Goal: Task Accomplishment & Management: Use online tool/utility

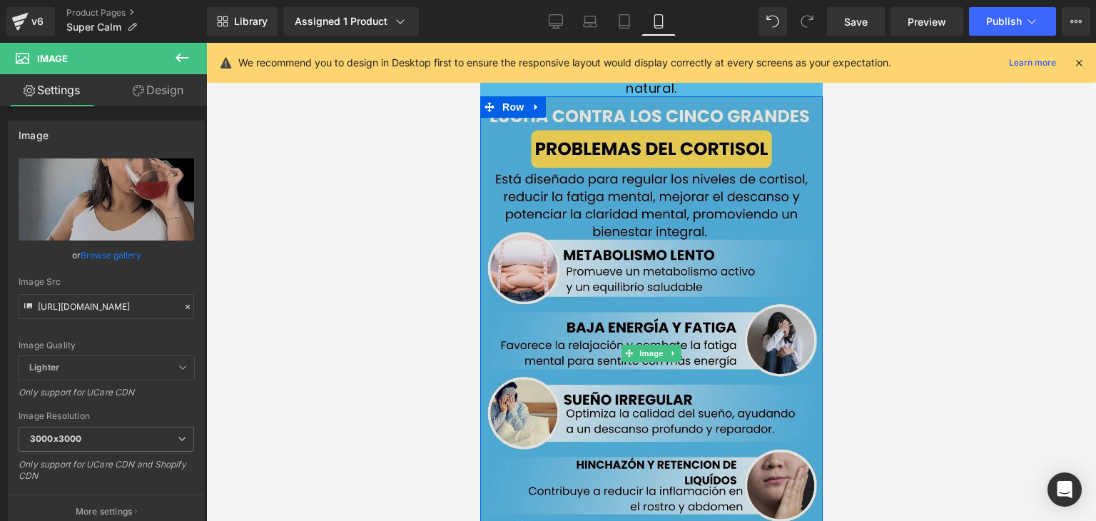
scroll to position [2259, 0]
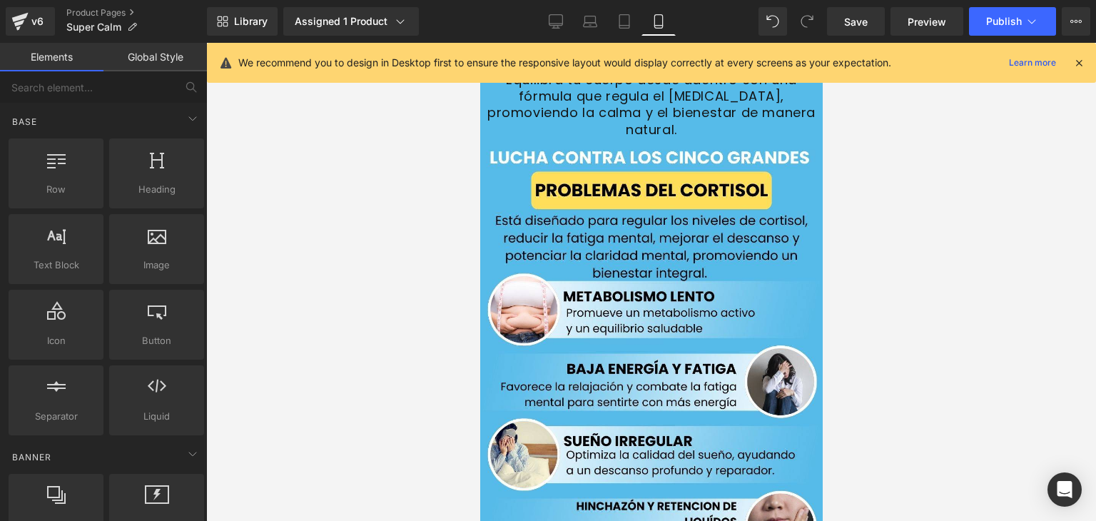
click at [851, 170] on div at bounding box center [651, 282] width 890 height 478
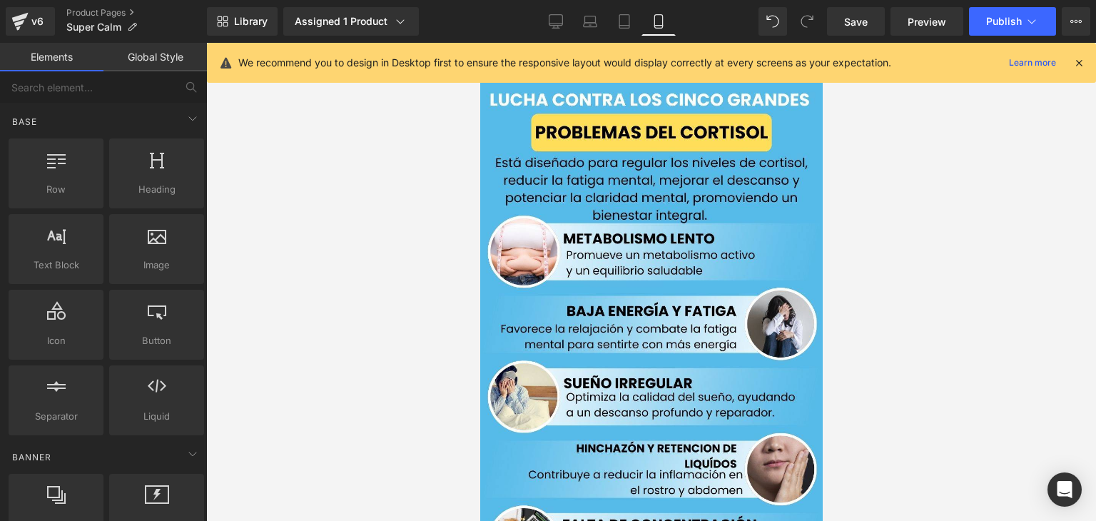
scroll to position [2337, 0]
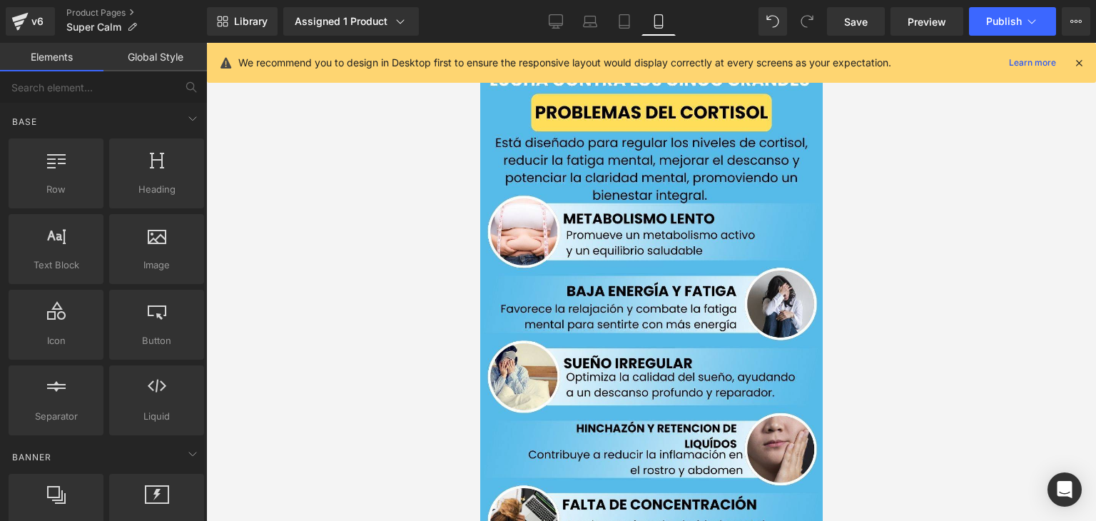
drag, startPoint x: 1079, startPoint y: 59, endPoint x: 1049, endPoint y: 73, distance: 33.2
click at [1078, 60] on icon at bounding box center [1078, 62] width 13 height 13
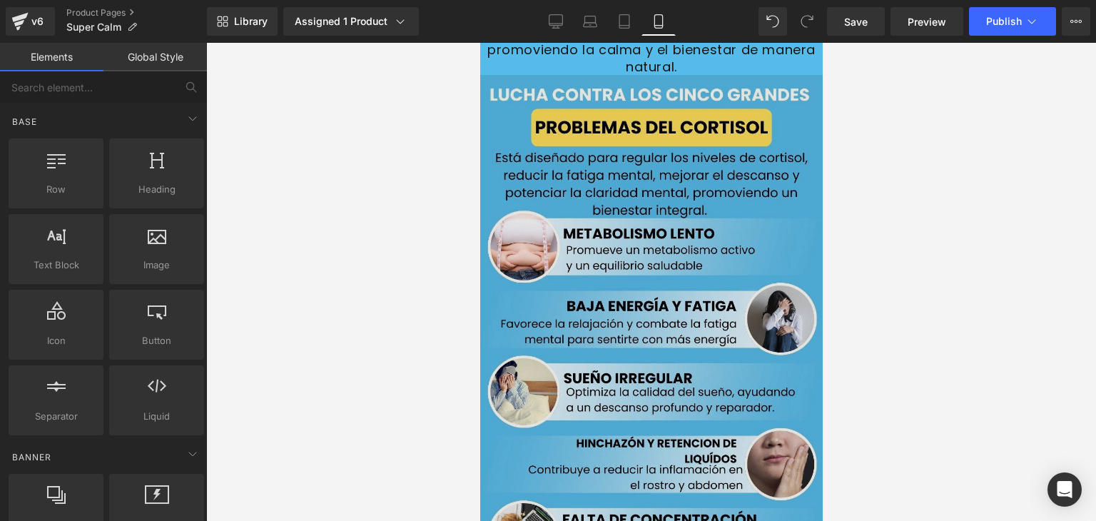
scroll to position [2036, 0]
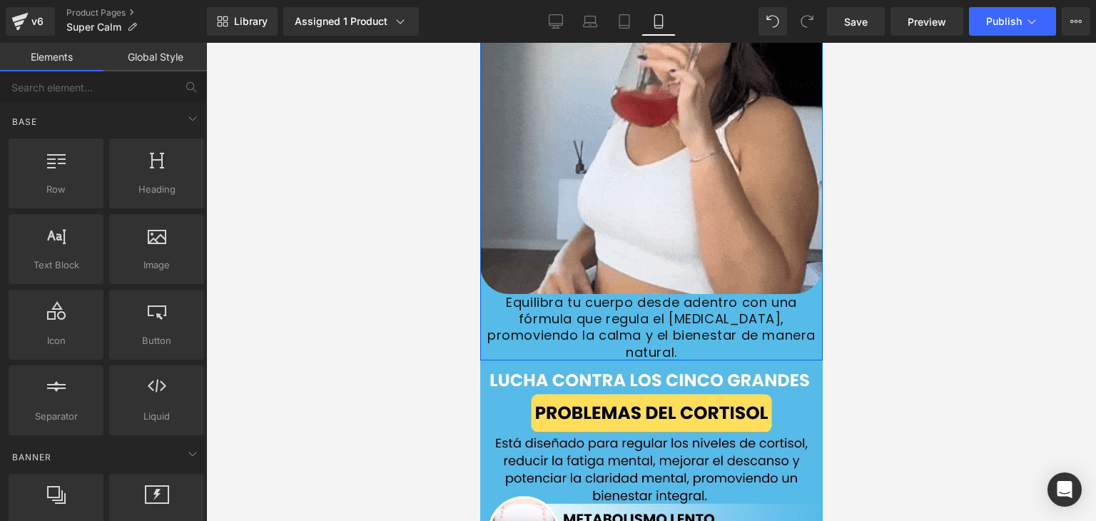
click at [675, 318] on link at bounding box center [679, 326] width 15 height 17
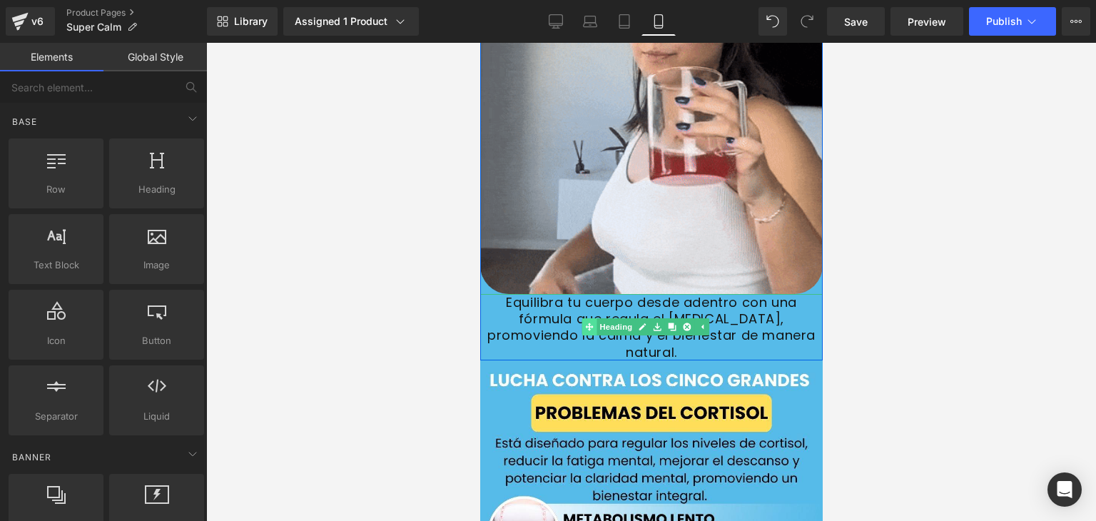
click at [595, 294] on div "Equilibra tu cuerpo desde adentro con una fórmula que regula el [MEDICAL_DATA],…" at bounding box center [650, 327] width 342 height 67
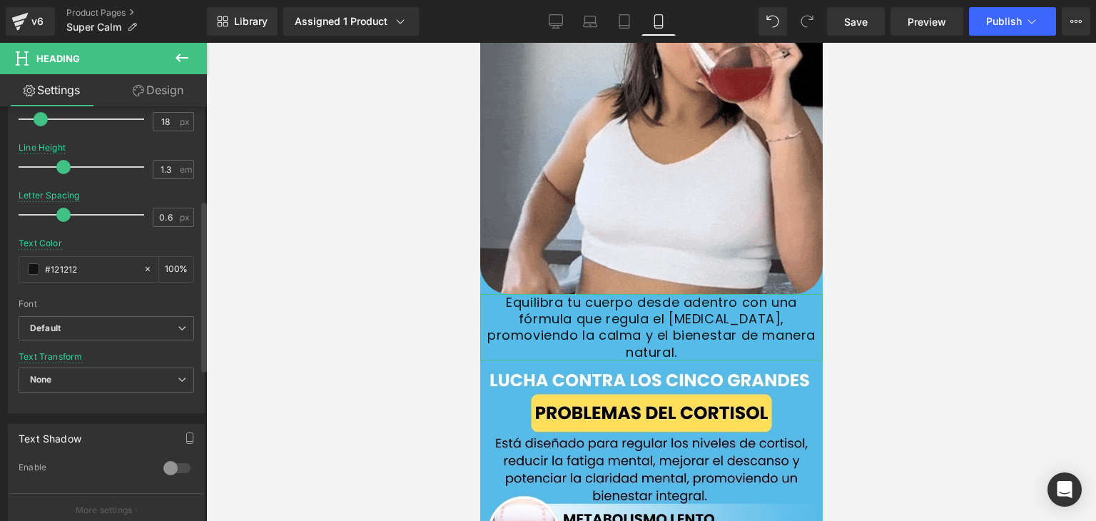
scroll to position [310, 0]
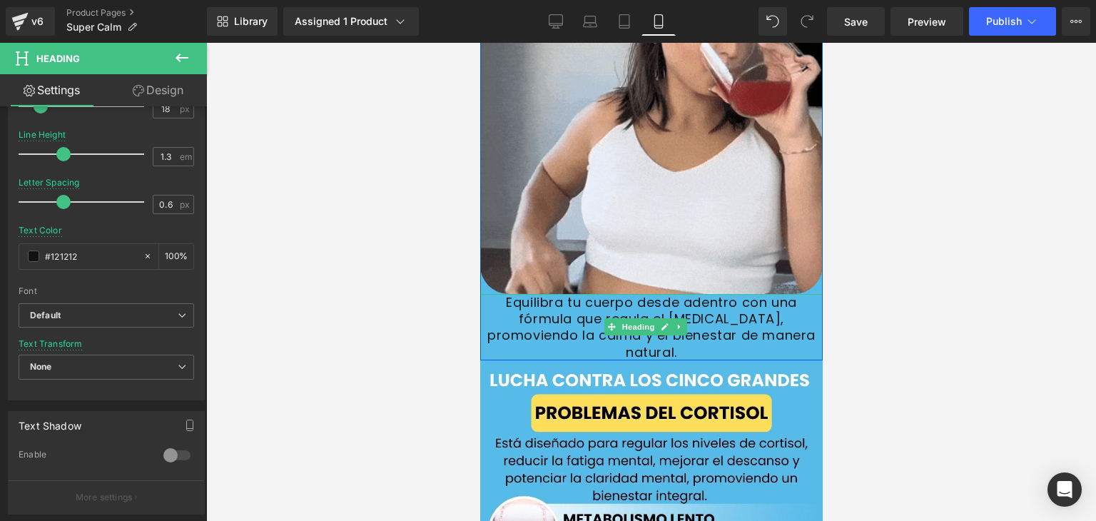
click at [708, 298] on font "Equilibra tu cuerpo desde adentro con una fórmula que regula el [MEDICAL_DATA],…" at bounding box center [651, 327] width 328 height 68
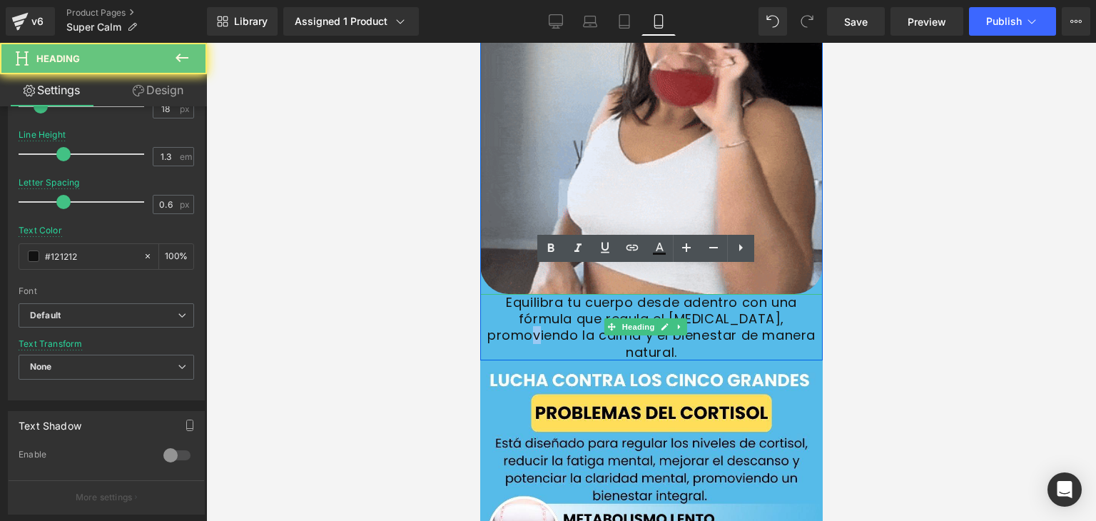
click at [708, 298] on font "Equilibra tu cuerpo desde adentro con una fórmula que regula el [MEDICAL_DATA],…" at bounding box center [651, 327] width 328 height 68
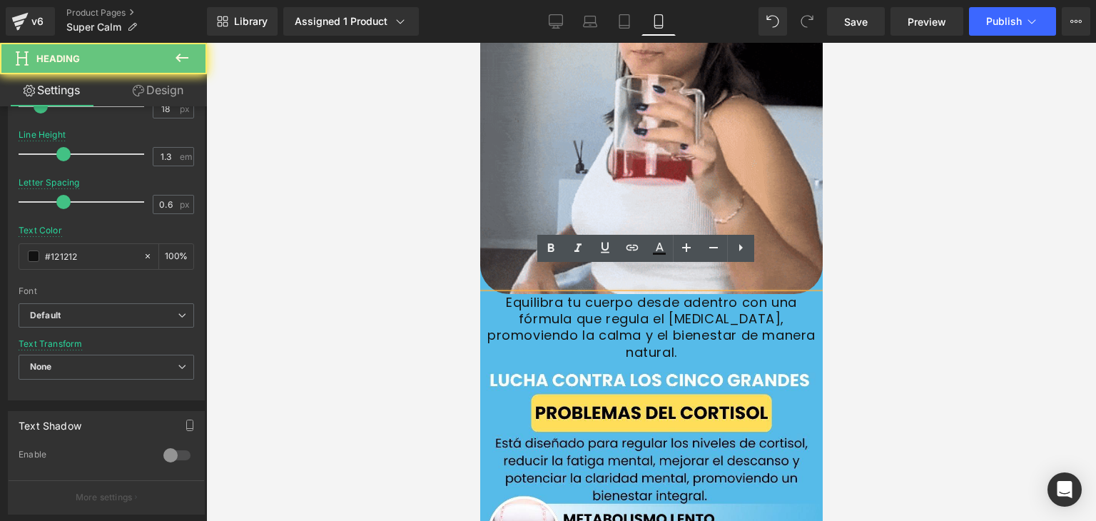
click at [741, 309] on h3 "Equilibra tu cuerpo desde adentro con una fórmula que regula el [MEDICAL_DATA],…" at bounding box center [650, 327] width 342 height 67
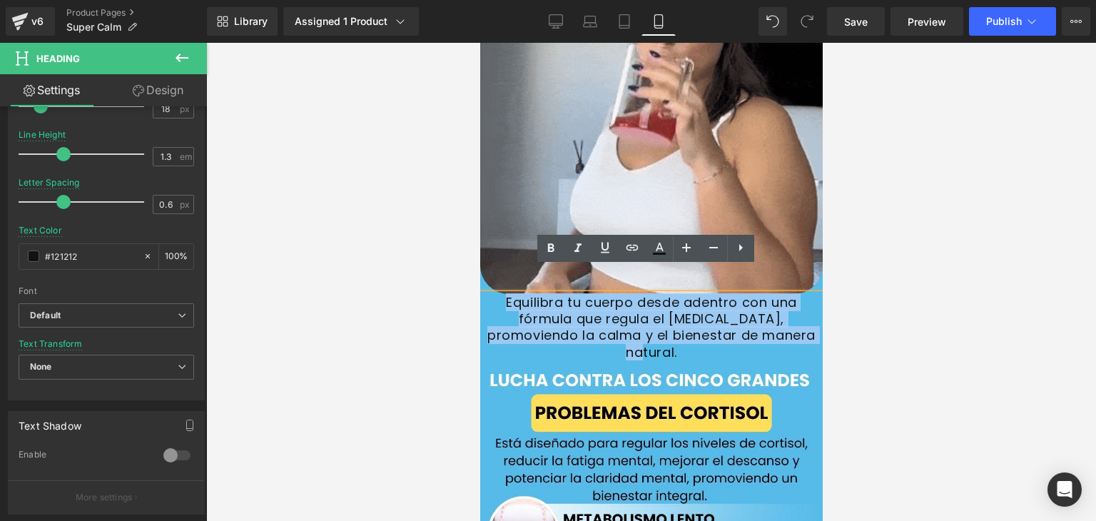
drag, startPoint x: 741, startPoint y: 309, endPoint x: 492, endPoint y: 271, distance: 251.9
click at [492, 294] on h3 "Equilibra tu cuerpo desde adentro con una fórmula que regula el [MEDICAL_DATA],…" at bounding box center [650, 327] width 342 height 67
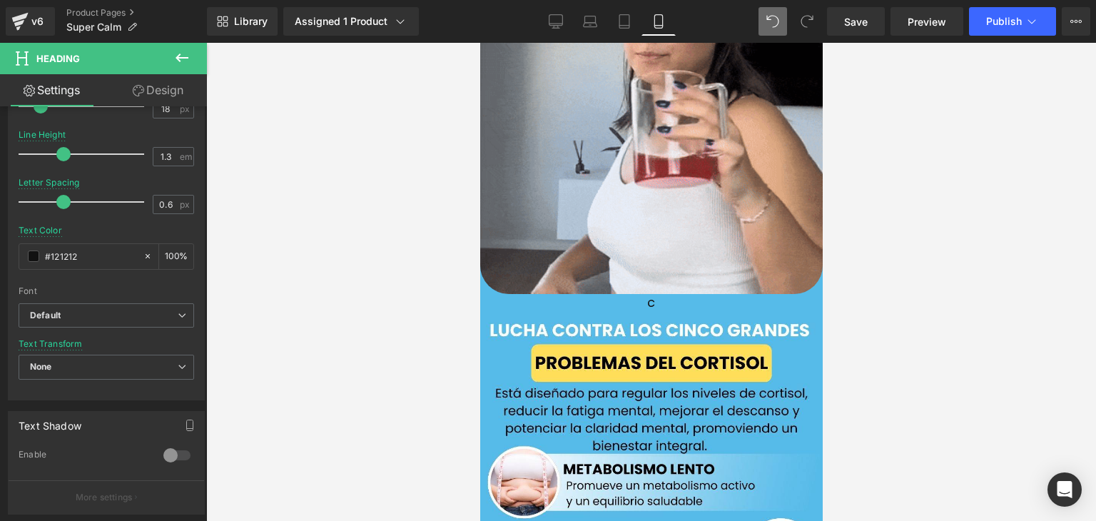
click at [757, 13] on div "Library Assigned 1 Product Product Preview SUPER CALM Manage assigned products …" at bounding box center [651, 21] width 889 height 29
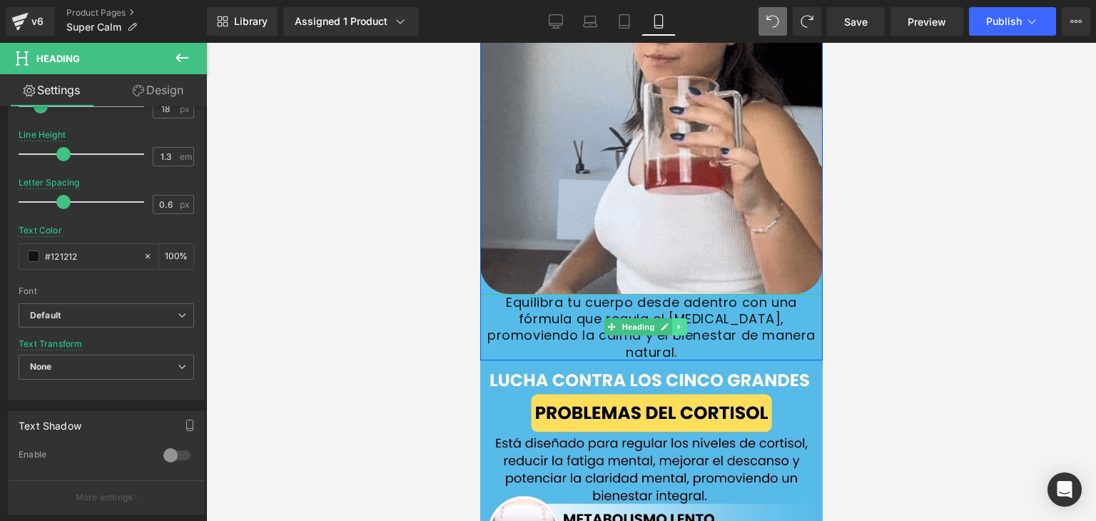
click at [676, 322] on icon at bounding box center [680, 326] width 8 height 9
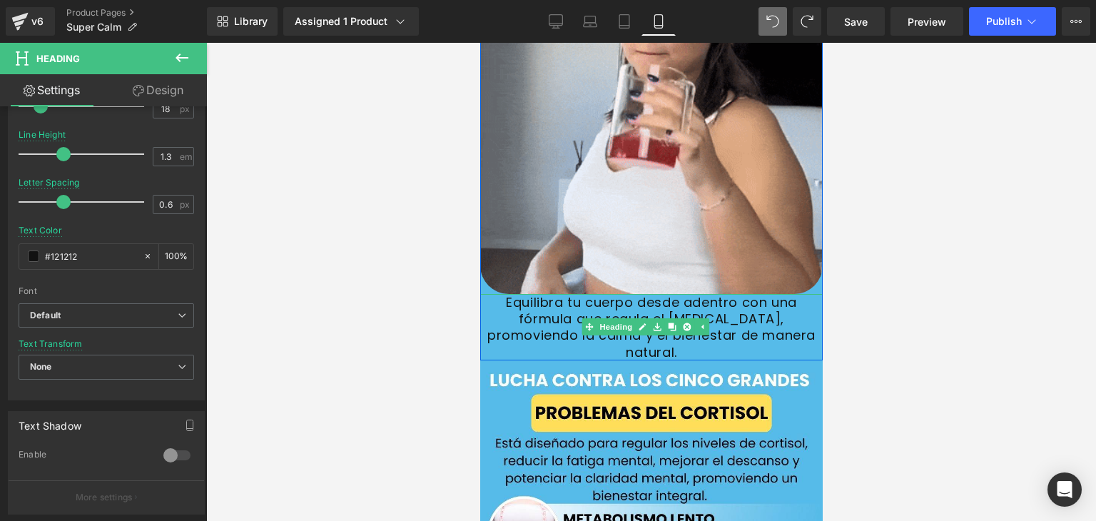
click at [728, 294] on font "Equilibra tu cuerpo desde adentro con una fórmula que regula el [MEDICAL_DATA],…" at bounding box center [651, 327] width 328 height 68
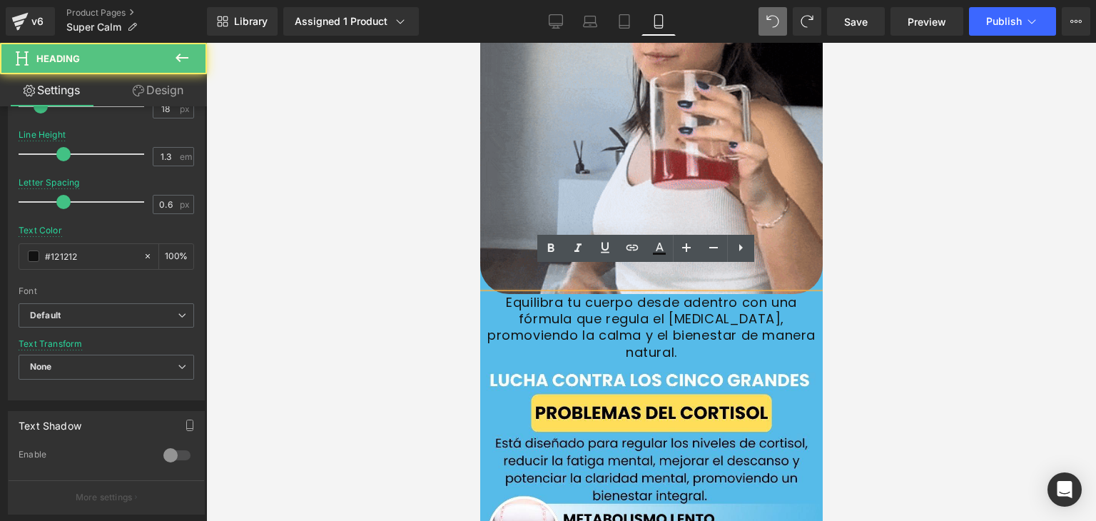
click at [735, 310] on h3 "Equilibra tu cuerpo desde adentro con una fórmula que regula el [MEDICAL_DATA],…" at bounding box center [650, 327] width 342 height 67
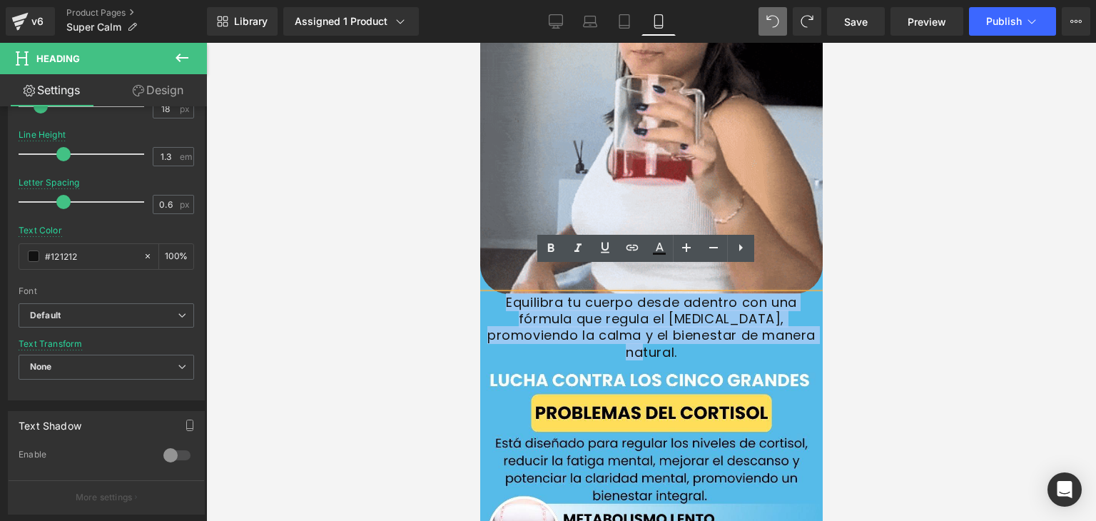
drag, startPoint x: 735, startPoint y: 310, endPoint x: 947, endPoint y: 315, distance: 212.0
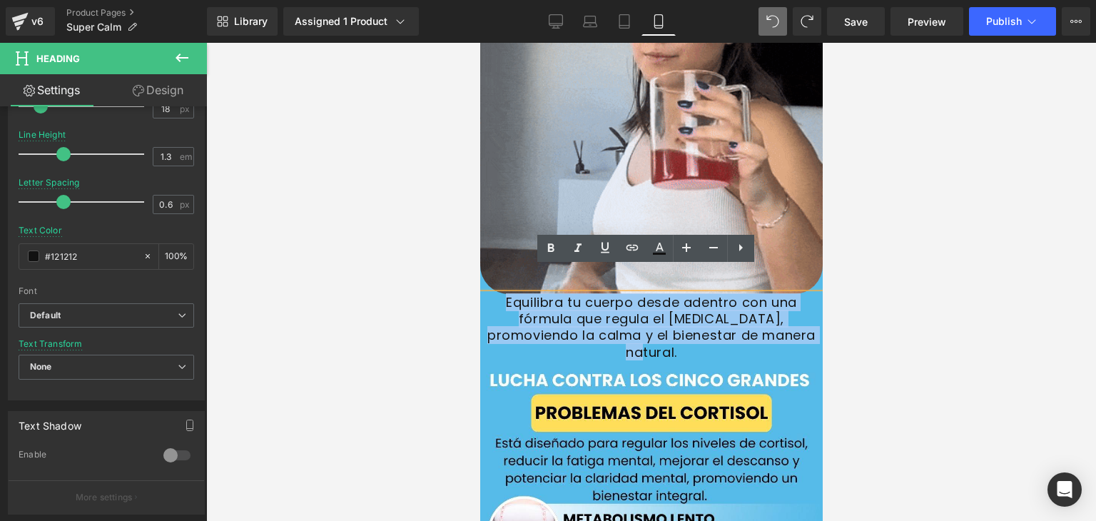
copy font "Equilibra tu cuerpo desde adentro con una fórmula que regula el [MEDICAL_DATA],…"
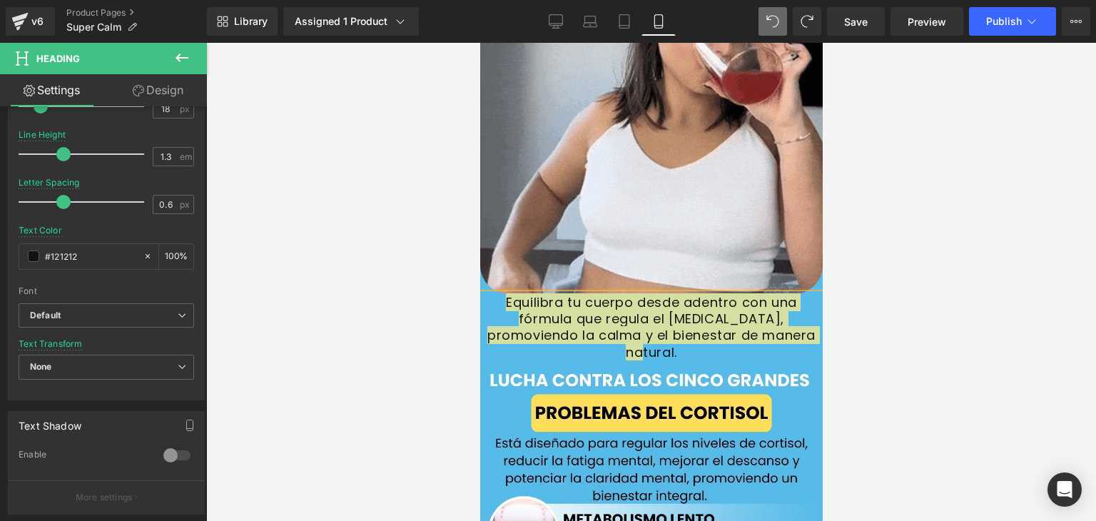
click at [430, 270] on div at bounding box center [651, 282] width 890 height 478
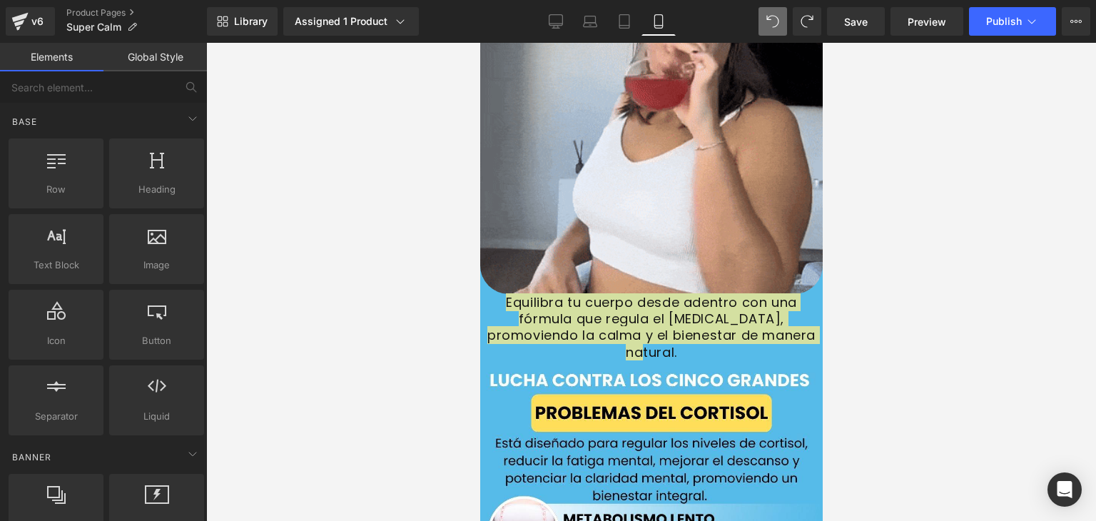
click at [936, 266] on div at bounding box center [651, 282] width 890 height 478
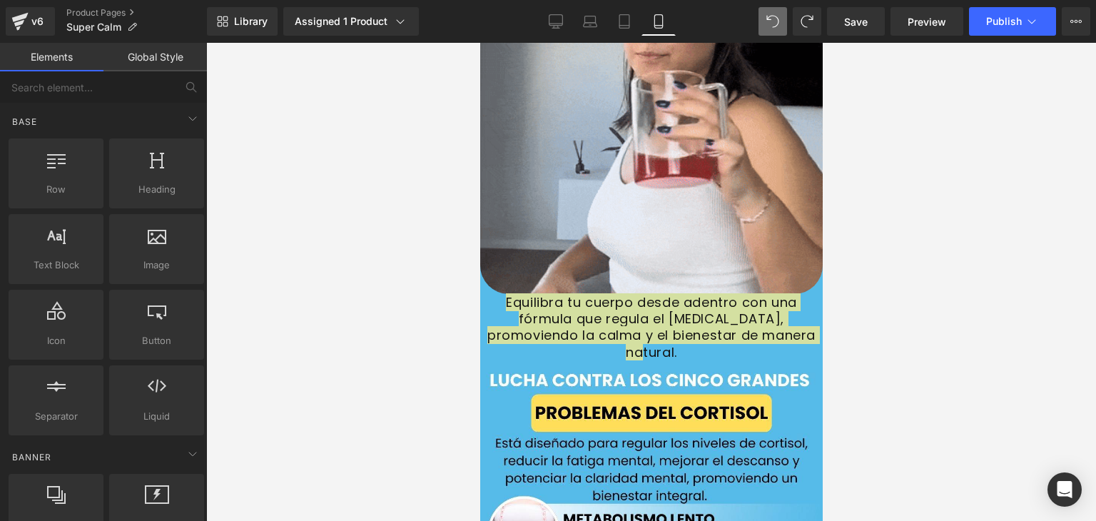
click at [894, 283] on div at bounding box center [651, 282] width 890 height 478
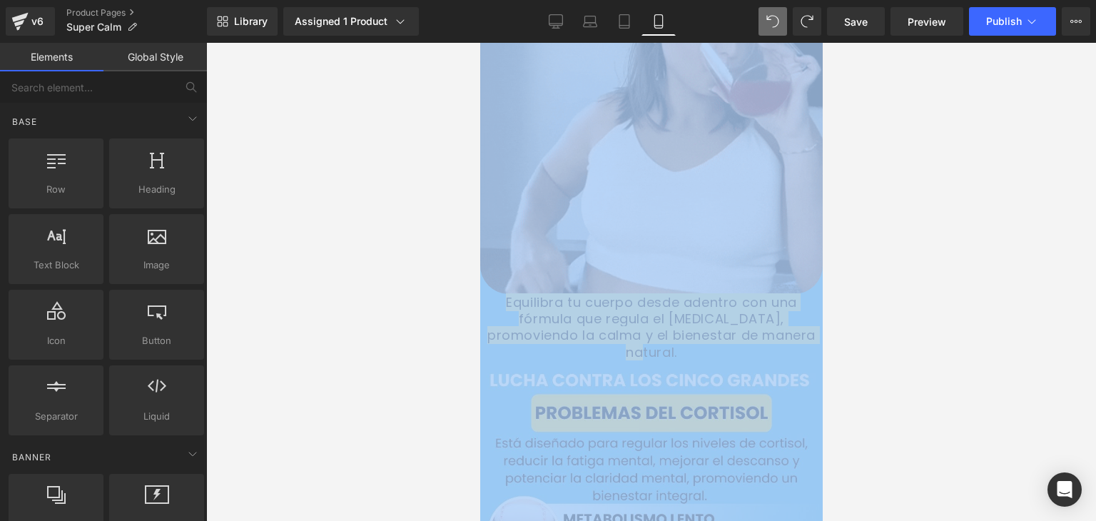
click at [894, 283] on div at bounding box center [651, 282] width 890 height 478
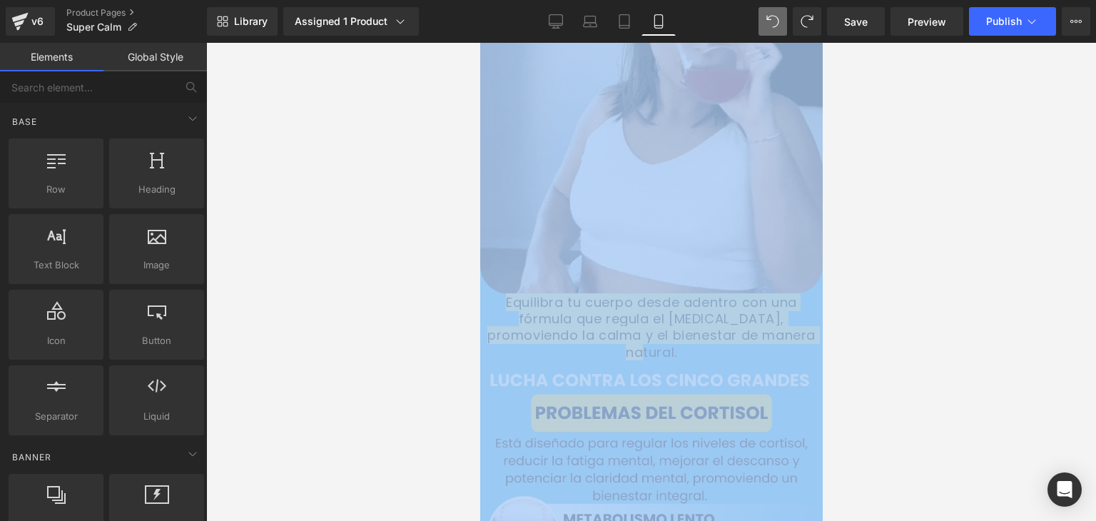
click at [881, 291] on div at bounding box center [651, 282] width 890 height 478
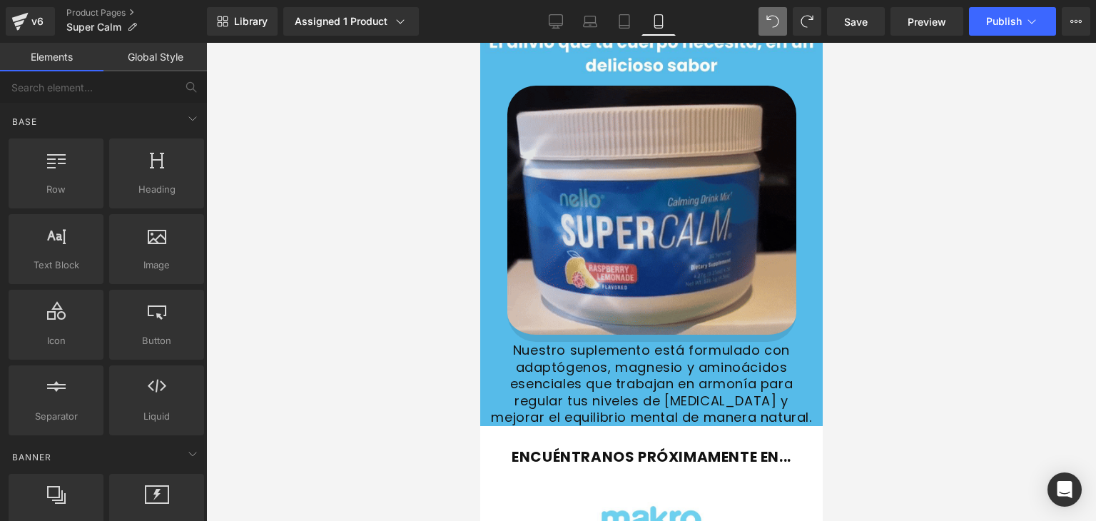
scroll to position [609, 0]
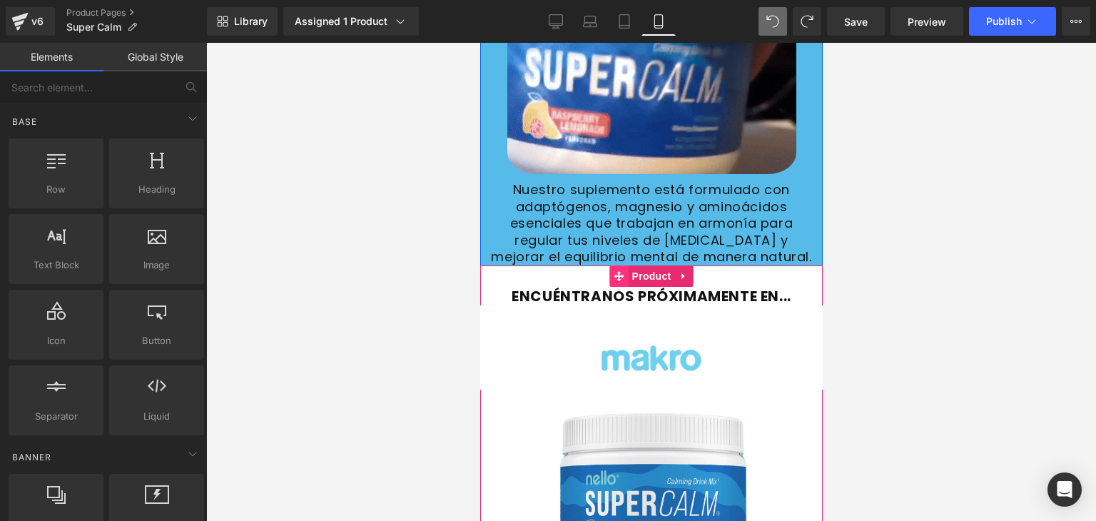
click at [616, 271] on icon at bounding box center [619, 276] width 10 height 10
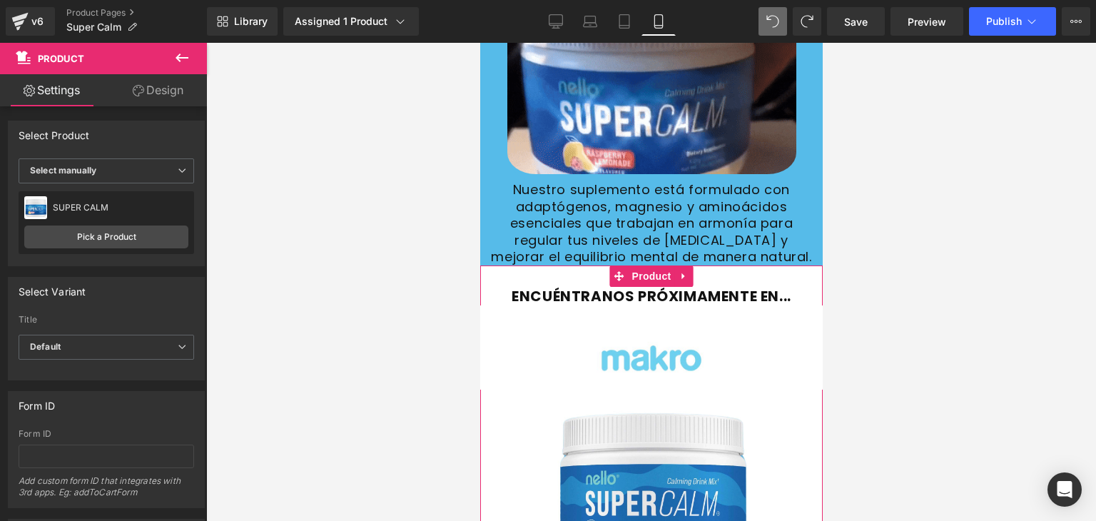
click at [155, 81] on link "Design" at bounding box center [157, 90] width 103 height 32
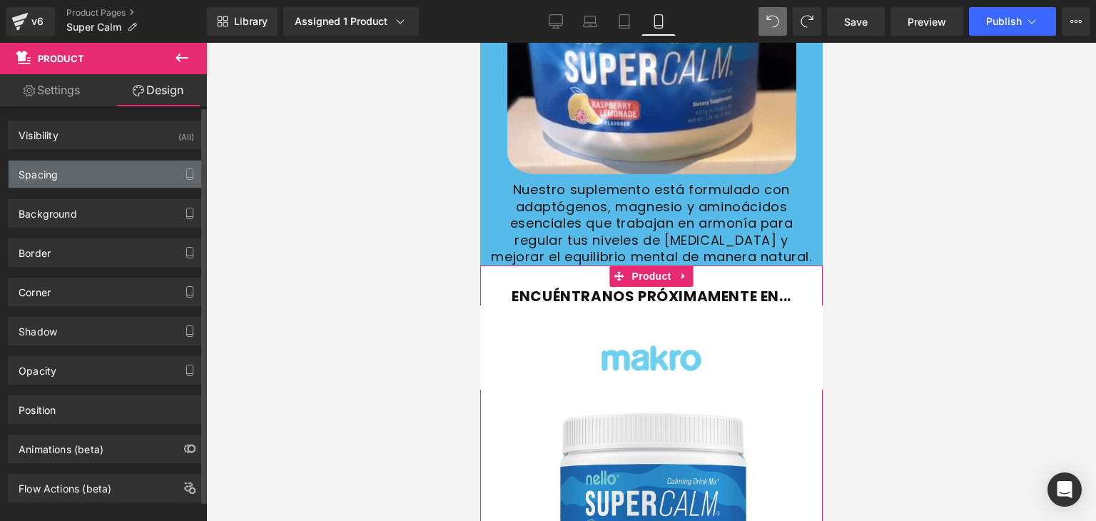
click at [73, 166] on div "Spacing" at bounding box center [106, 174] width 195 height 27
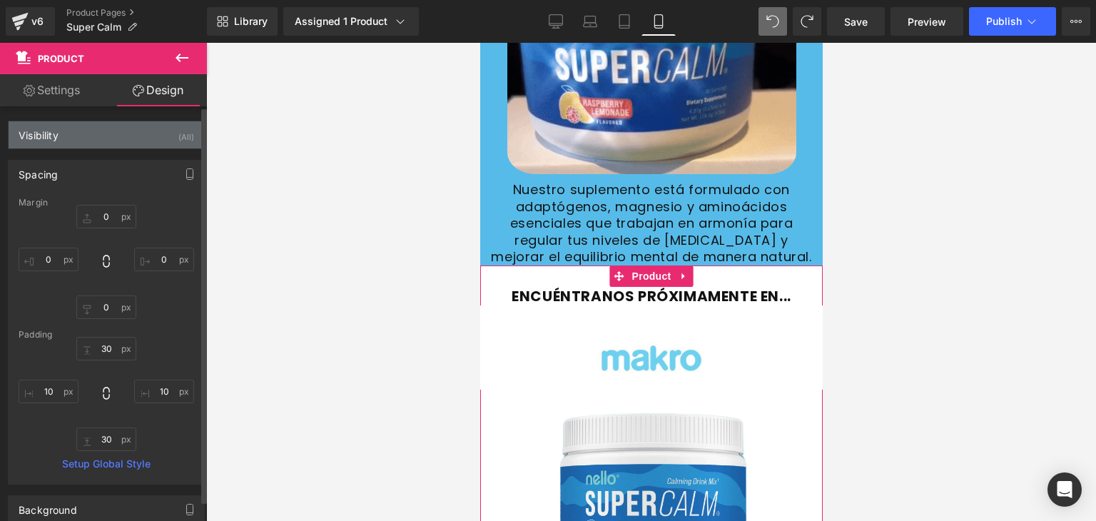
click at [73, 144] on div "Visibility (All)" at bounding box center [106, 134] width 195 height 27
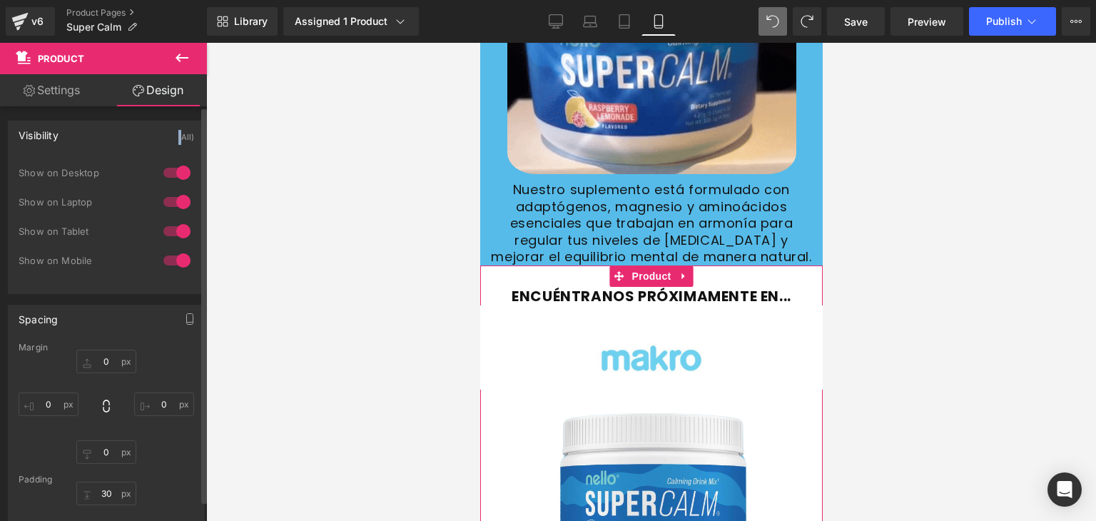
click at [73, 144] on div "Visibility (All)" at bounding box center [106, 134] width 195 height 27
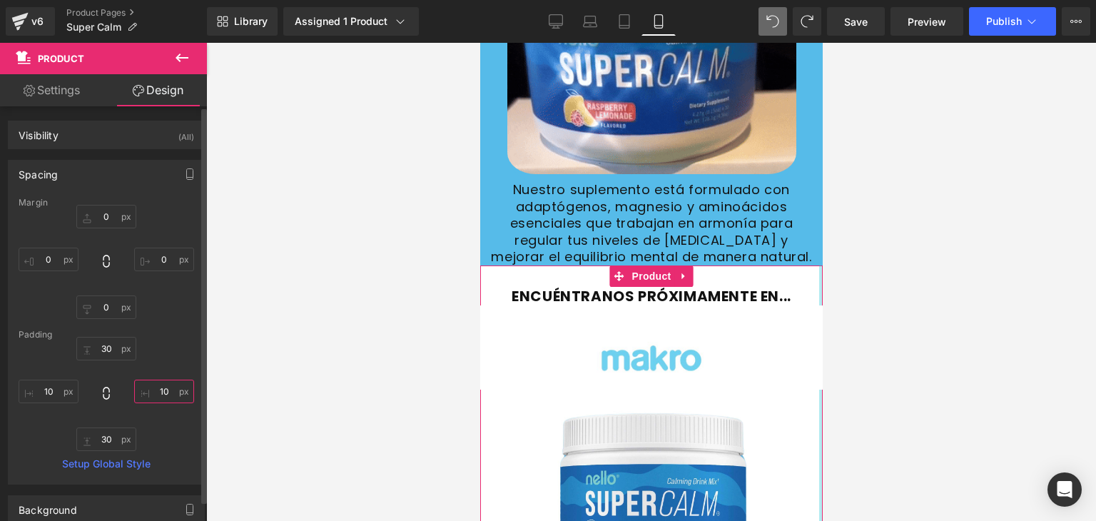
click at [161, 391] on input "10" at bounding box center [164, 392] width 60 height 24
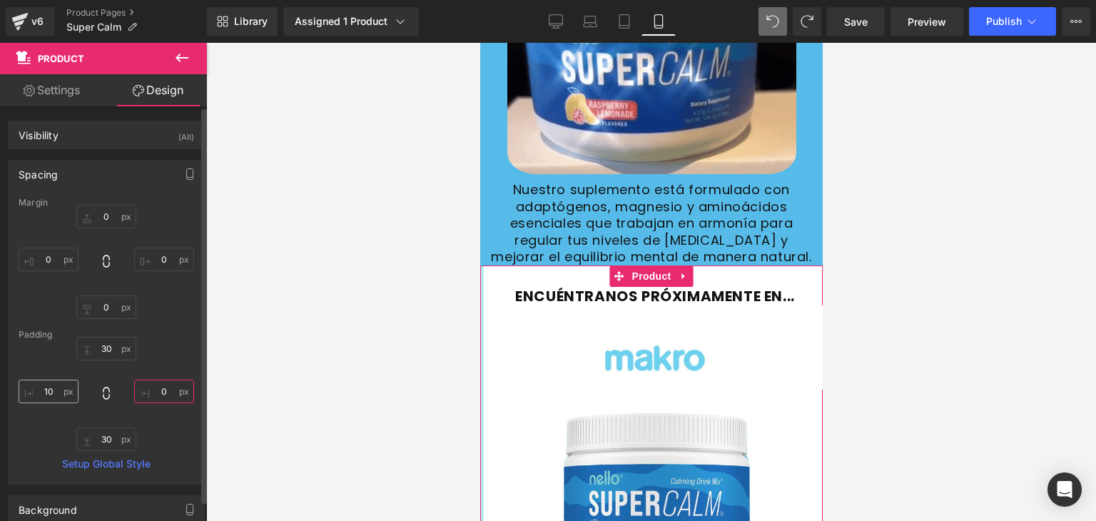
type input "0"
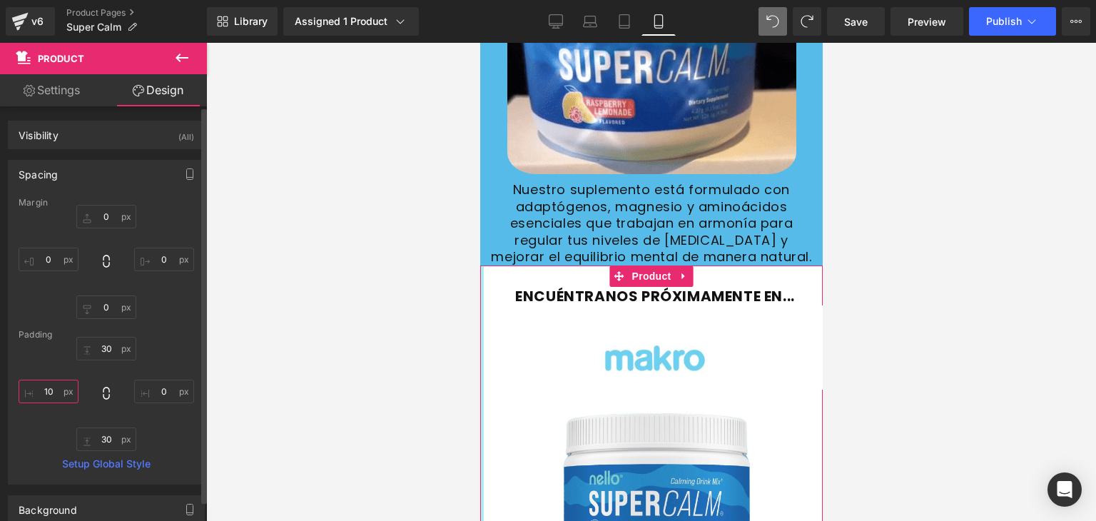
click at [54, 390] on input "10" at bounding box center [49, 392] width 60 height 24
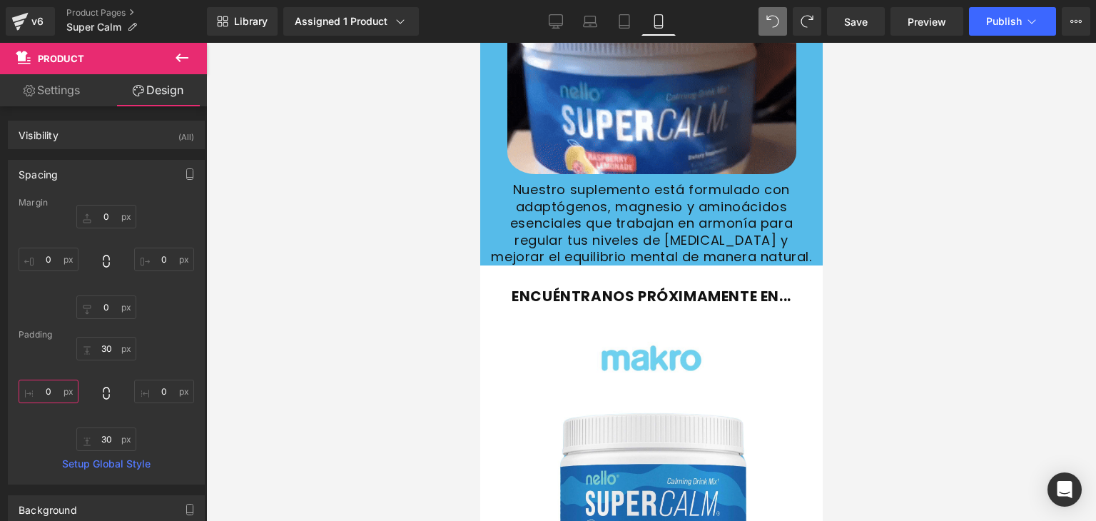
type input "0"
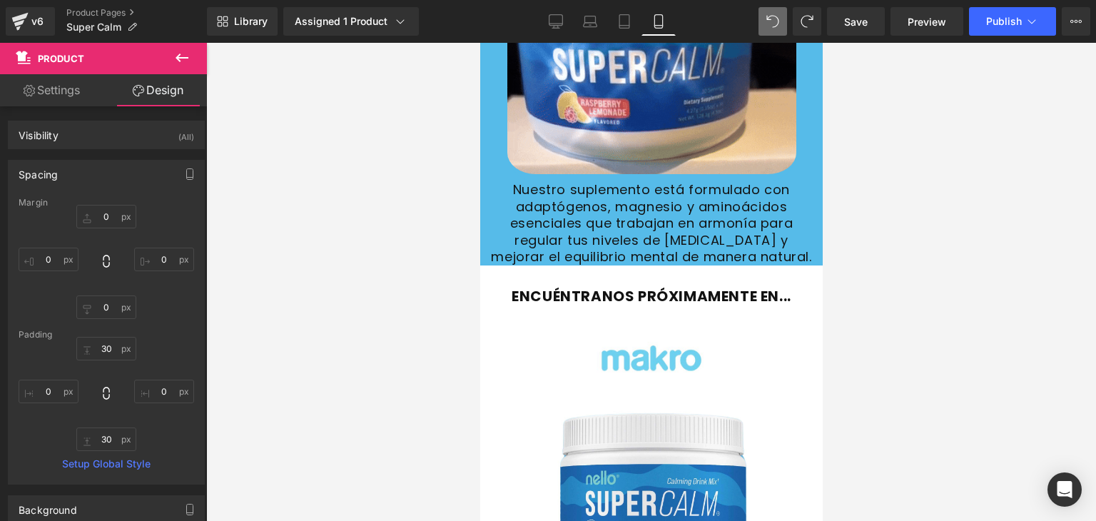
click at [763, 22] on span at bounding box center [772, 21] width 29 height 29
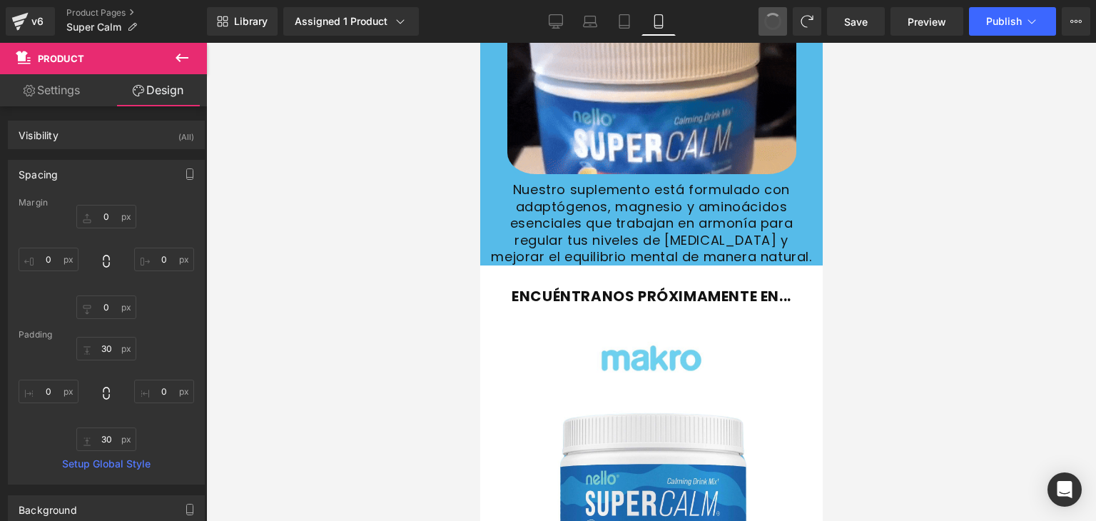
type input "0"
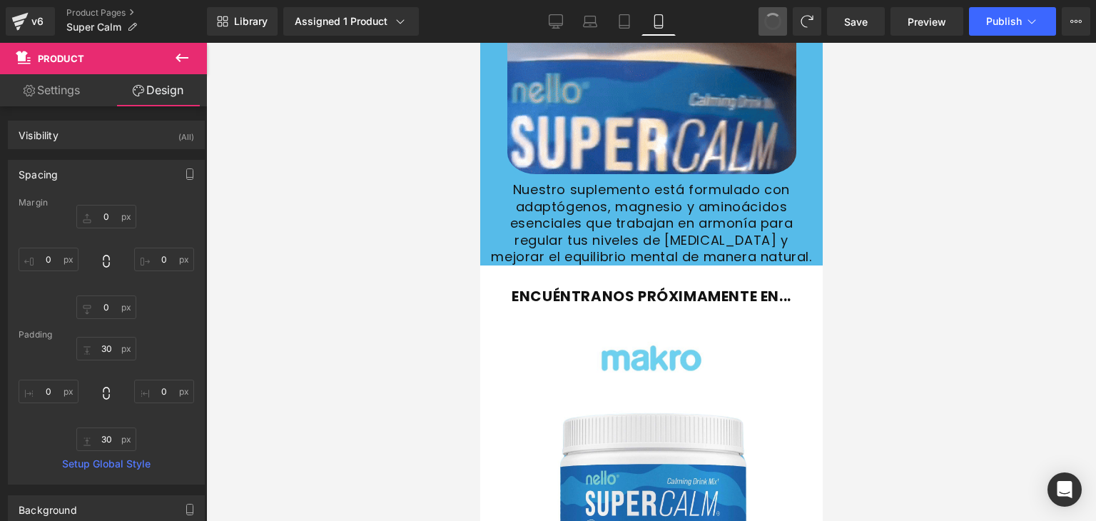
type input "0"
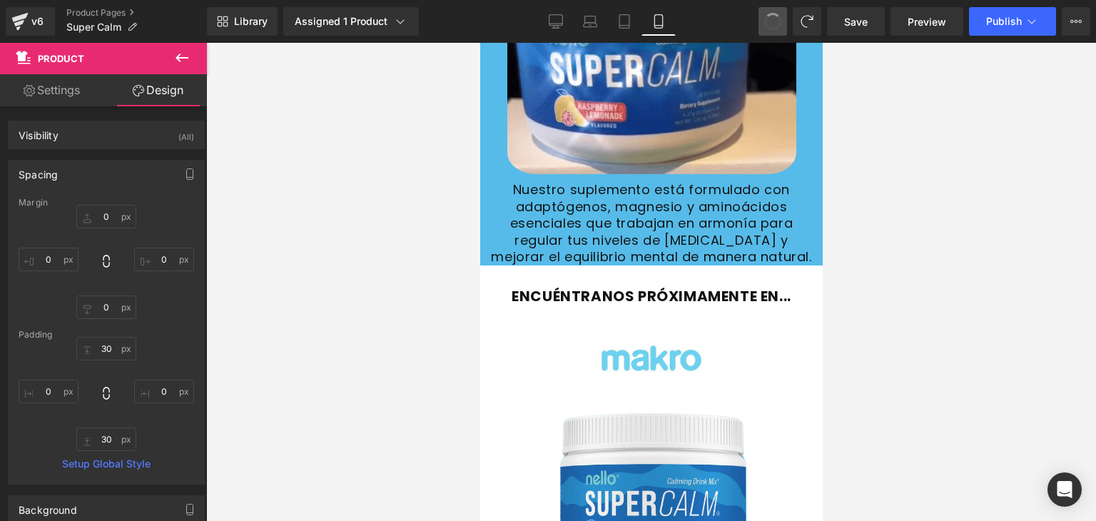
type input "0"
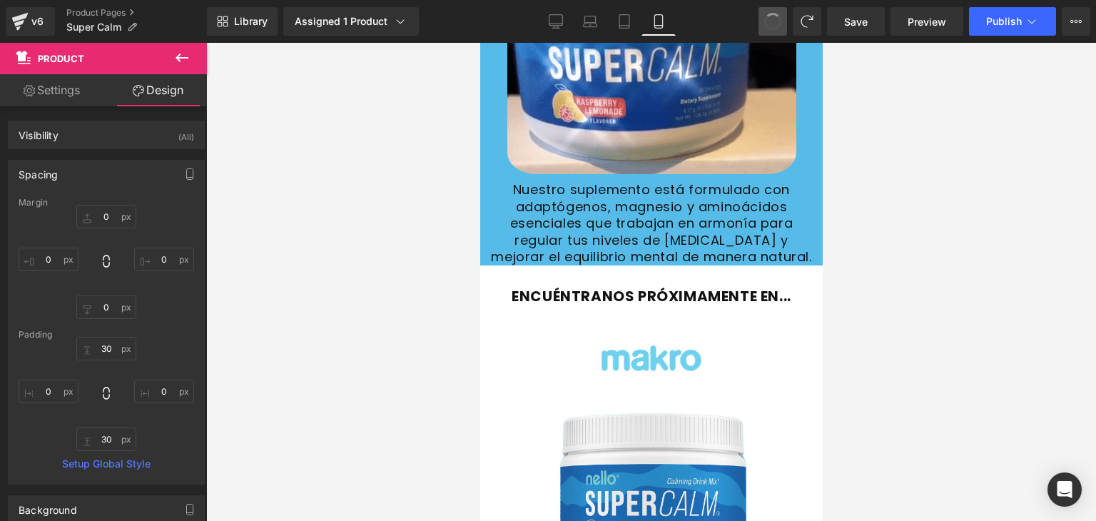
type input "0"
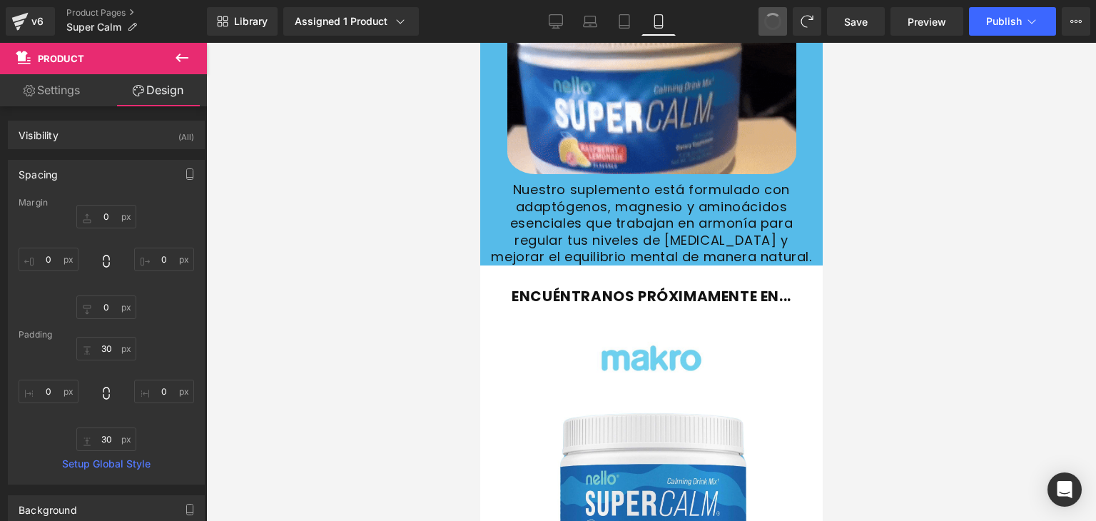
type input "30"
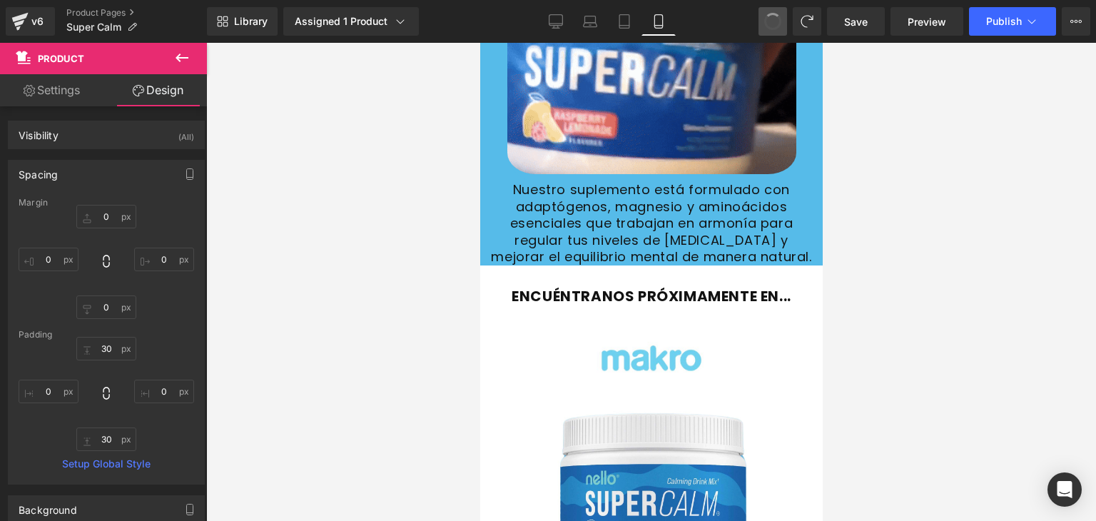
type input "0"
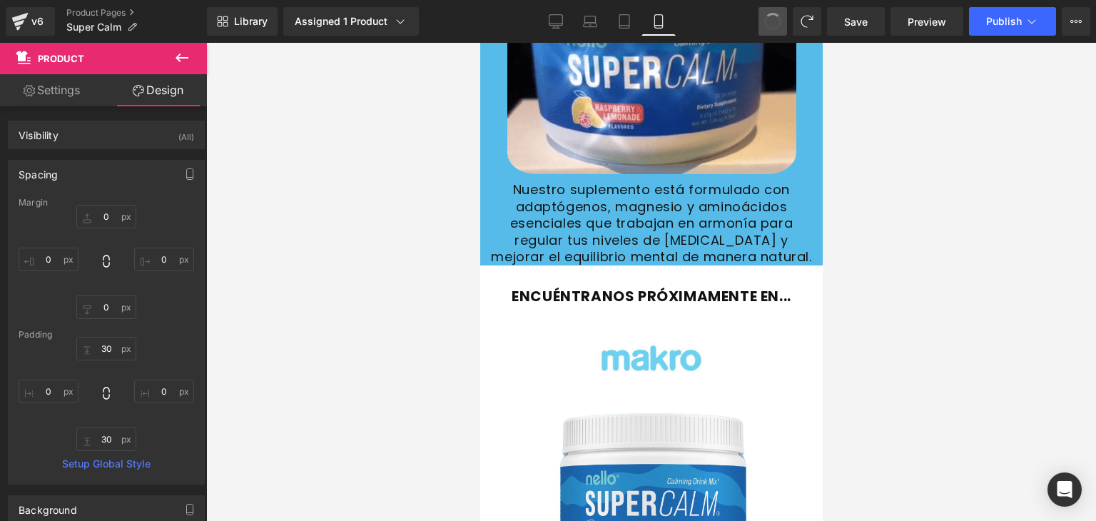
type input "30"
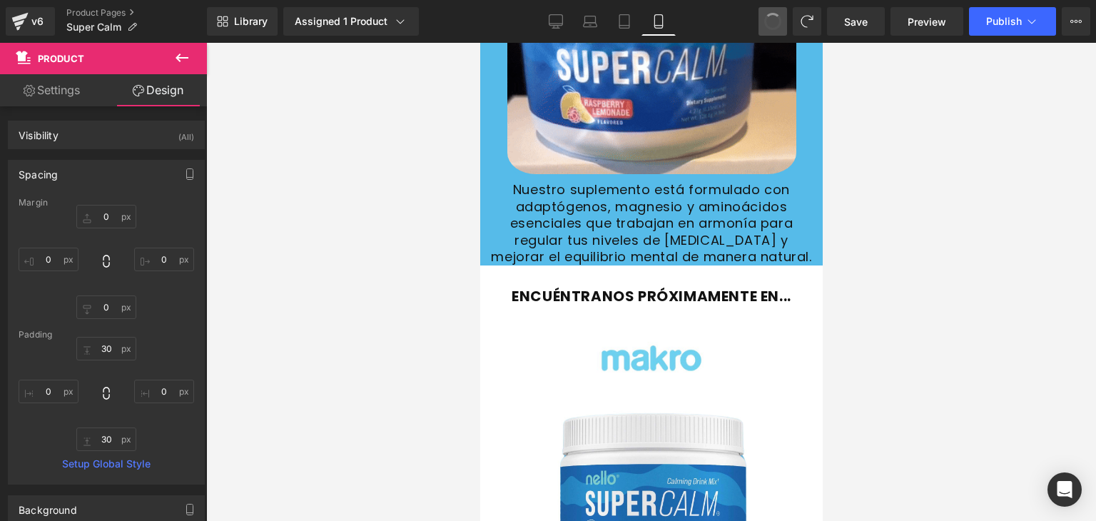
type input "10"
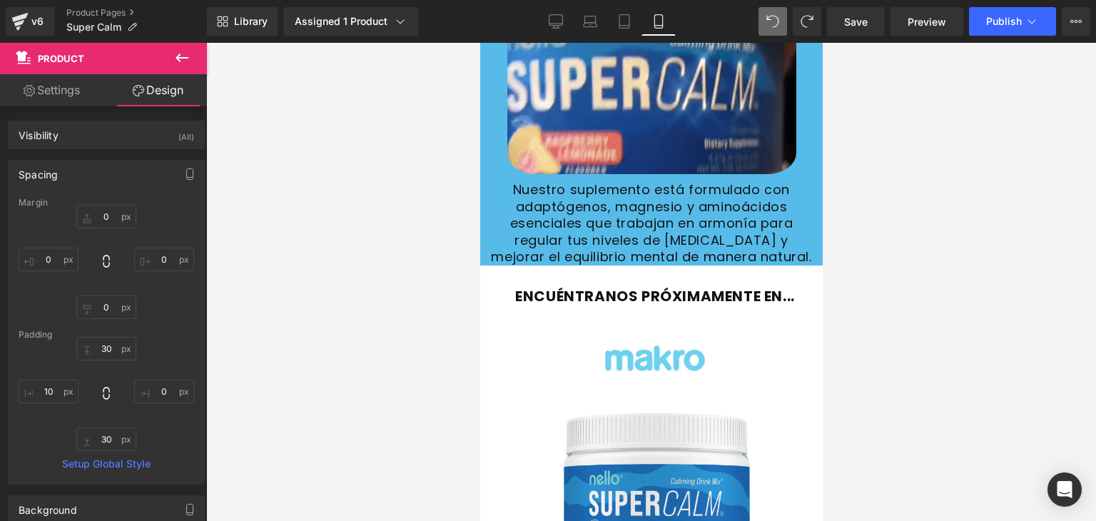
click at [763, 22] on button at bounding box center [772, 21] width 29 height 29
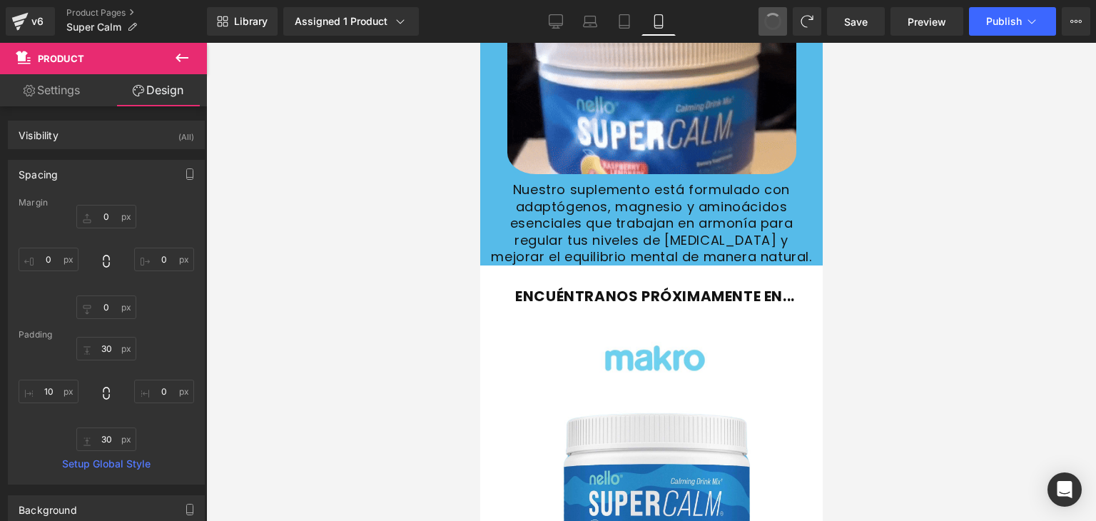
type input "0"
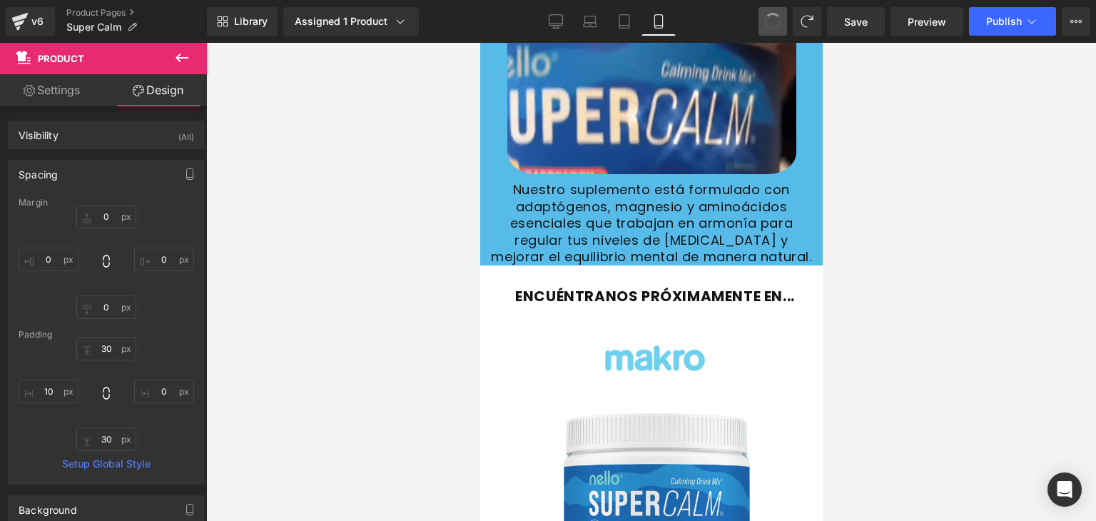
type input "0"
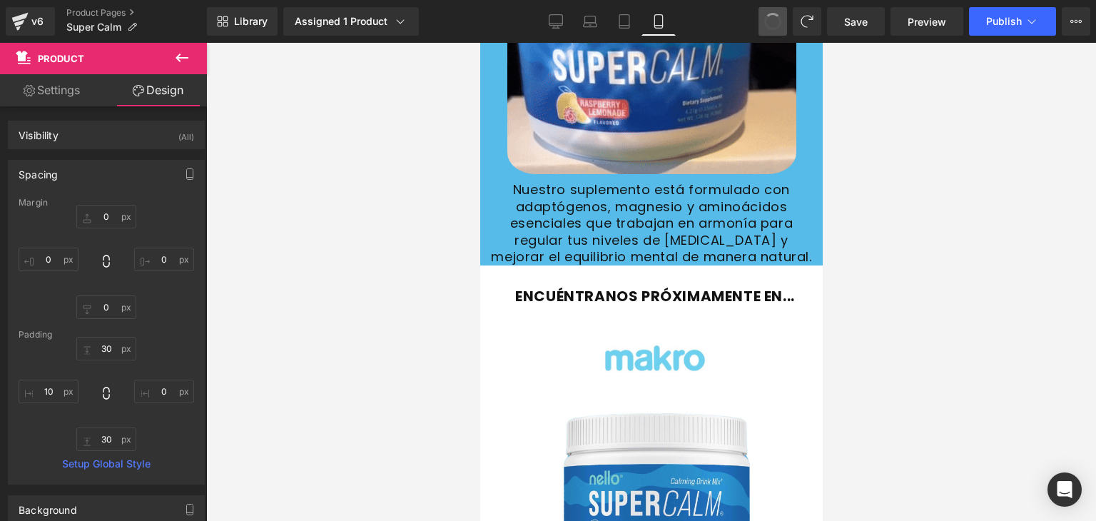
type input "0"
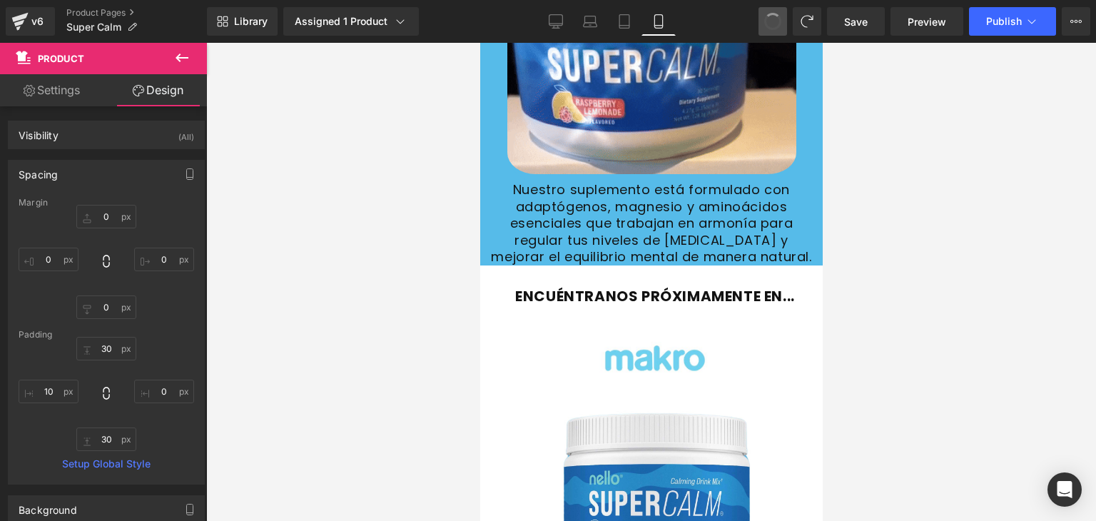
type input "0"
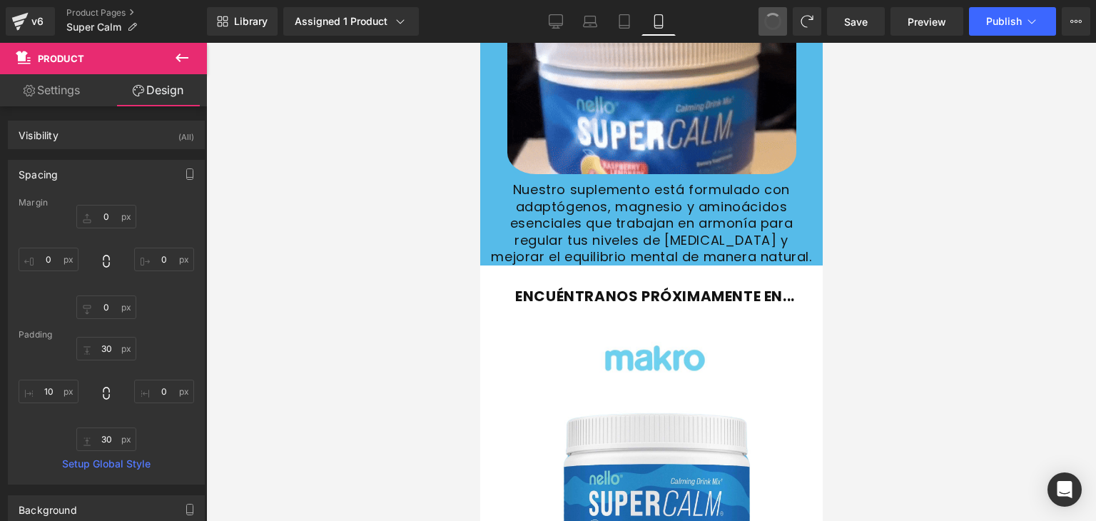
type input "30"
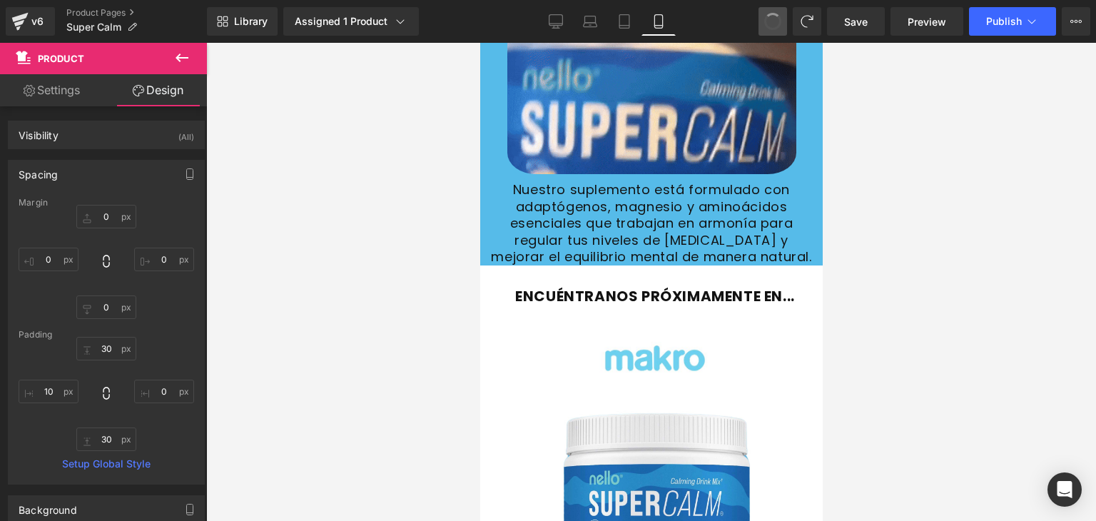
type input "10"
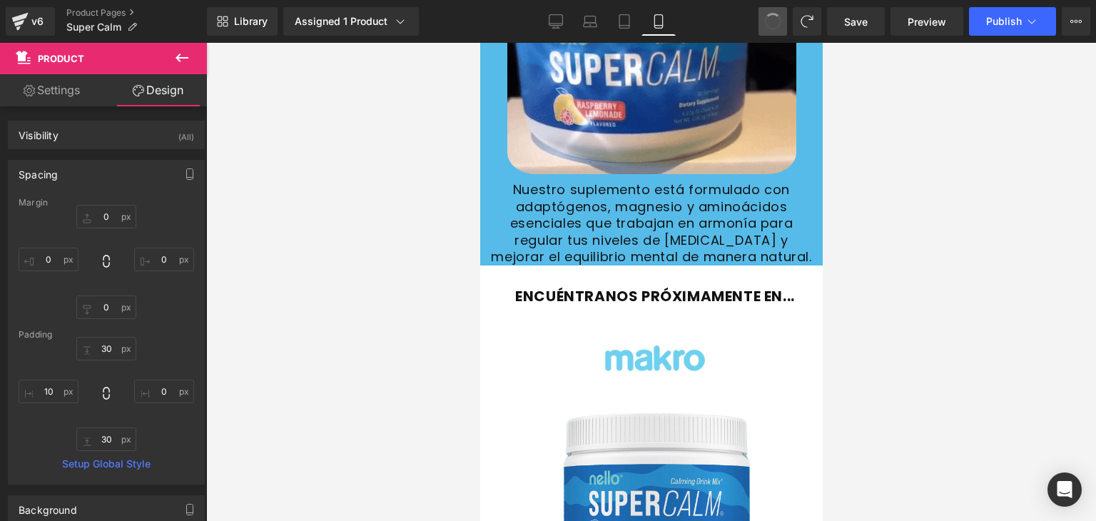
type input "30"
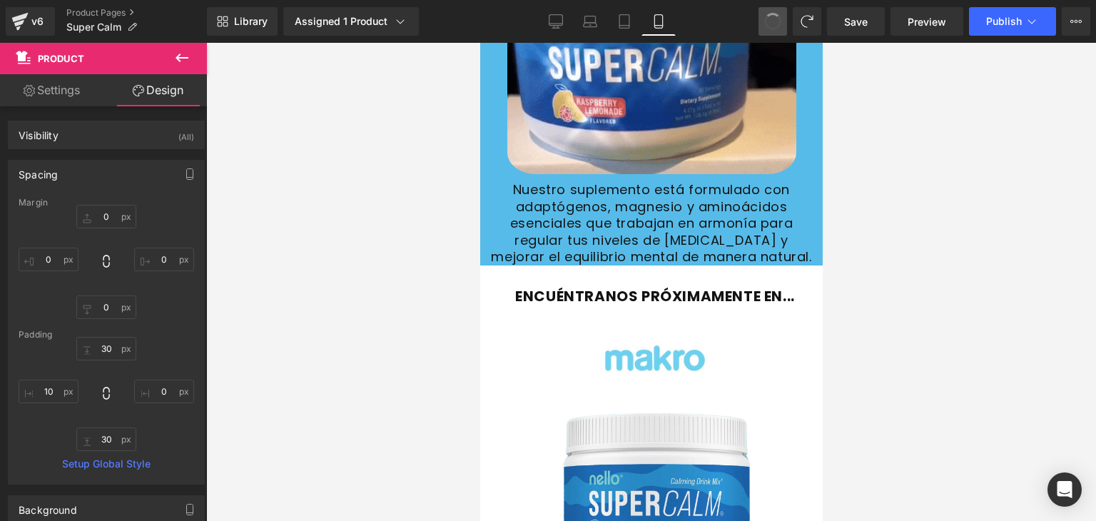
type input "10"
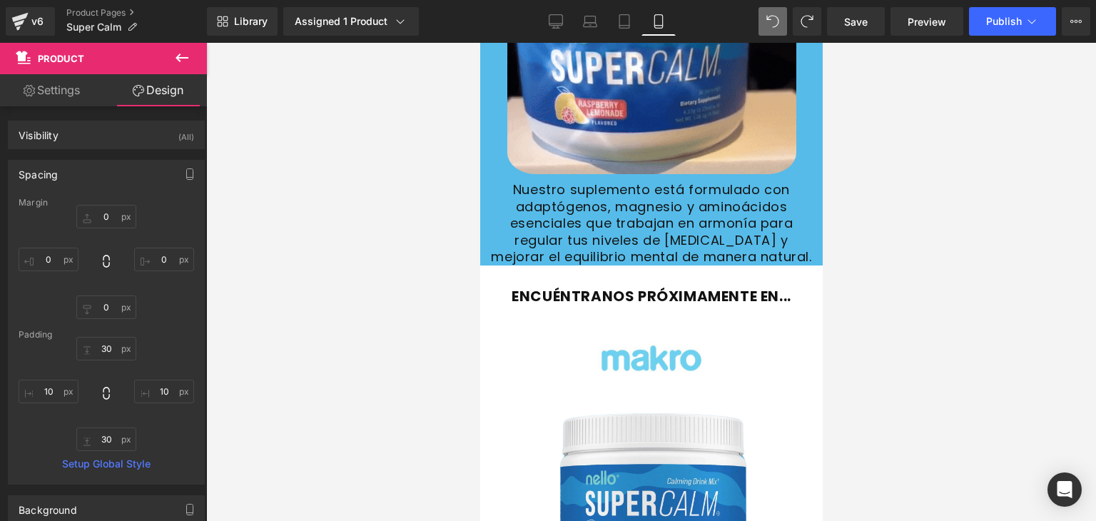
click at [889, 330] on div at bounding box center [651, 282] width 890 height 478
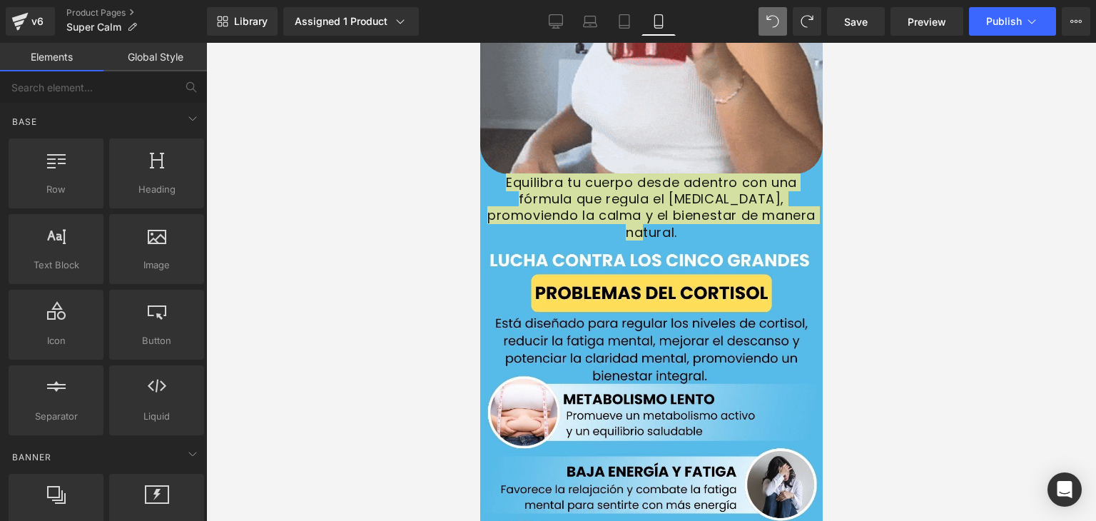
scroll to position [2179, 0]
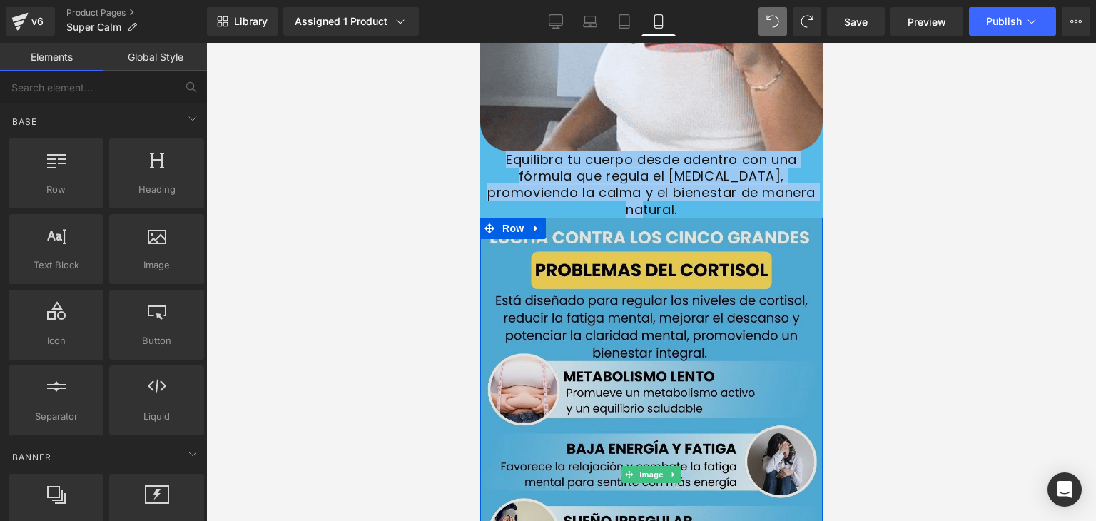
click at [507, 261] on img at bounding box center [650, 475] width 342 height 514
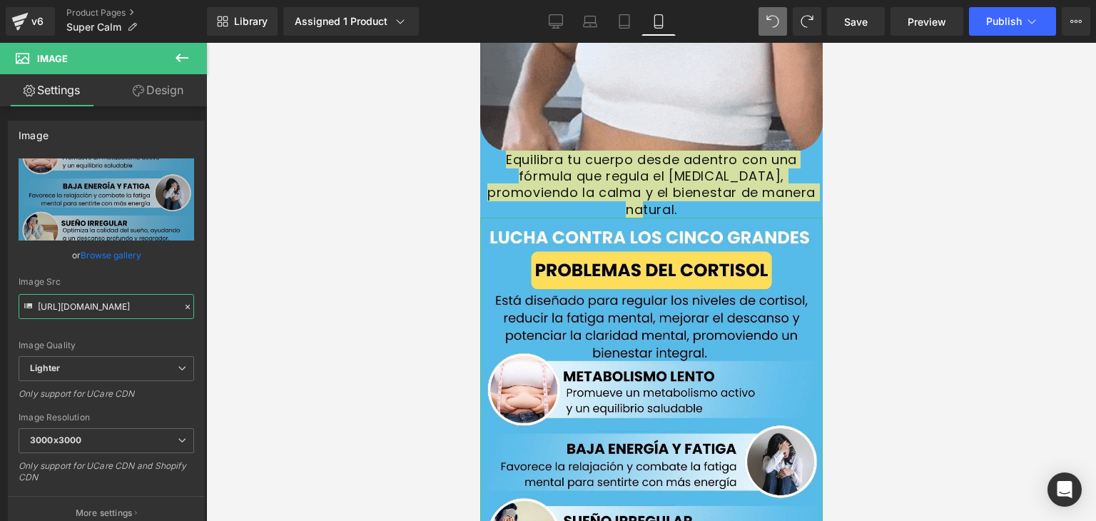
scroll to position [0, 471]
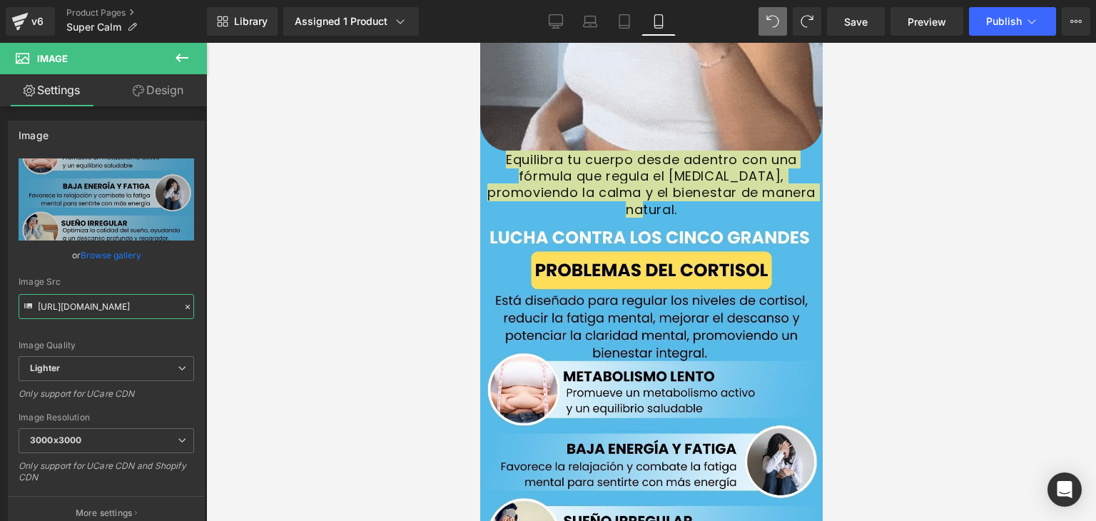
drag, startPoint x: 37, startPoint y: 303, endPoint x: 354, endPoint y: 308, distance: 316.8
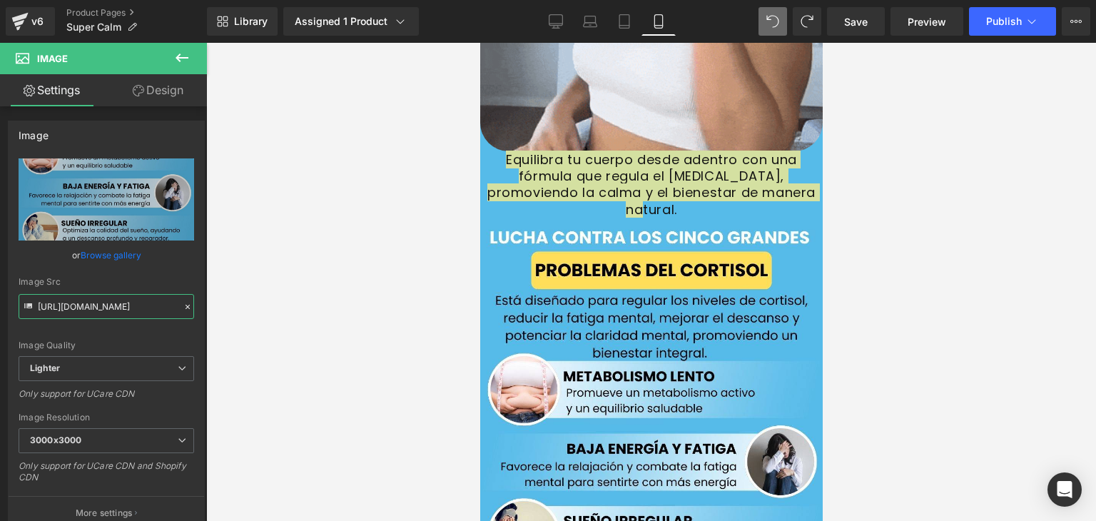
click at [354, 308] on div "Product You are previewing how the will restyle your page. You can not edit Ele…" at bounding box center [548, 272] width 1096 height 545
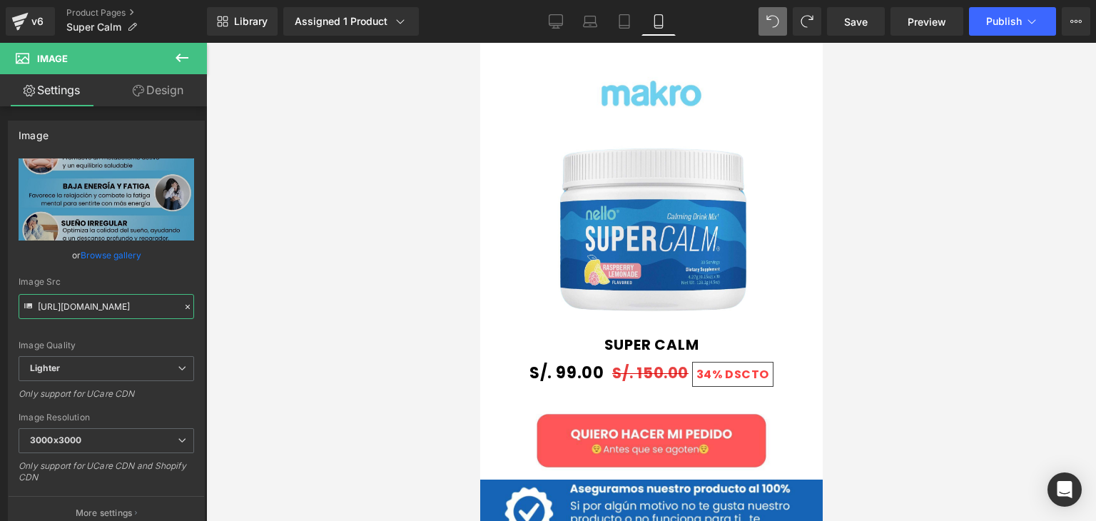
scroll to position [0, 0]
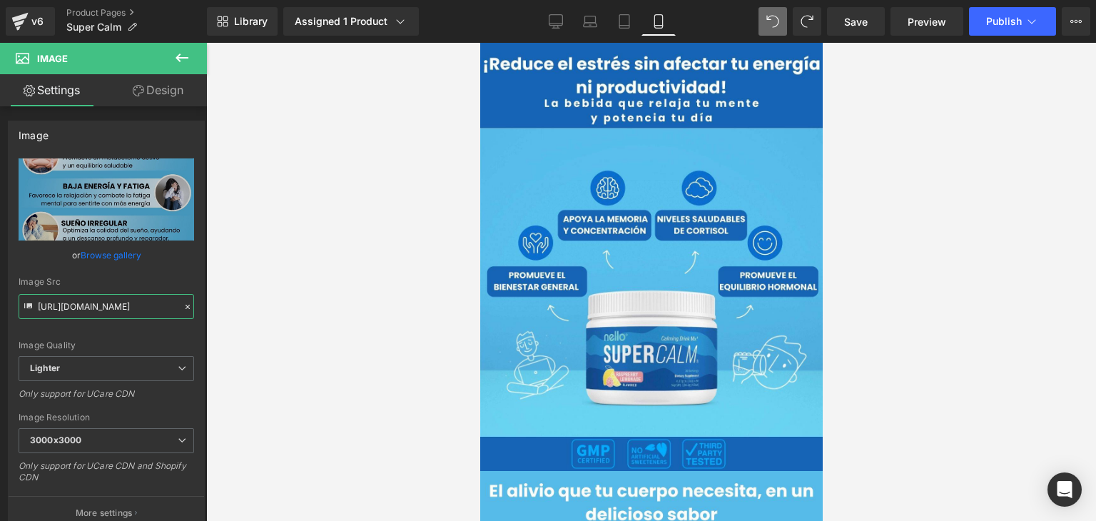
drag, startPoint x: 817, startPoint y: 258, endPoint x: 1330, endPoint y: 66, distance: 548.0
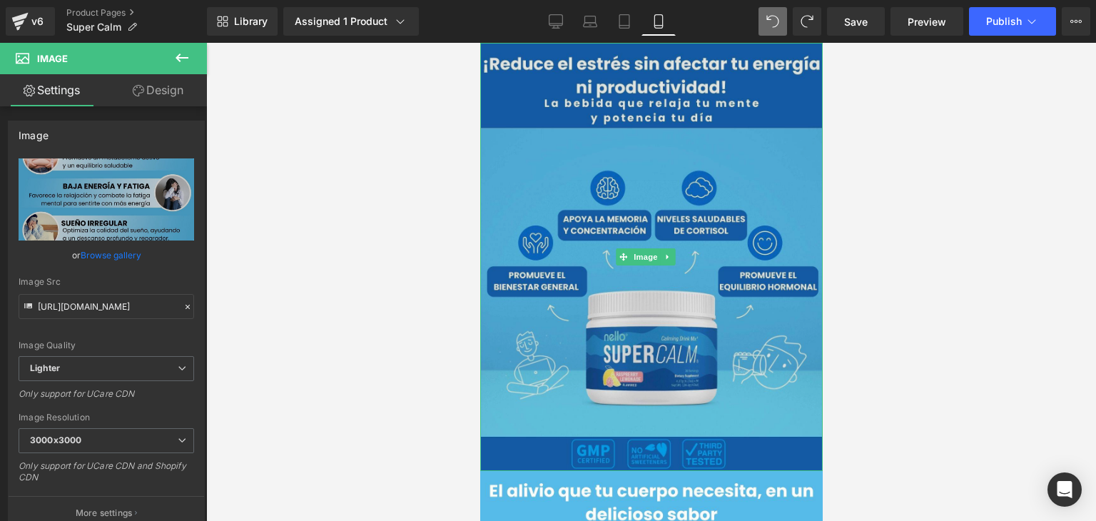
click at [584, 151] on img at bounding box center [650, 257] width 342 height 428
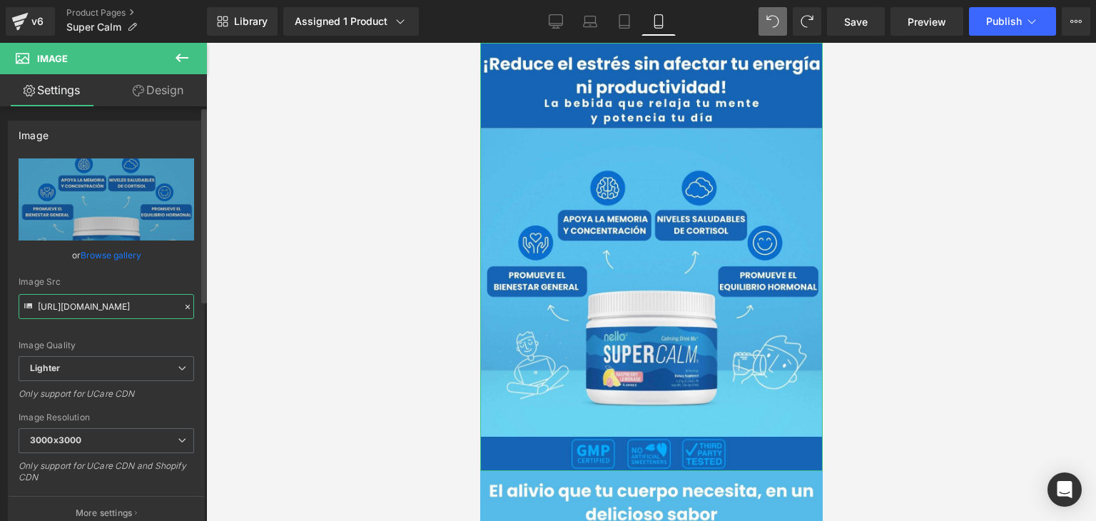
click at [39, 307] on input "[URL][DOMAIN_NAME]" at bounding box center [107, 306] width 176 height 25
drag, startPoint x: 39, startPoint y: 307, endPoint x: 345, endPoint y: 303, distance: 306.8
click at [345, 303] on div "Product You are previewing how the will restyle your page. You can not edit Ele…" at bounding box center [548, 272] width 1096 height 545
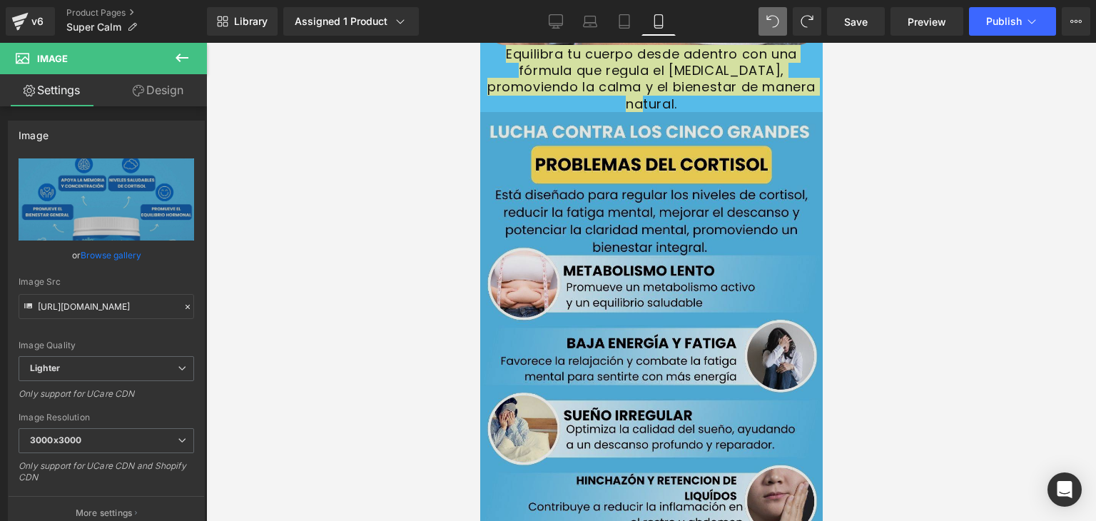
scroll to position [2283, 0]
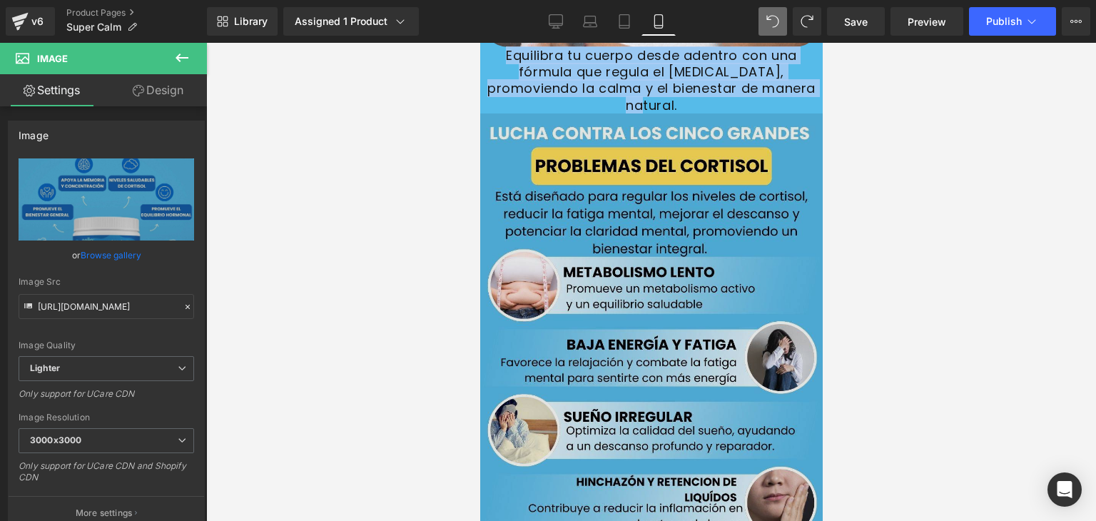
click at [492, 132] on img at bounding box center [650, 370] width 342 height 514
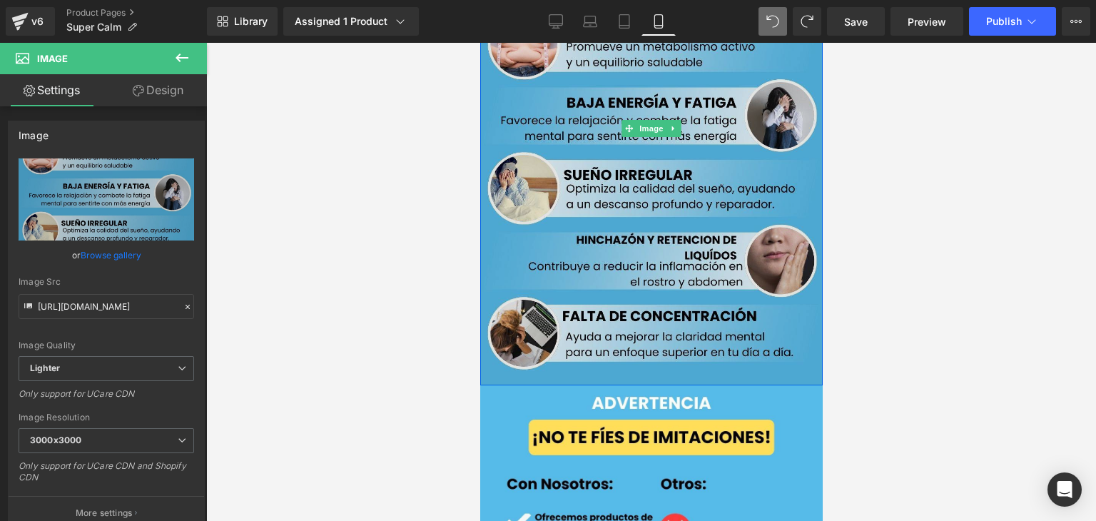
scroll to position [2569, 0]
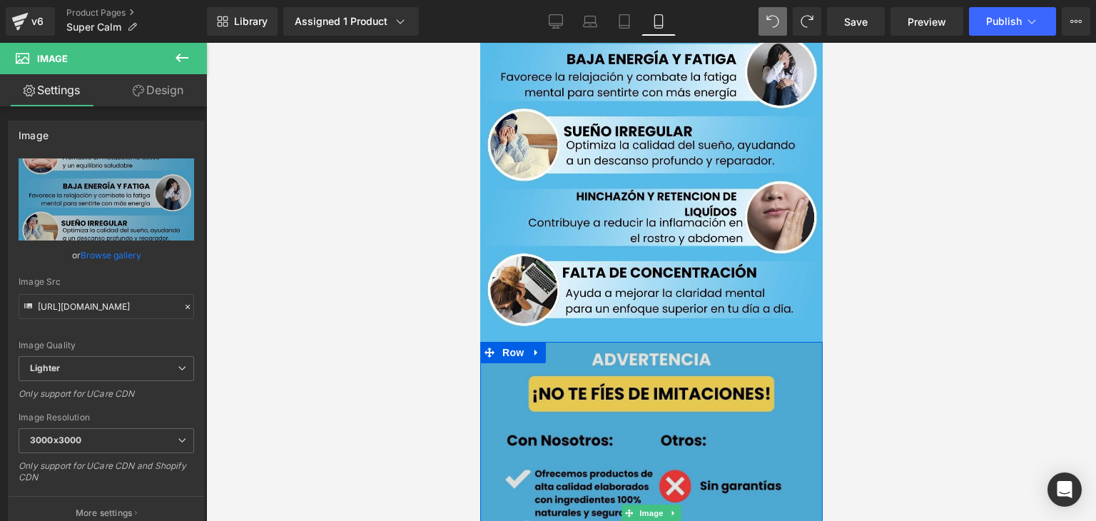
click at [514, 342] on img at bounding box center [650, 513] width 342 height 342
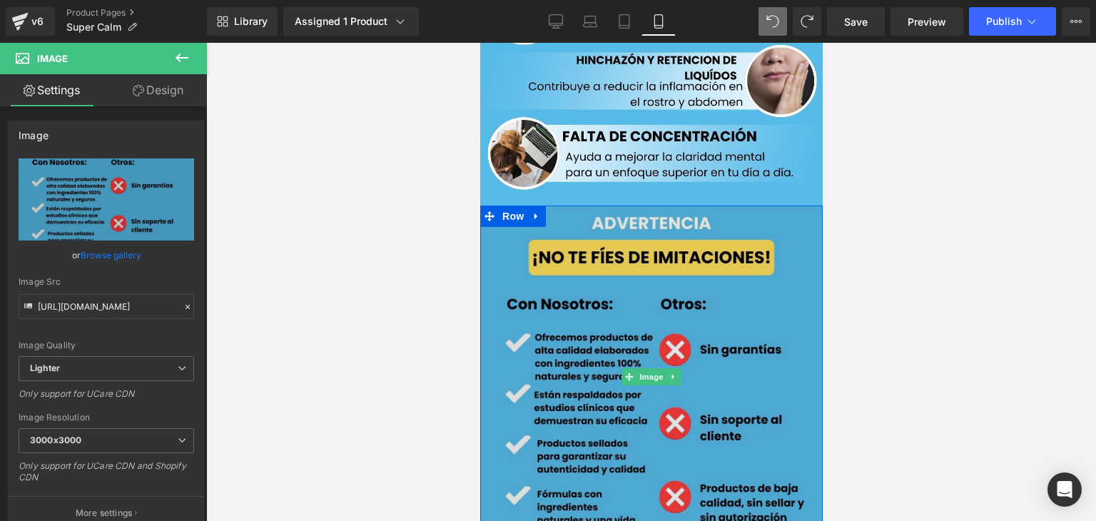
scroll to position [2711, 0]
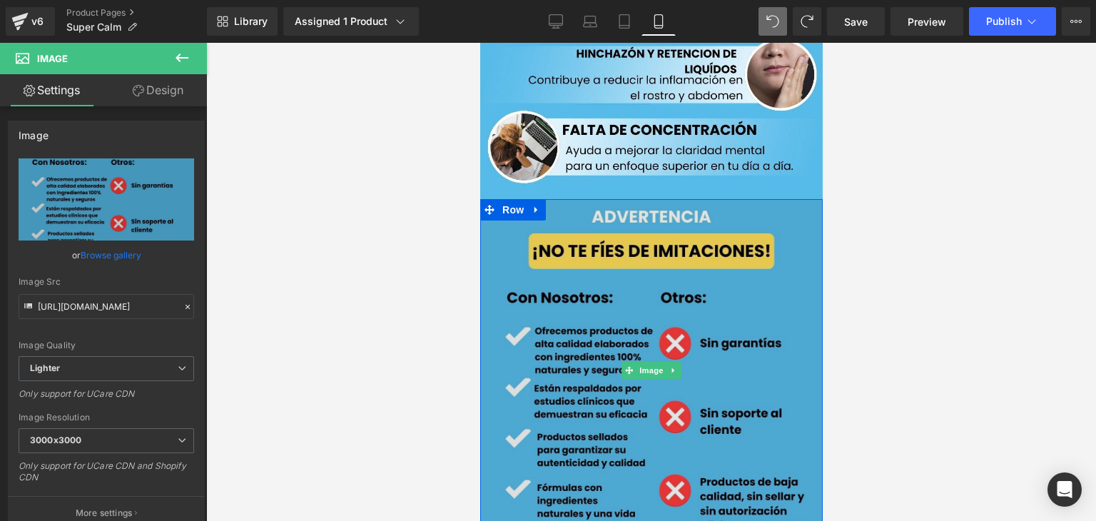
drag, startPoint x: 548, startPoint y: 276, endPoint x: 508, endPoint y: 280, distance: 40.1
click at [547, 276] on img at bounding box center [650, 370] width 342 height 342
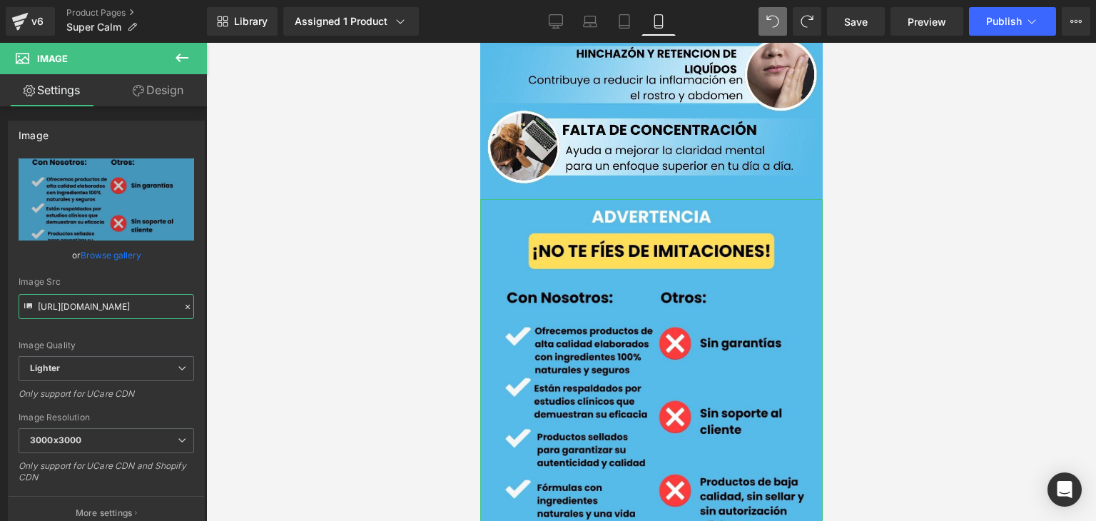
scroll to position [0, 722]
drag, startPoint x: 37, startPoint y: 305, endPoint x: 352, endPoint y: 308, distance: 315.4
click at [352, 308] on div "Product You are previewing how the will restyle your page. You can not edit Ele…" at bounding box center [548, 272] width 1096 height 545
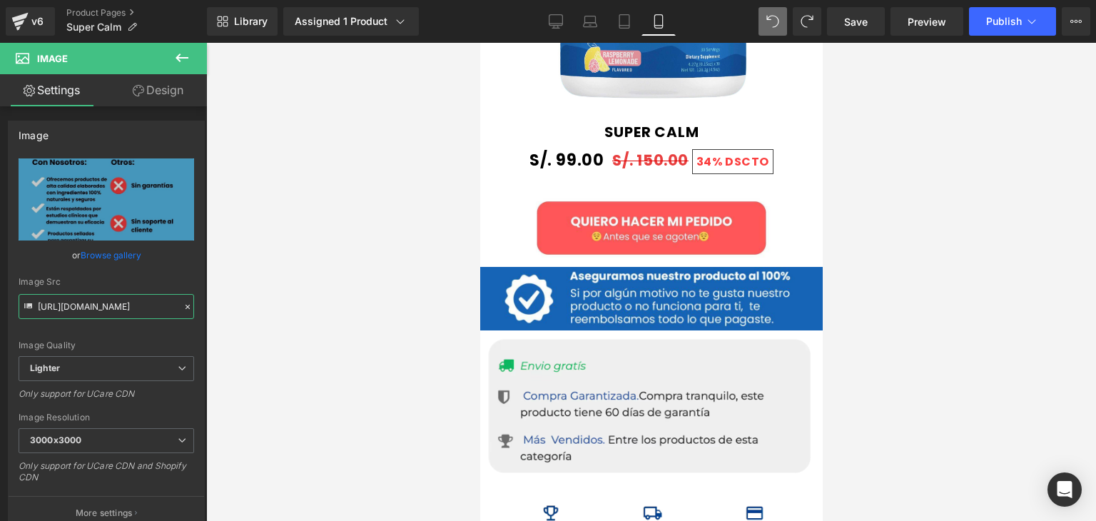
scroll to position [0, 0]
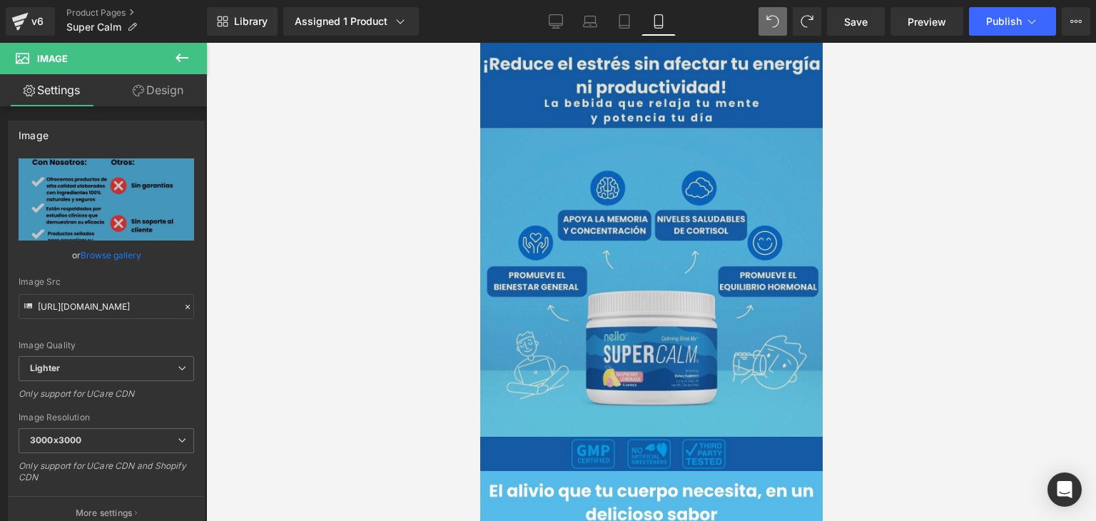
click at [658, 135] on img at bounding box center [650, 257] width 342 height 428
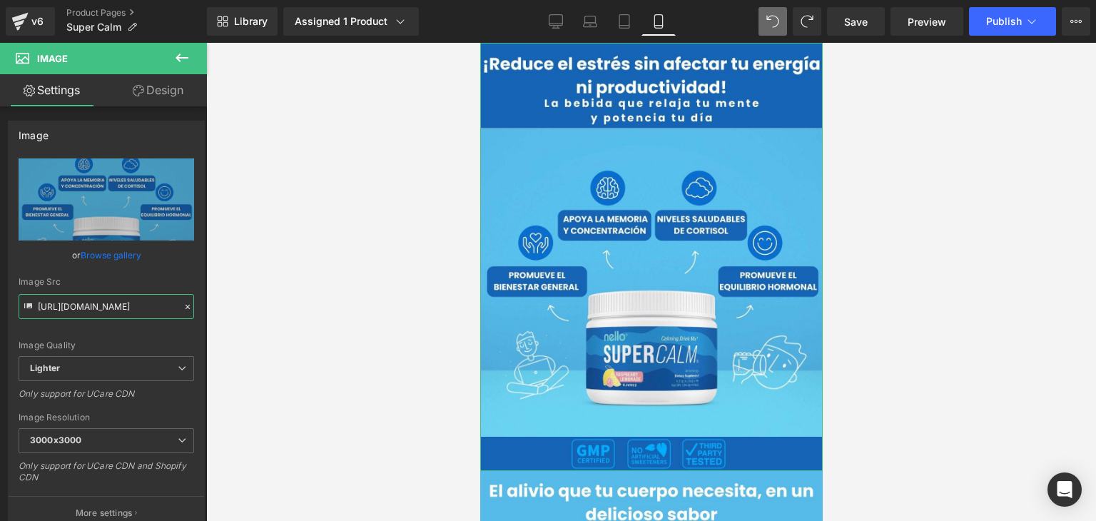
scroll to position [0, 601]
drag, startPoint x: 37, startPoint y: 311, endPoint x: 365, endPoint y: 291, distance: 328.8
click at [365, 291] on div "Product You are previewing how the will restyle your page. You can not edit Ele…" at bounding box center [548, 272] width 1096 height 545
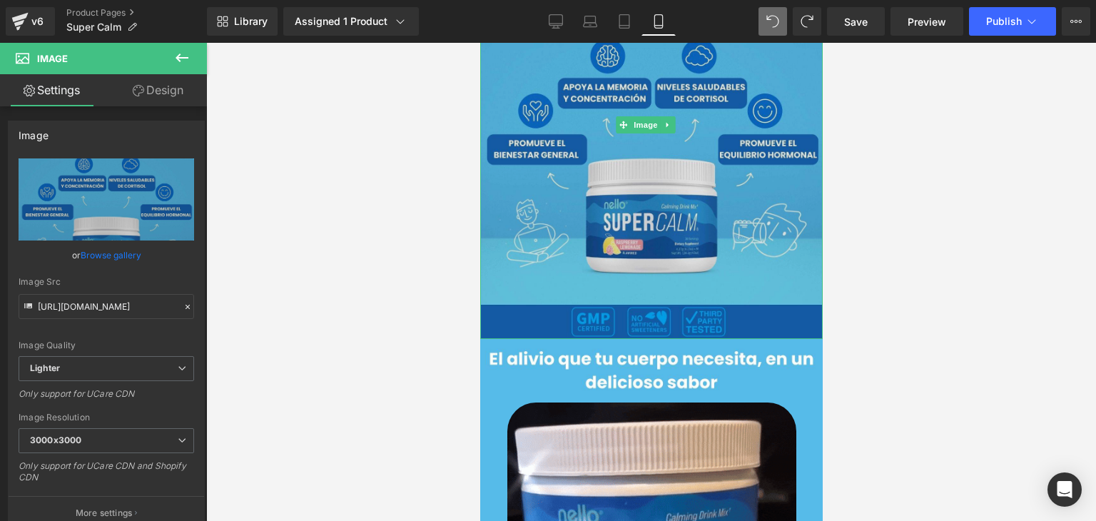
scroll to position [143, 0]
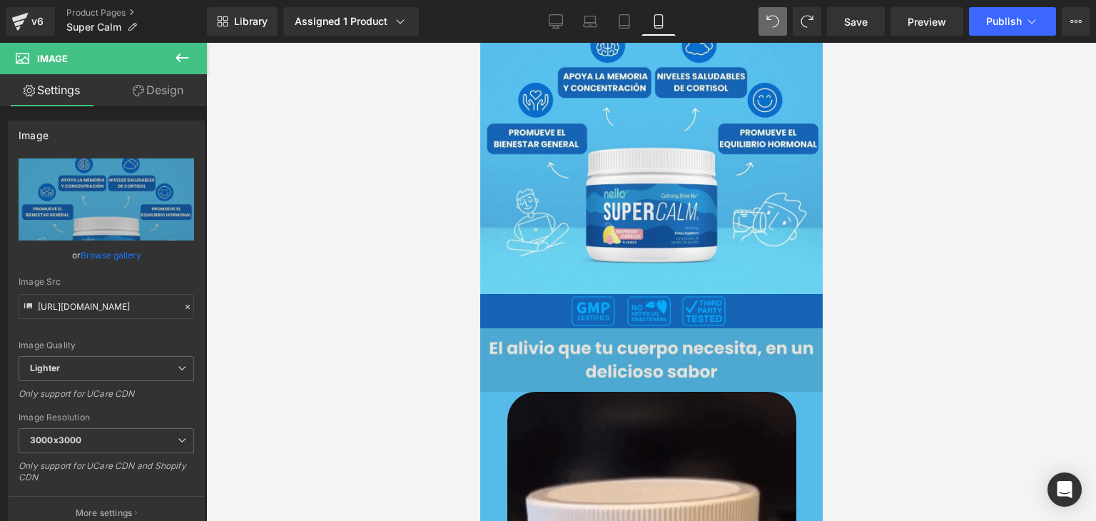
drag, startPoint x: 545, startPoint y: 357, endPoint x: 483, endPoint y: 338, distance: 65.0
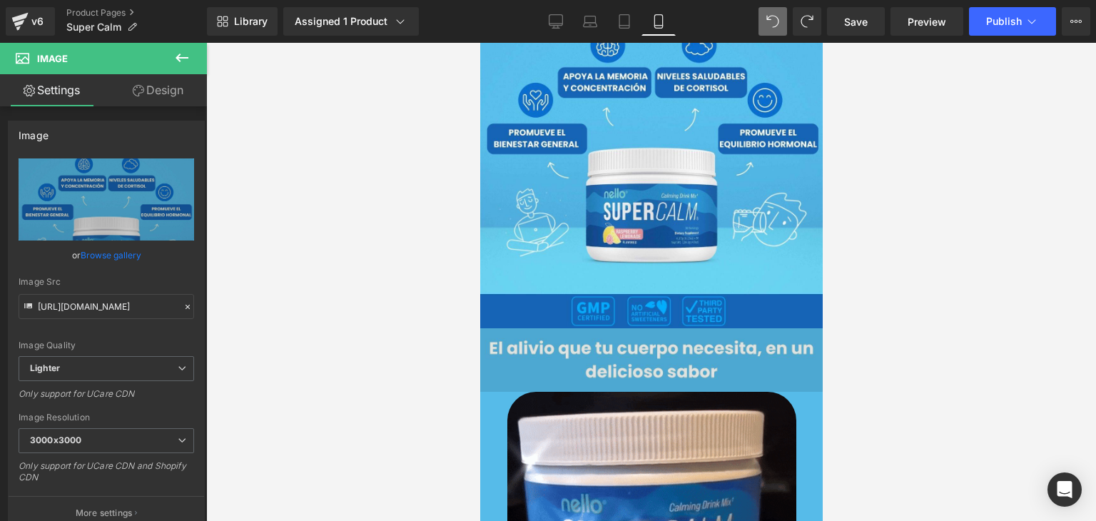
click at [544, 357] on img at bounding box center [650, 360] width 342 height 64
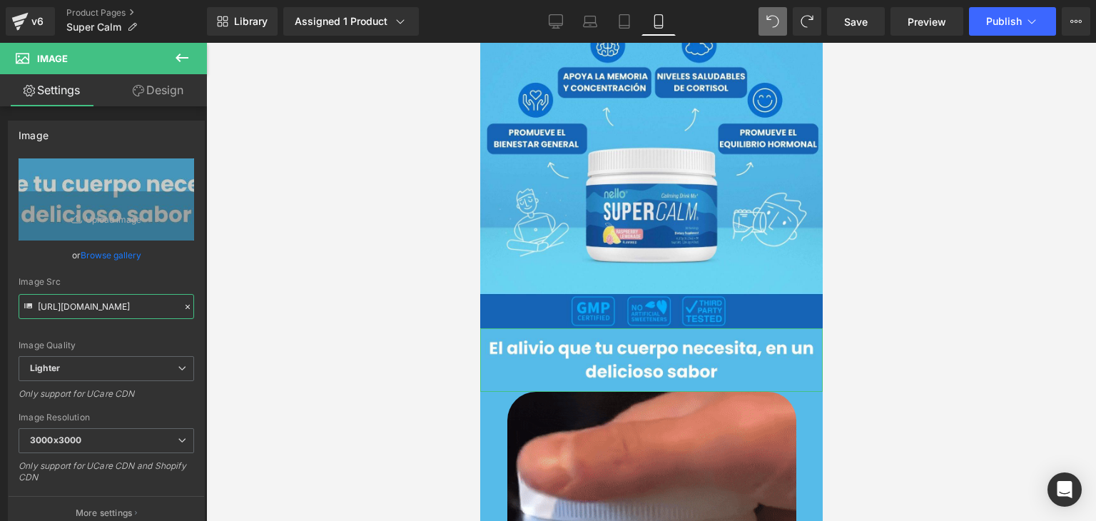
scroll to position [0, 594]
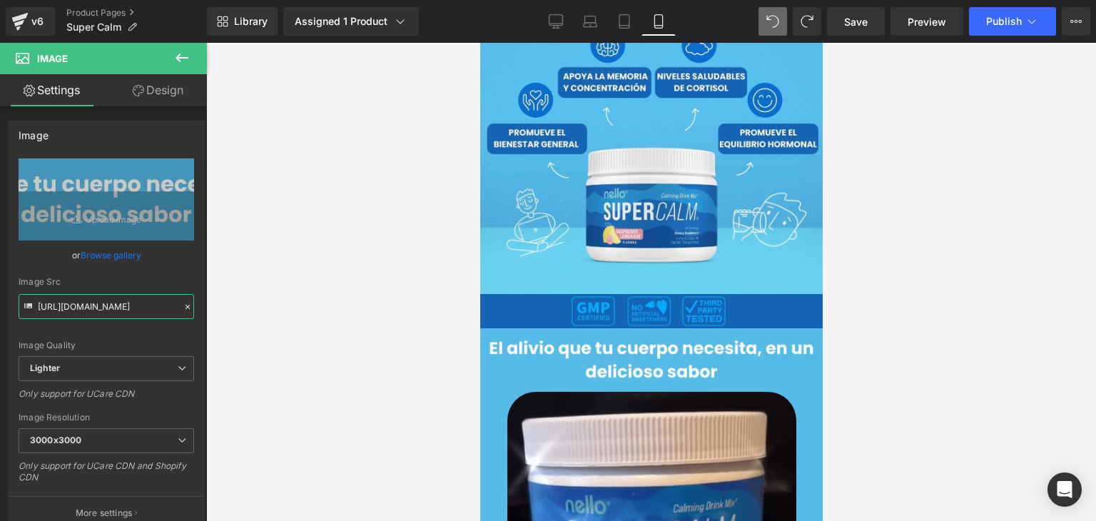
drag, startPoint x: 36, startPoint y: 305, endPoint x: 387, endPoint y: 307, distance: 350.3
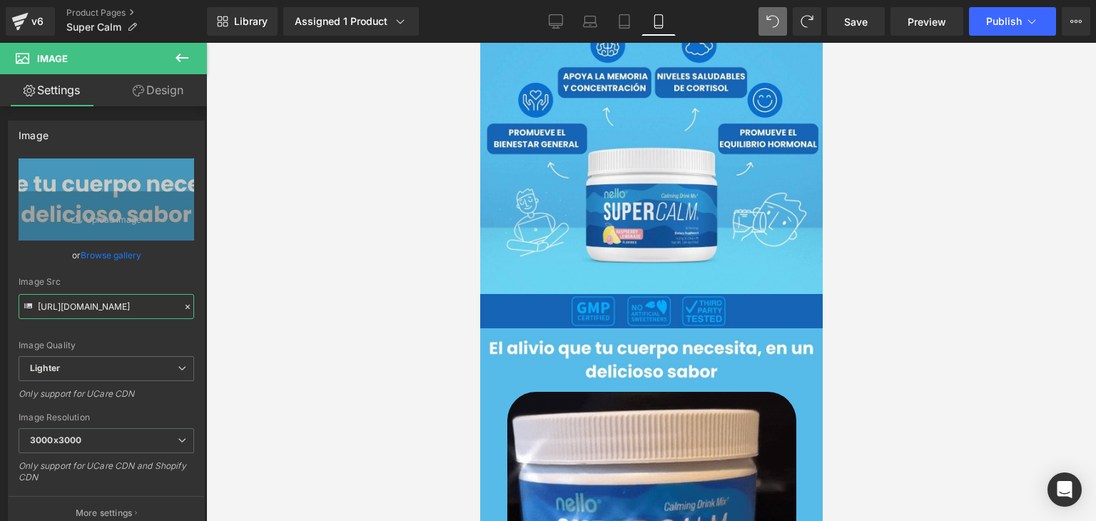
click at [387, 307] on div "Product You are previewing how the will restyle your page. You can not edit Ele…" at bounding box center [548, 272] width 1096 height 545
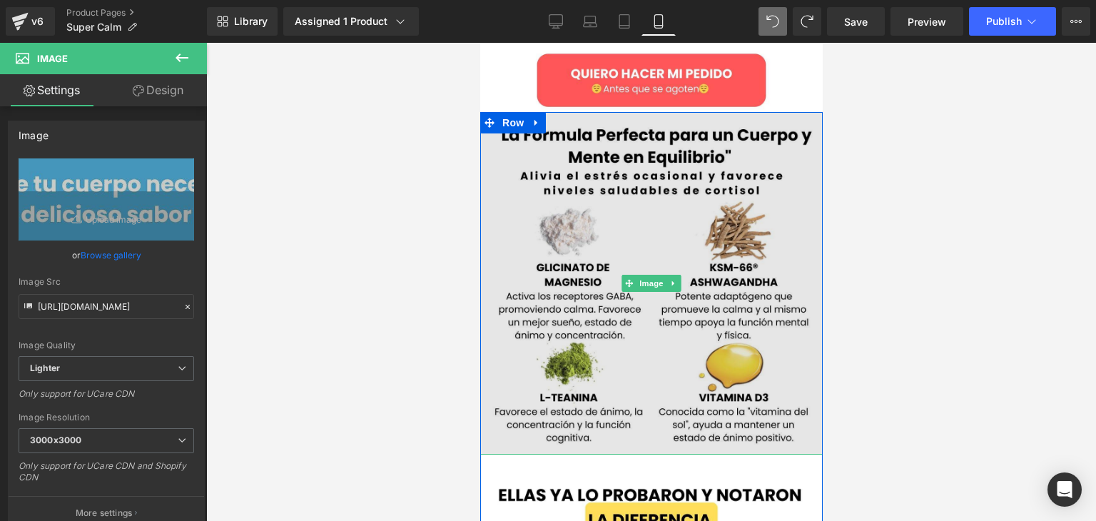
scroll to position [3282, 0]
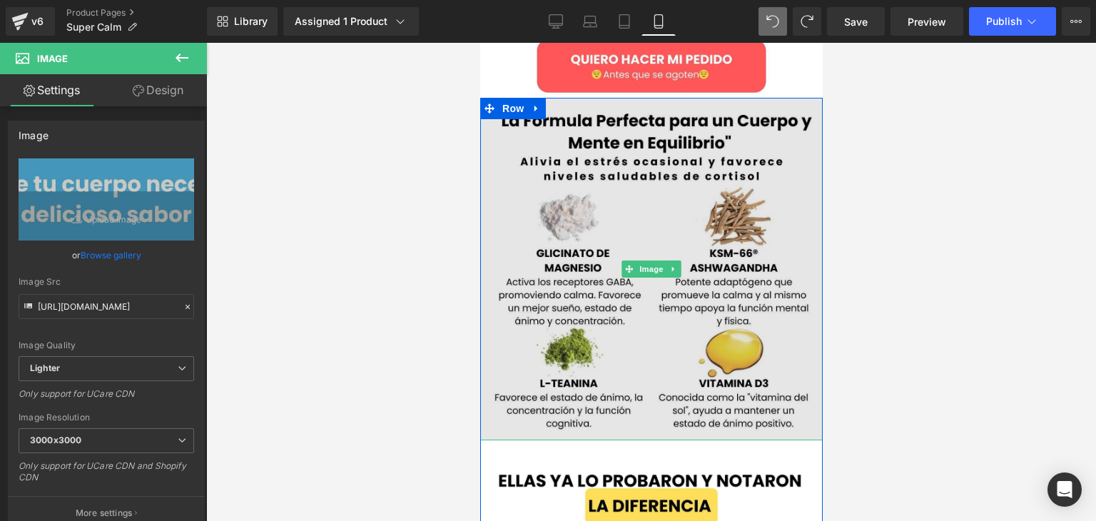
click at [603, 270] on img at bounding box center [650, 269] width 342 height 342
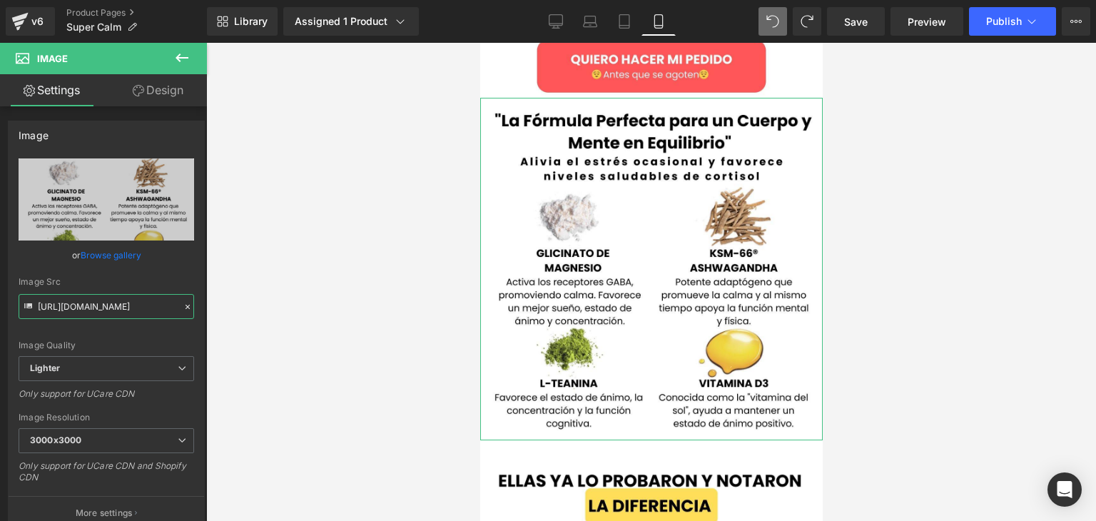
scroll to position [0, 711]
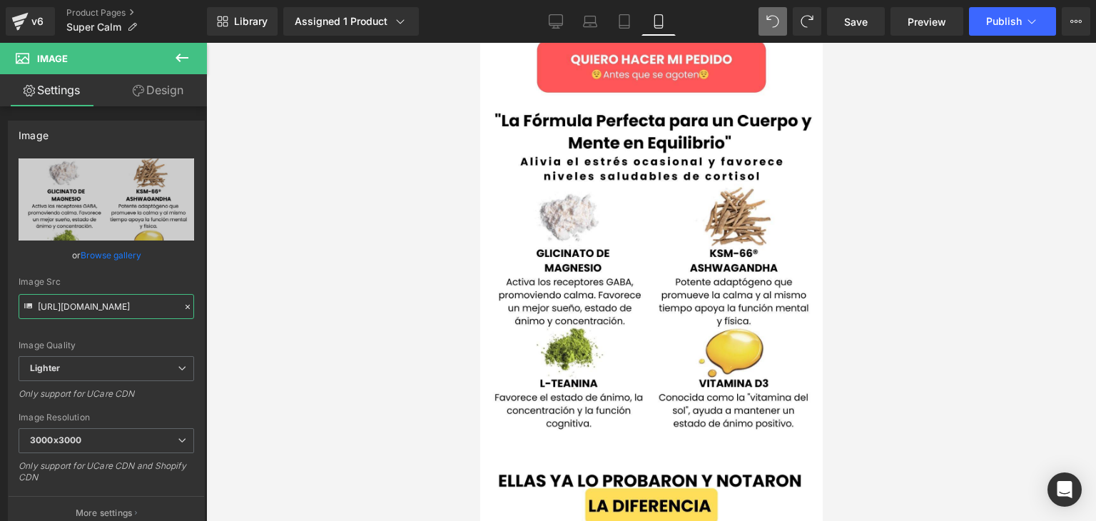
drag, startPoint x: 37, startPoint y: 304, endPoint x: 280, endPoint y: 298, distance: 242.7
click at [280, 298] on div "Product You are previewing how the will restyle your page. You can not edit Ele…" at bounding box center [548, 272] width 1096 height 545
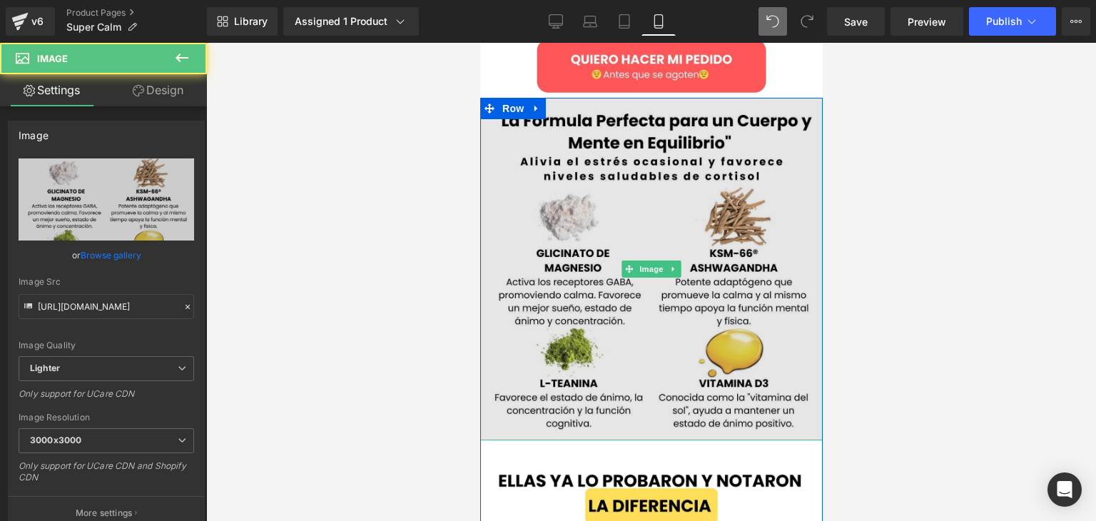
click at [625, 283] on img at bounding box center [650, 269] width 342 height 342
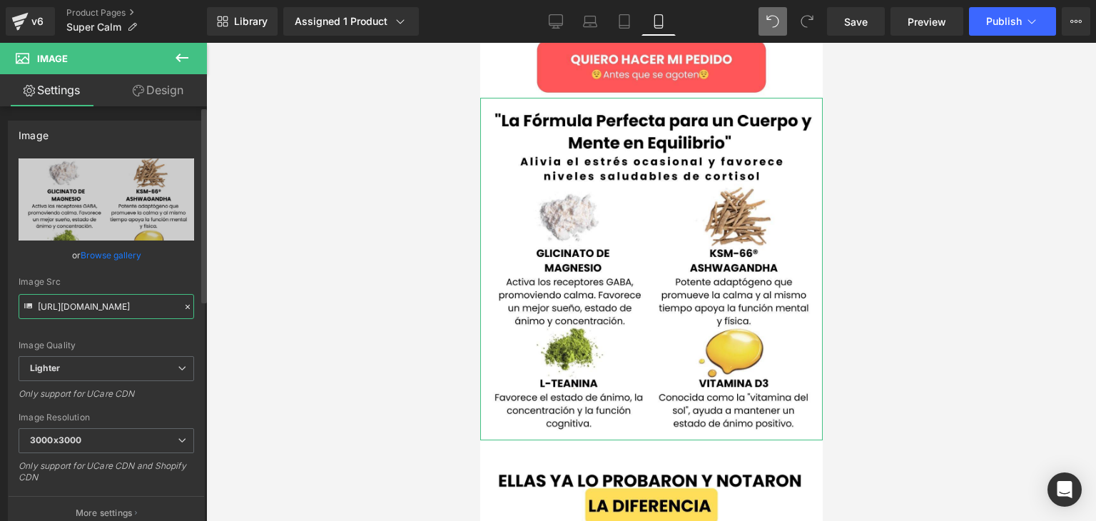
click at [38, 303] on input "[URL][DOMAIN_NAME]" at bounding box center [107, 306] width 176 height 25
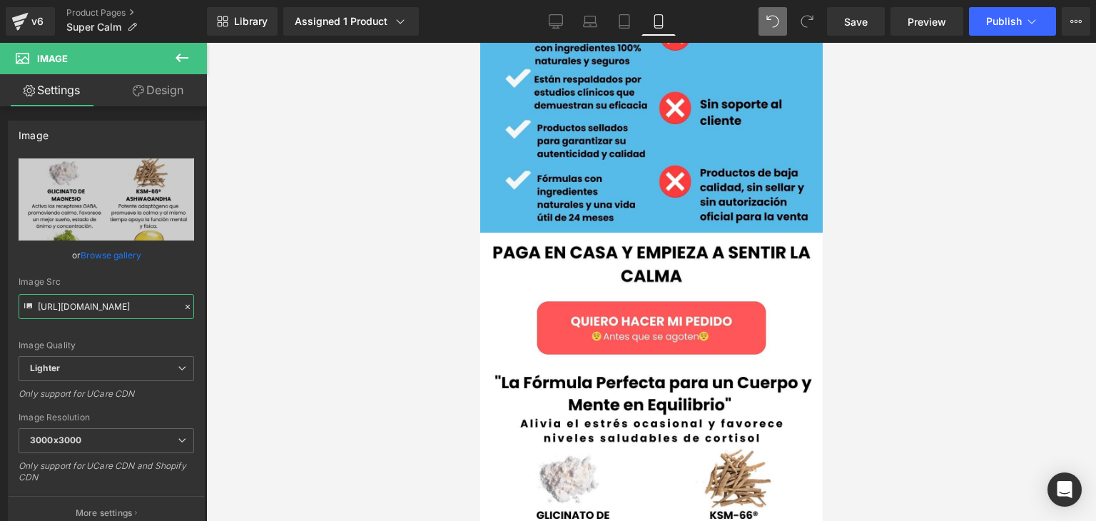
scroll to position [2960, 0]
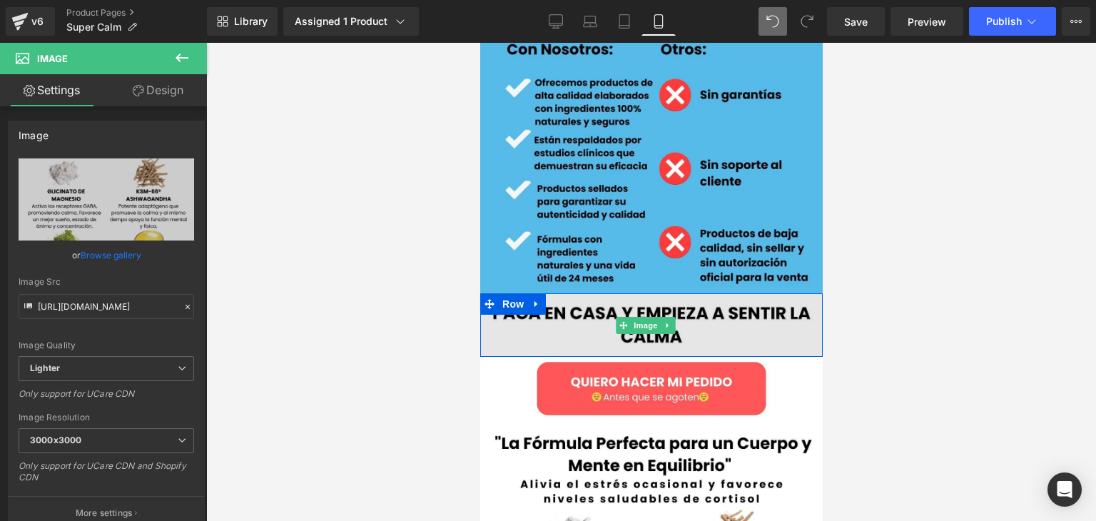
click at [696, 293] on img at bounding box center [650, 325] width 342 height 64
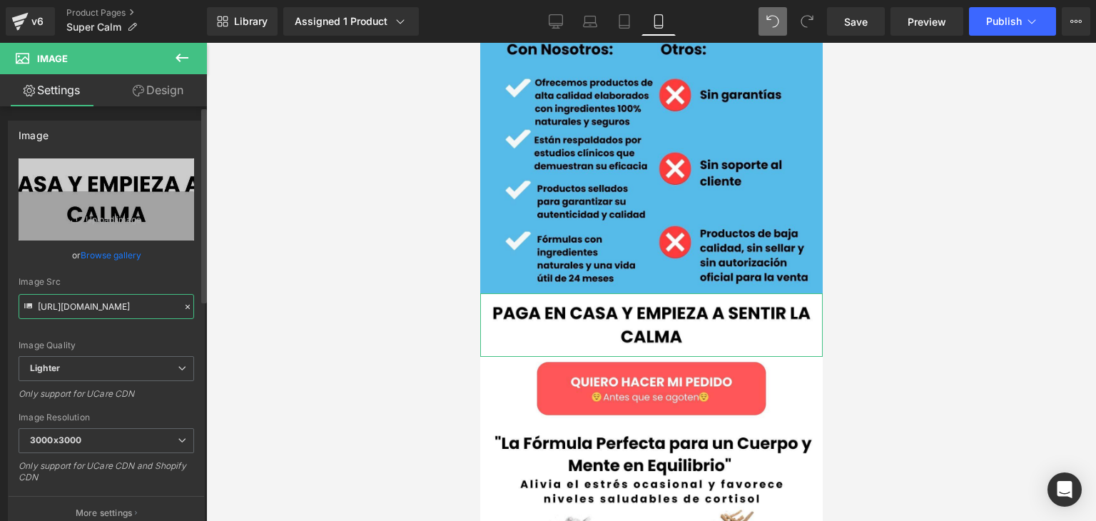
click at [39, 307] on input "[URL][DOMAIN_NAME]" at bounding box center [107, 306] width 176 height 25
click at [41, 305] on input "[URL][DOMAIN_NAME]" at bounding box center [107, 306] width 176 height 25
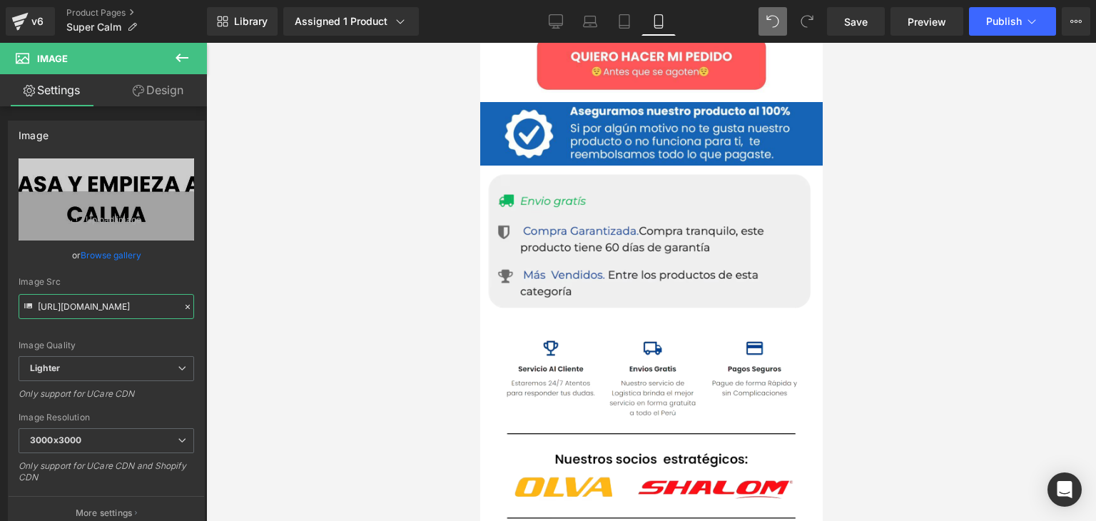
scroll to position [1247, 0]
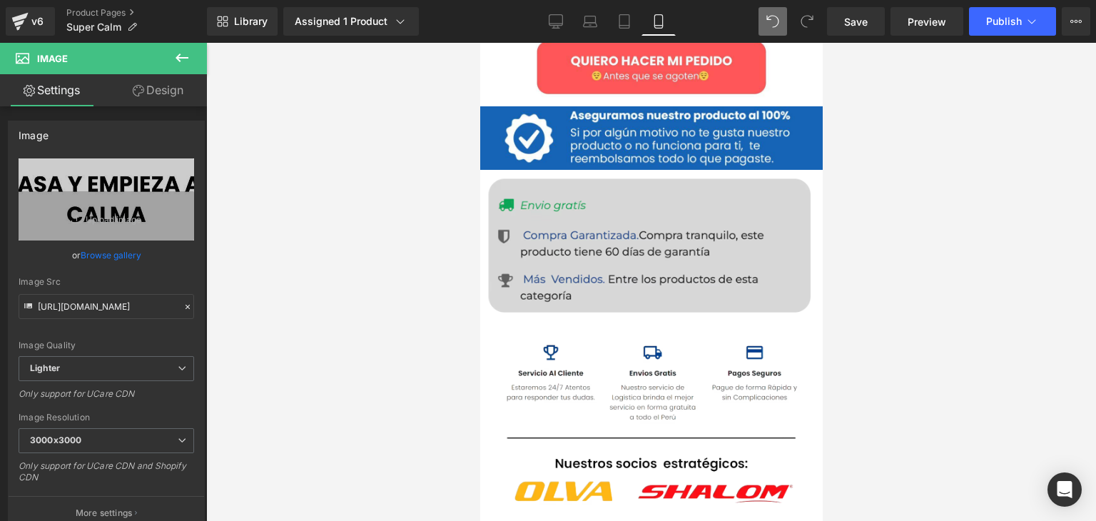
click at [564, 245] on img at bounding box center [650, 246] width 342 height 153
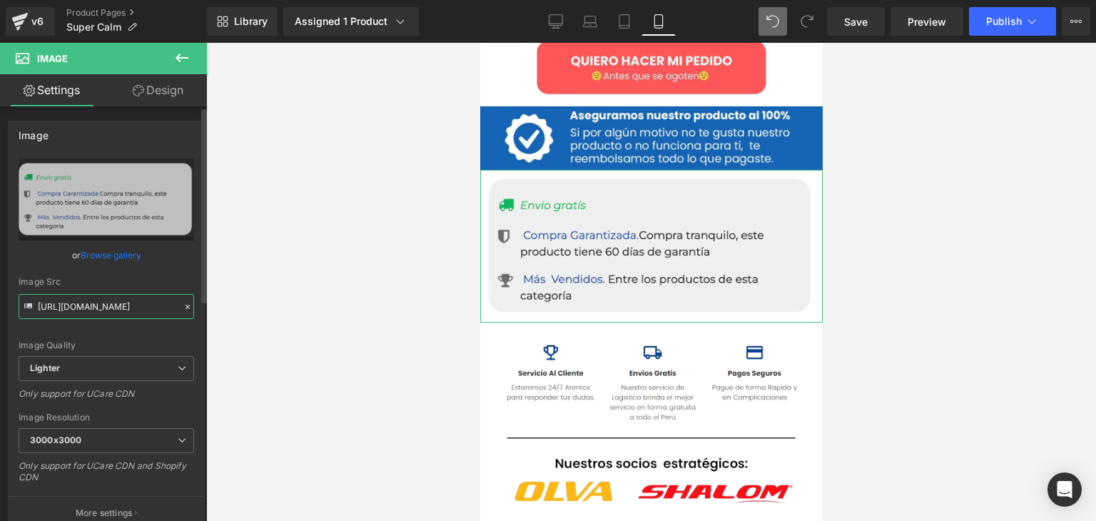
click at [37, 307] on input "[URL][DOMAIN_NAME]" at bounding box center [107, 306] width 176 height 25
click at [46, 306] on input "[URL][DOMAIN_NAME]" at bounding box center [107, 306] width 176 height 25
click at [47, 307] on input "[URL][DOMAIN_NAME]" at bounding box center [107, 306] width 176 height 25
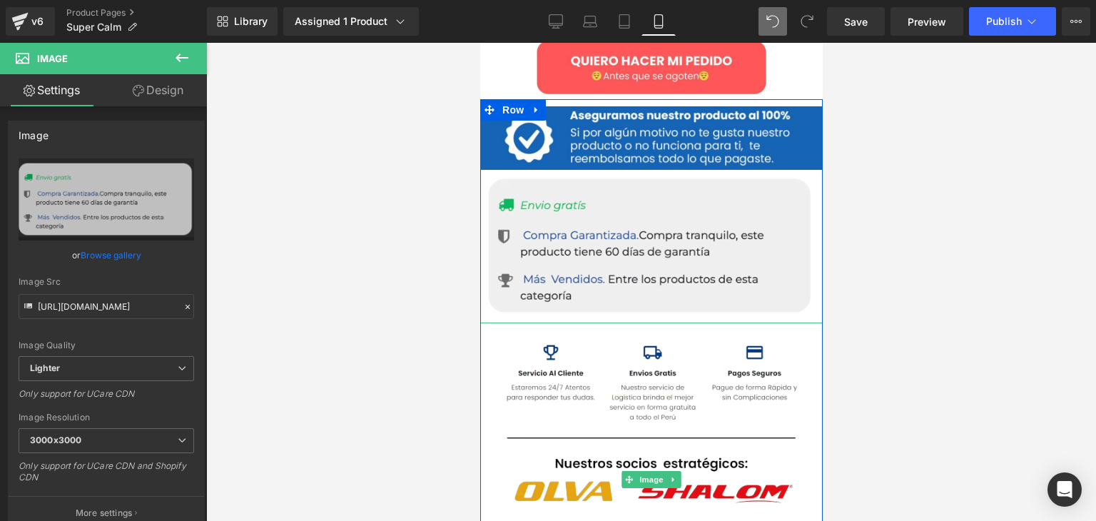
click at [668, 383] on img at bounding box center [650, 479] width 342 height 315
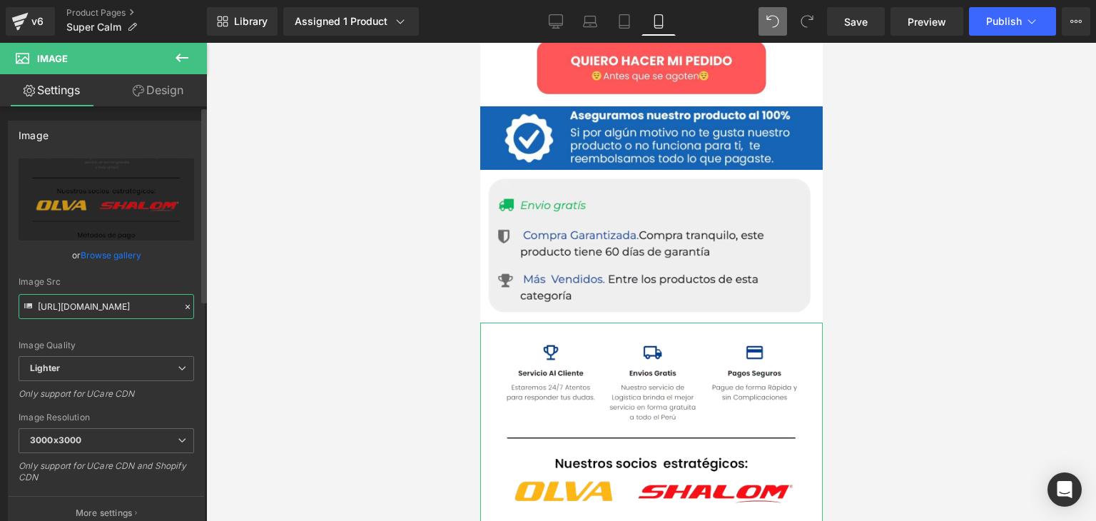
click at [136, 306] on input "[URL][DOMAIN_NAME]" at bounding box center [107, 306] width 176 height 25
click at [88, 306] on input "[URL][DOMAIN_NAME]" at bounding box center [107, 306] width 176 height 25
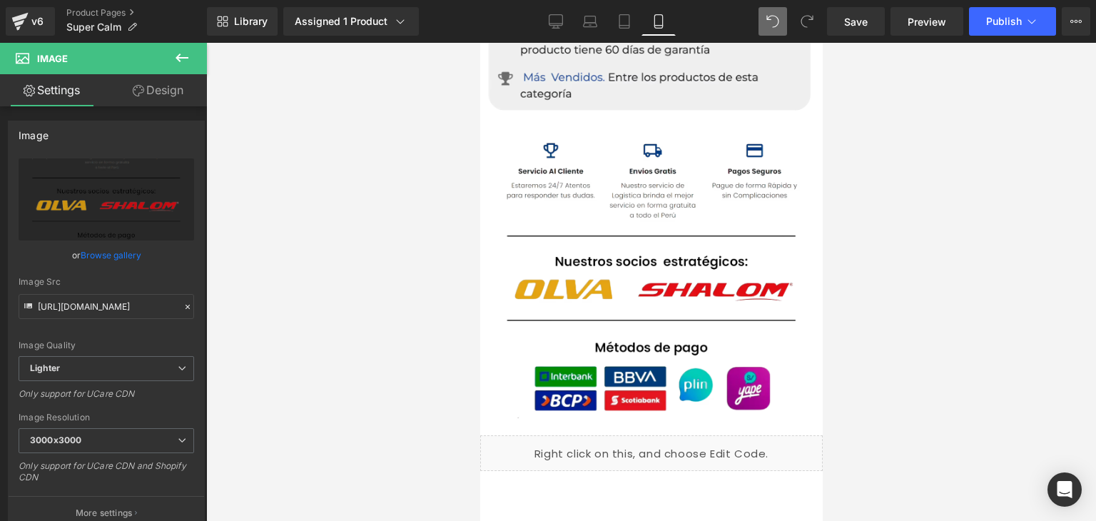
scroll to position [4601, 0]
click at [611, 197] on img at bounding box center [650, 278] width 342 height 315
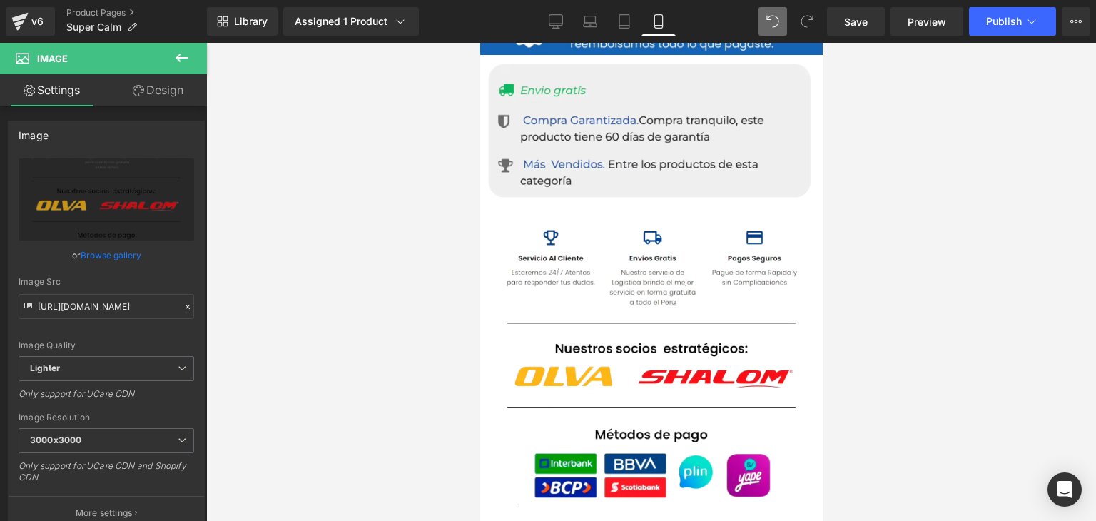
scroll to position [1319, 0]
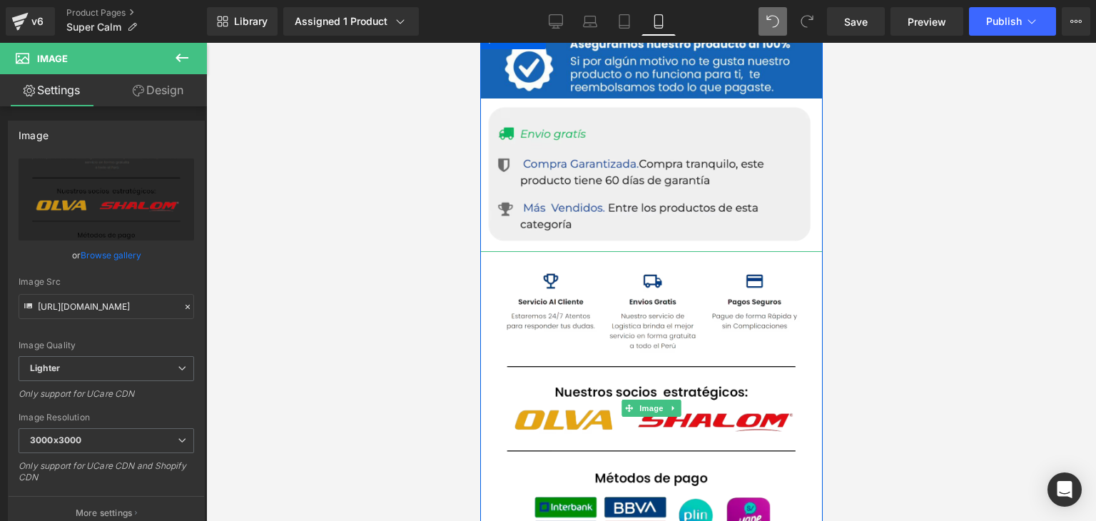
click at [724, 331] on img at bounding box center [650, 408] width 342 height 315
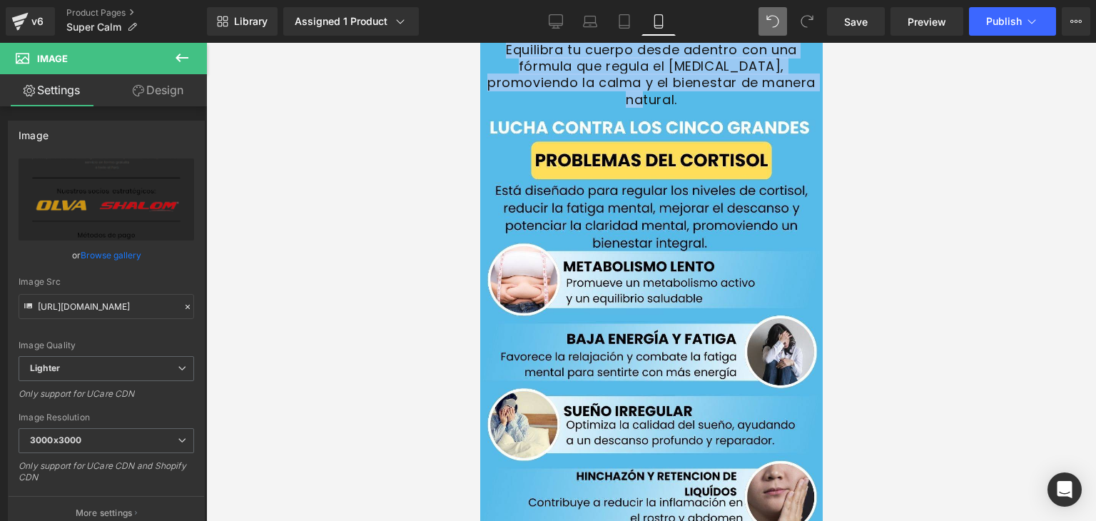
scroll to position [2196, 0]
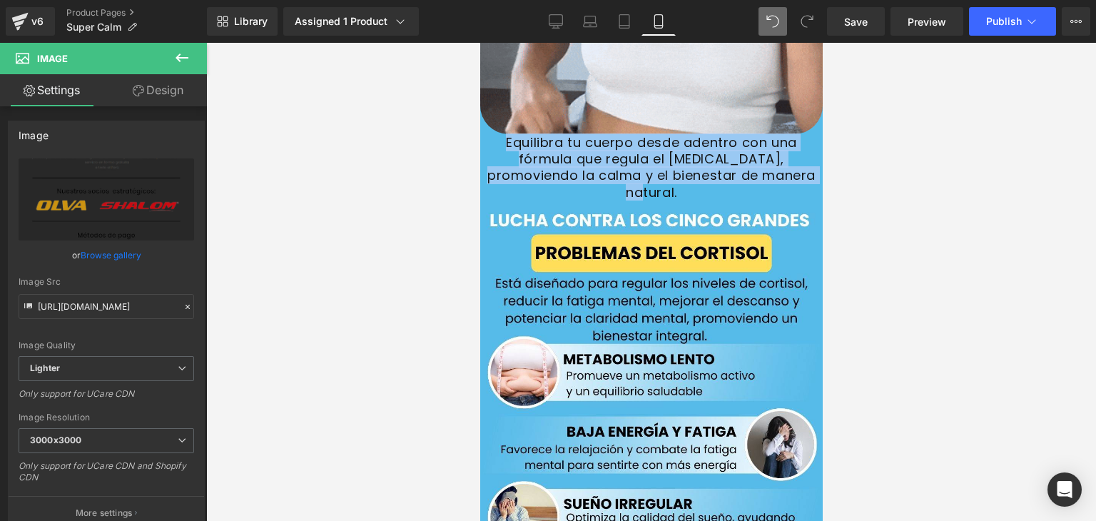
drag, startPoint x: 813, startPoint y: 193, endPoint x: 1418, endPoint y: 304, distance: 615.1
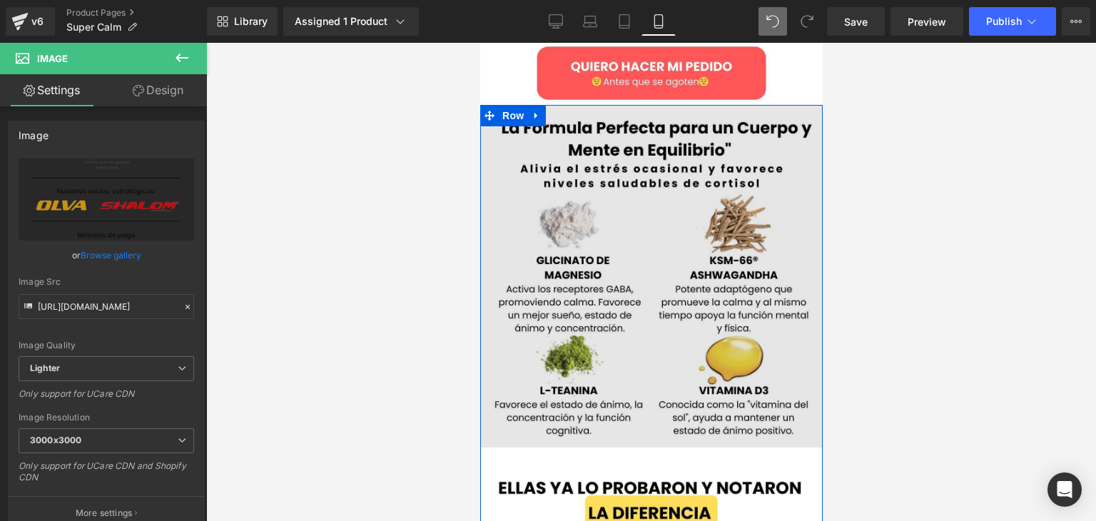
scroll to position [3258, 0]
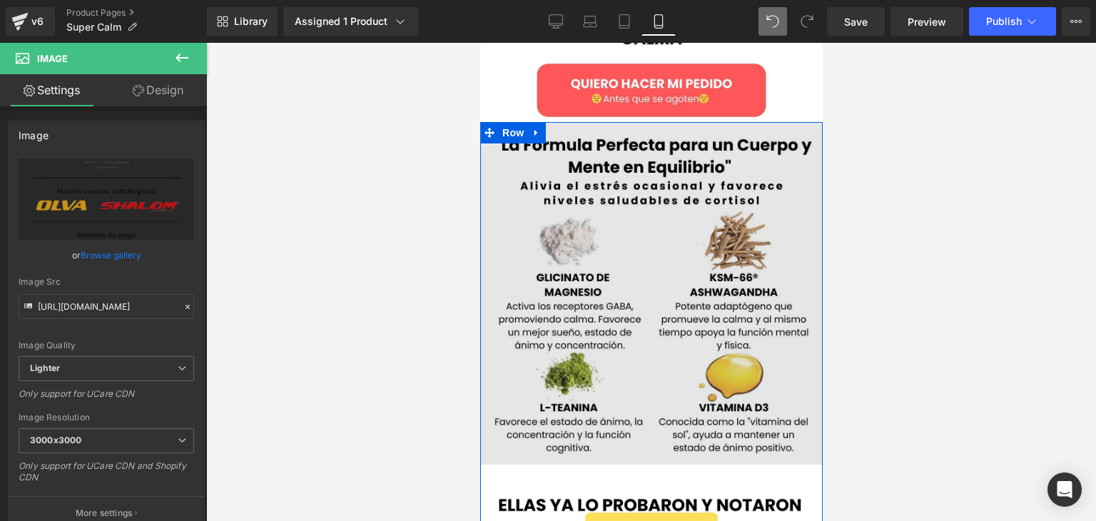
click at [599, 307] on img at bounding box center [650, 293] width 342 height 342
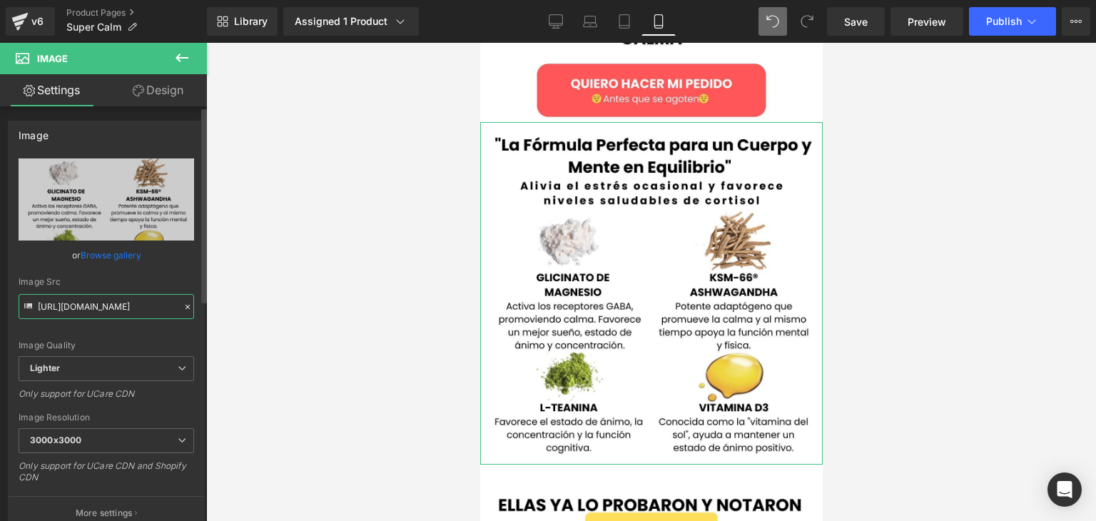
click at [39, 303] on input "[URL][DOMAIN_NAME]" at bounding box center [107, 306] width 176 height 25
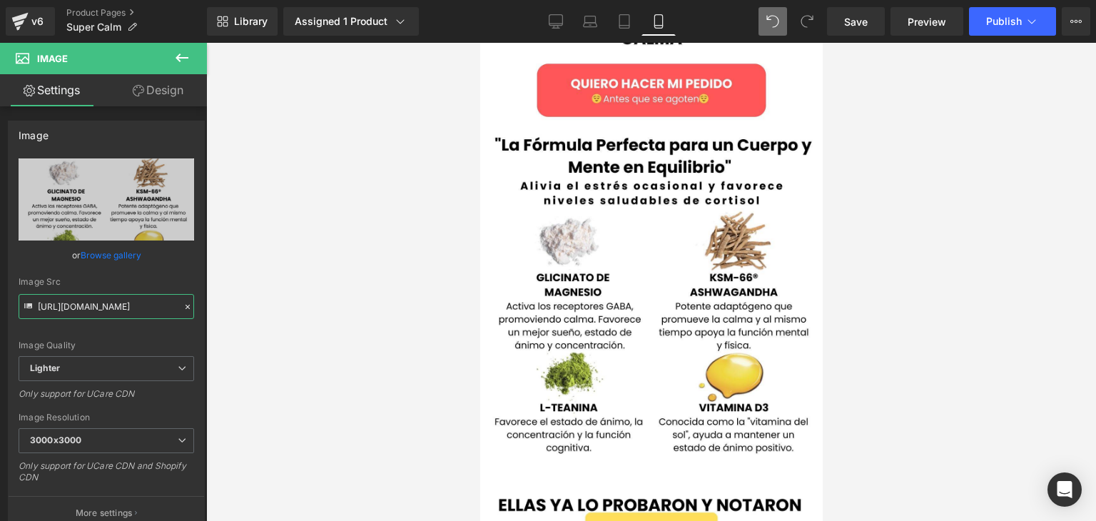
drag, startPoint x: 37, startPoint y: 303, endPoint x: 395, endPoint y: 311, distance: 358.3
click at [395, 311] on div "Product You are previewing how the will restyle your page. You can not edit Ele…" at bounding box center [548, 272] width 1096 height 545
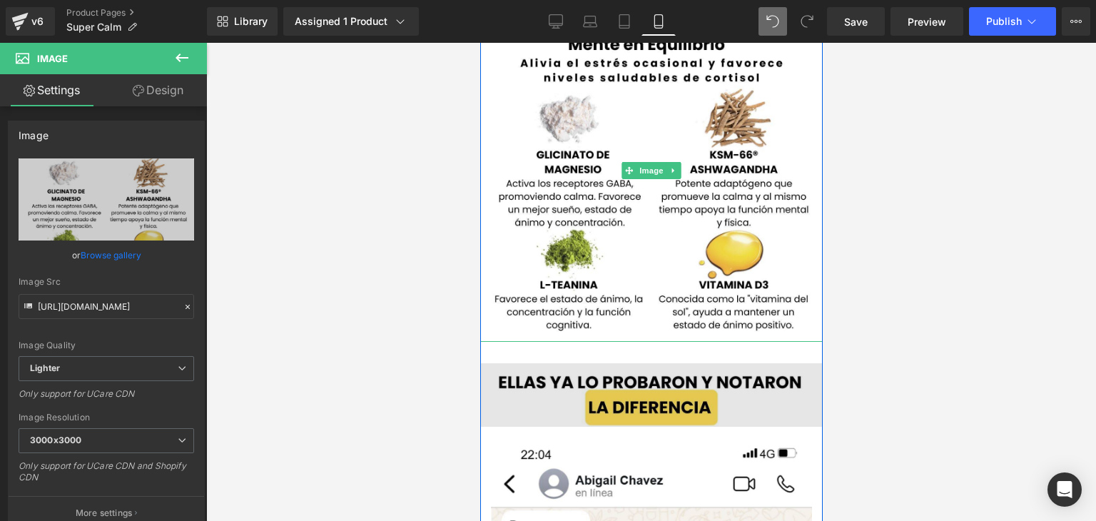
scroll to position [3400, 0]
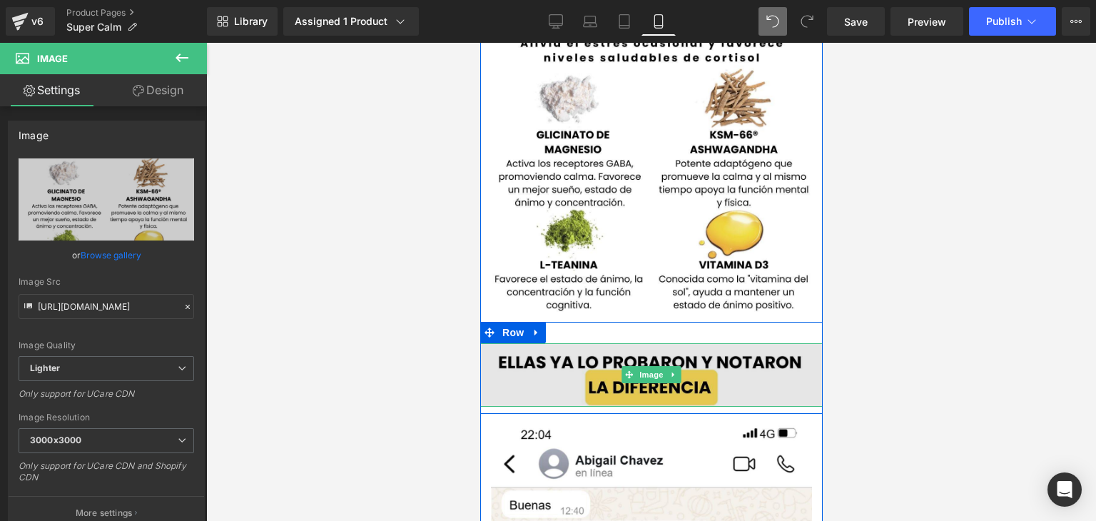
drag, startPoint x: 875, startPoint y: 327, endPoint x: 563, endPoint y: 319, distance: 312.6
click at [563, 343] on img at bounding box center [650, 375] width 342 height 64
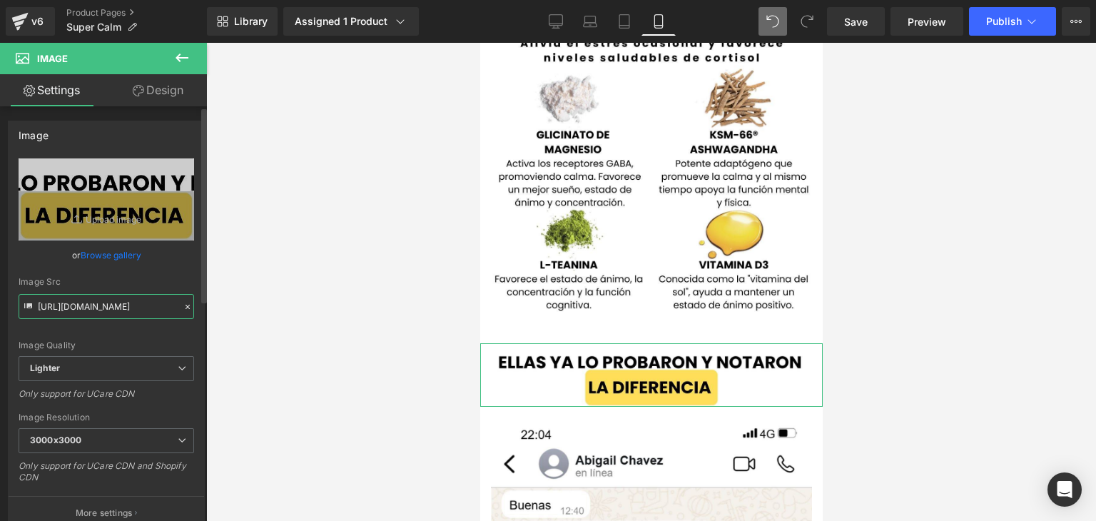
click at [131, 305] on input "[URL][DOMAIN_NAME]" at bounding box center [107, 306] width 176 height 25
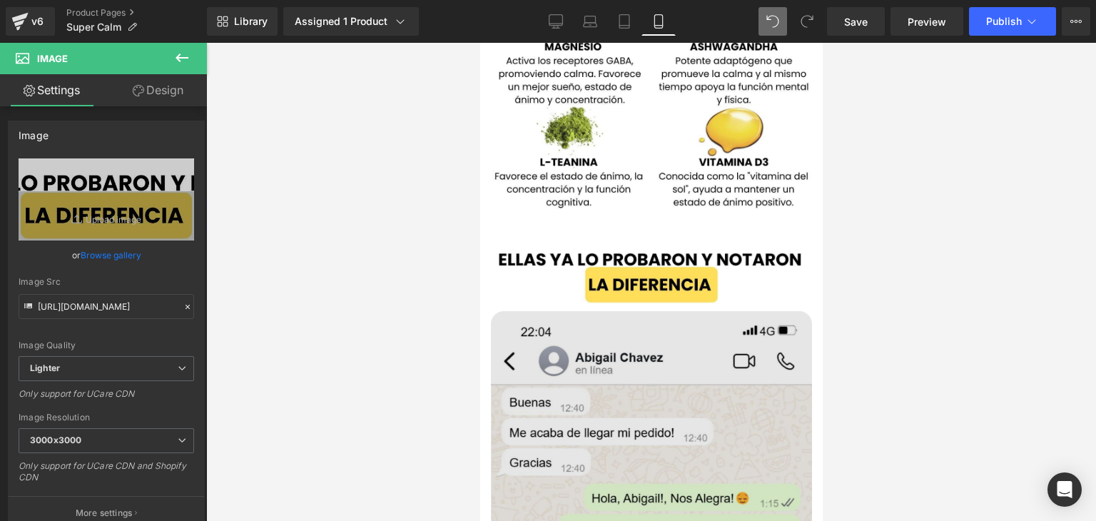
scroll to position [3543, 0]
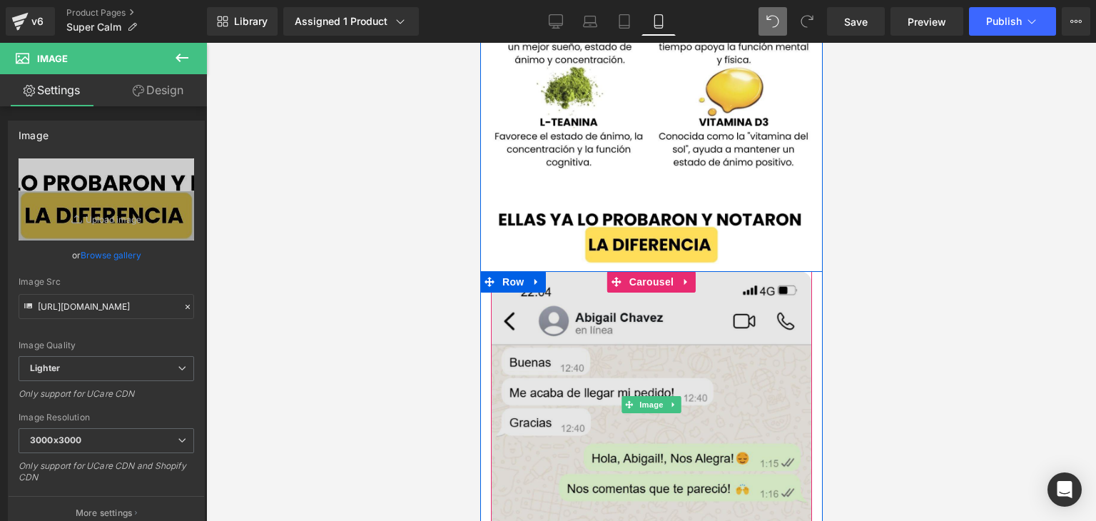
click at [647, 310] on img at bounding box center [650, 405] width 321 height 268
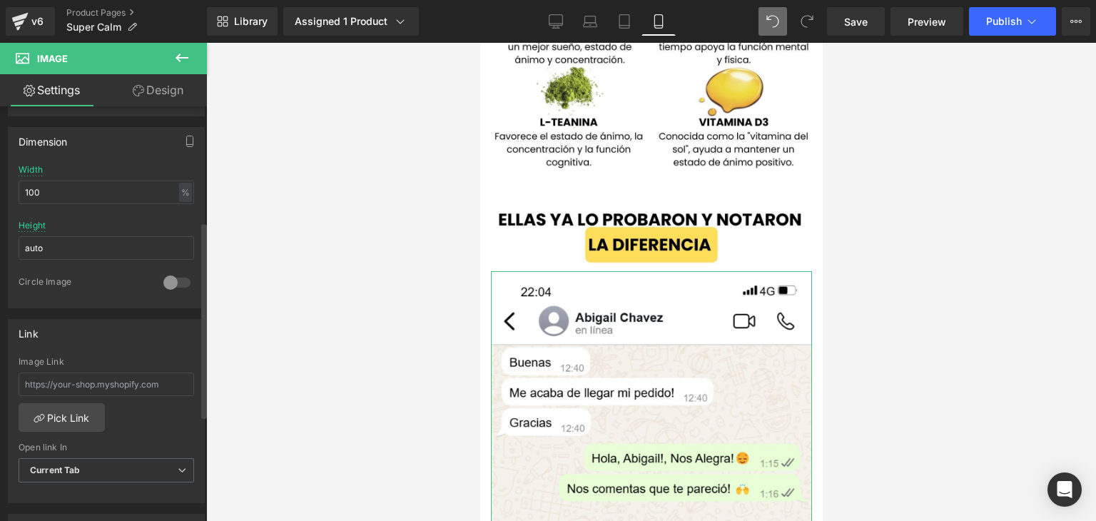
scroll to position [428, 0]
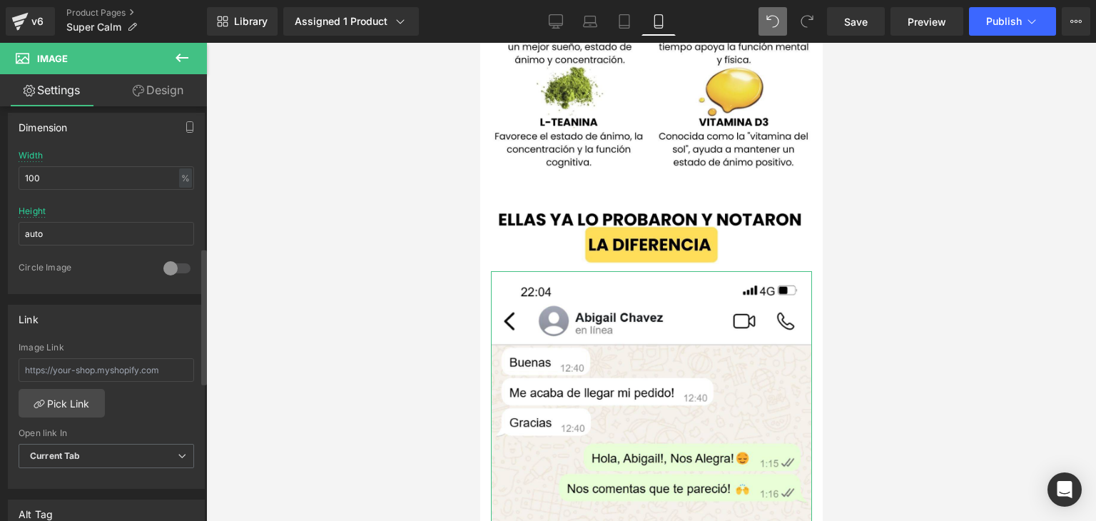
click at [167, 264] on div at bounding box center [177, 268] width 34 height 23
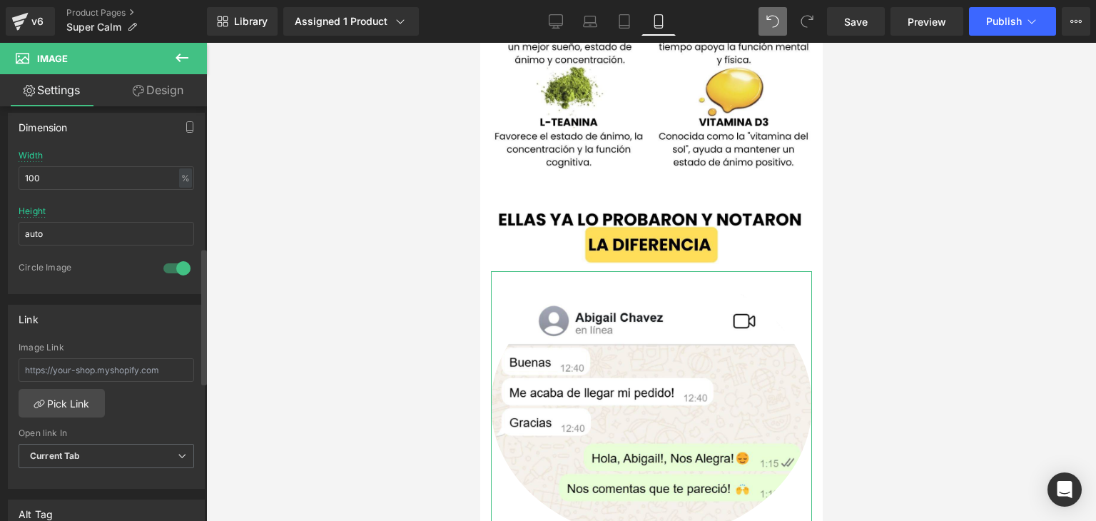
click at [167, 264] on div at bounding box center [177, 268] width 34 height 23
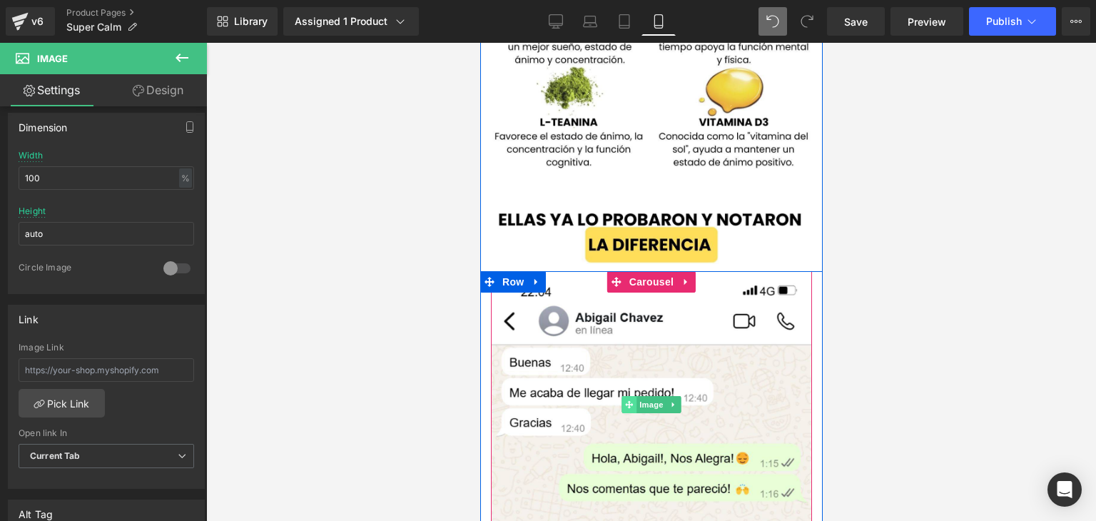
click at [624, 401] on icon at bounding box center [628, 405] width 8 height 8
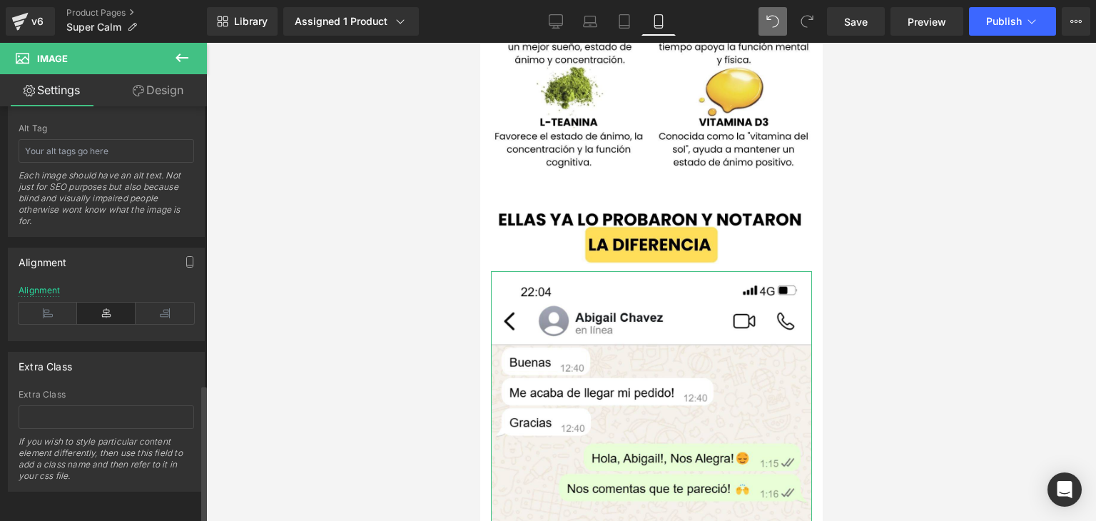
scroll to position [850, 0]
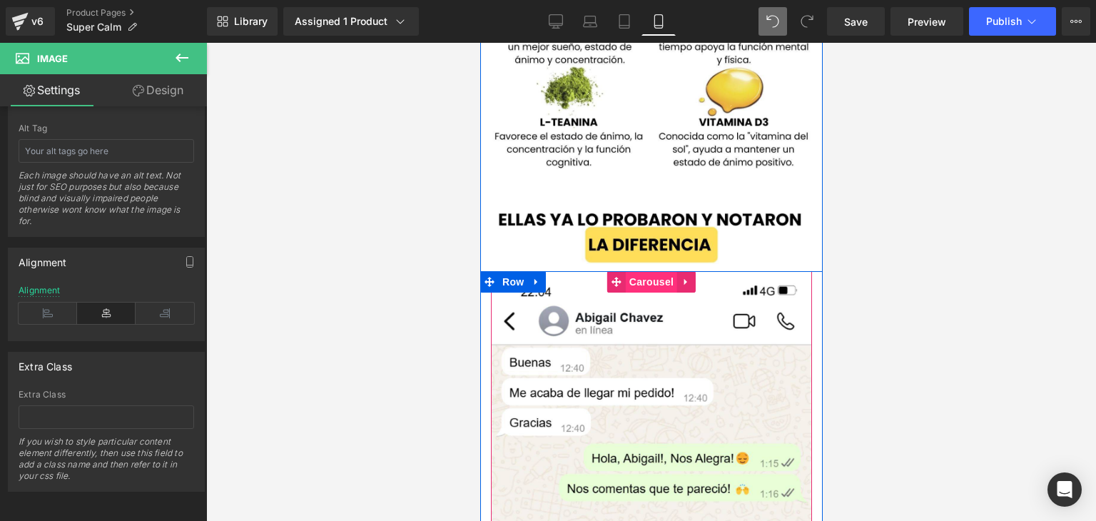
click at [647, 271] on span "Carousel" at bounding box center [650, 281] width 51 height 21
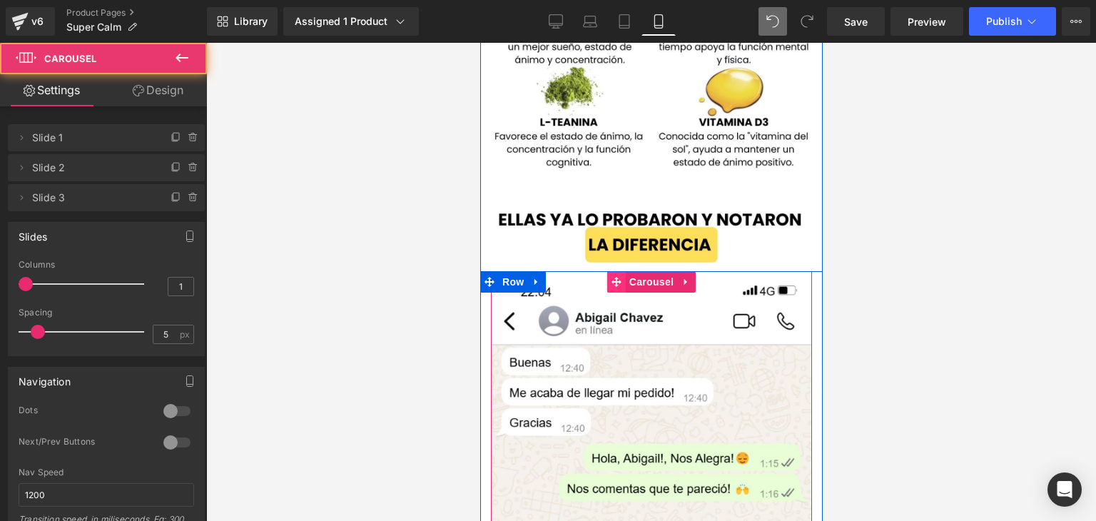
click at [612, 276] on icon at bounding box center [616, 281] width 10 height 11
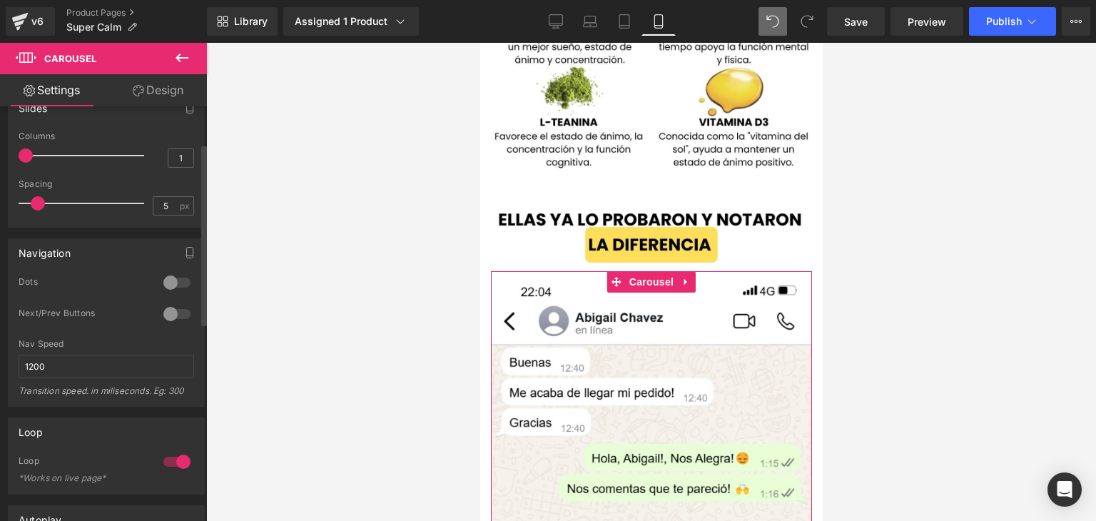
scroll to position [0, 0]
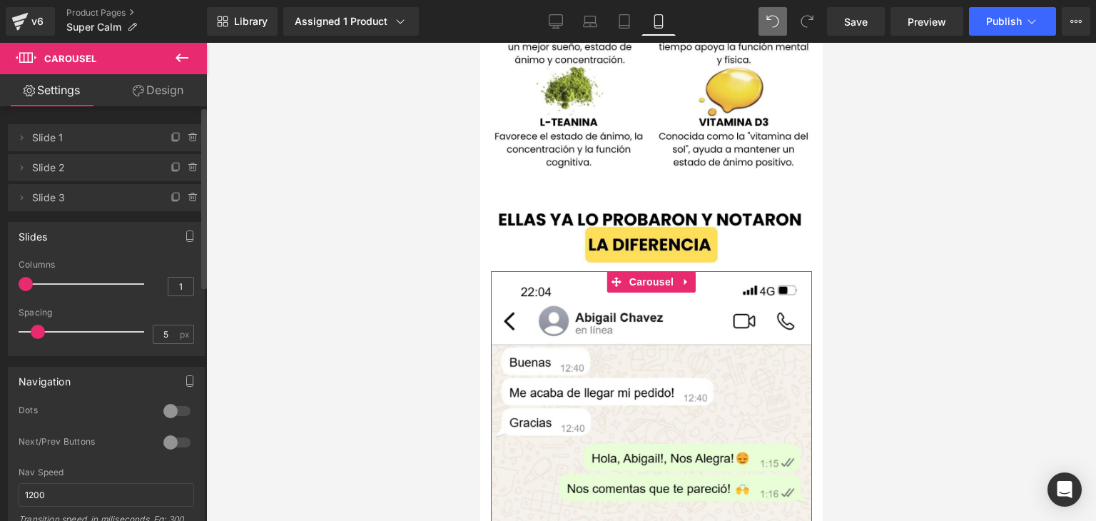
click at [44, 173] on span "Slide 2" at bounding box center [92, 167] width 120 height 27
click at [27, 168] on span at bounding box center [21, 167] width 17 height 17
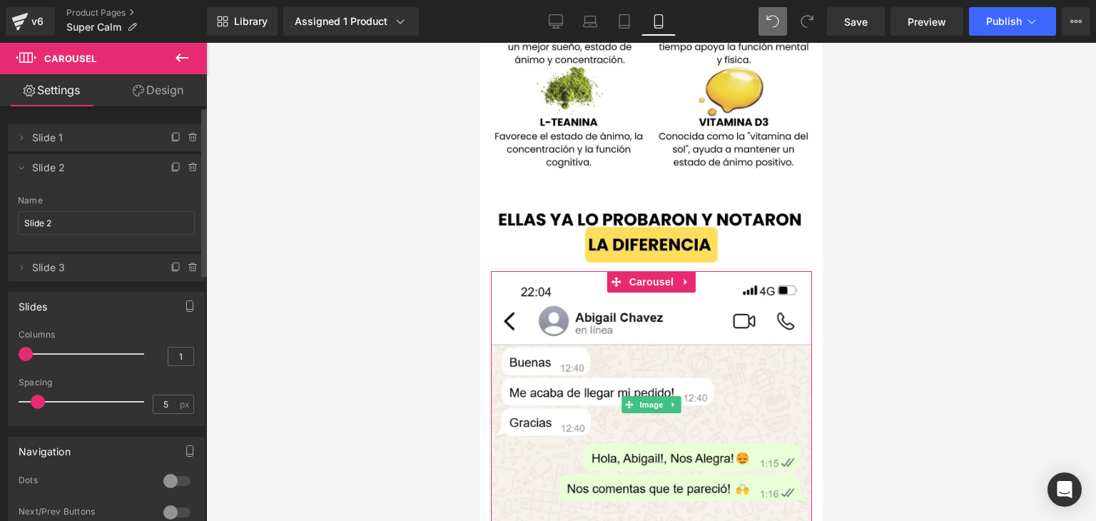
click at [27, 146] on li "Delete Cancel Slide 1 Slide 1 Name Slide 1" at bounding box center [106, 137] width 197 height 27
click at [26, 141] on icon at bounding box center [21, 137] width 11 height 11
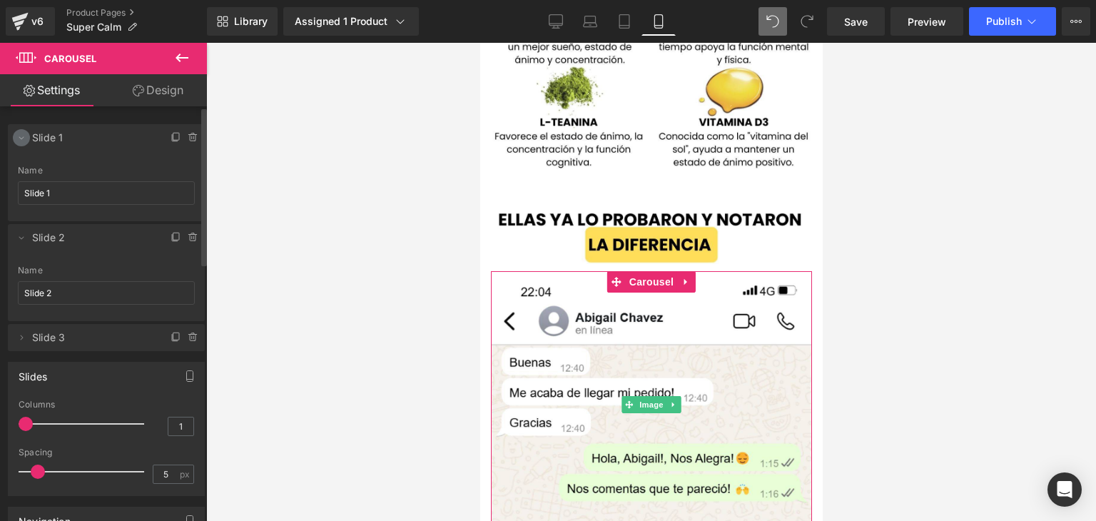
click at [26, 141] on icon at bounding box center [21, 137] width 11 height 11
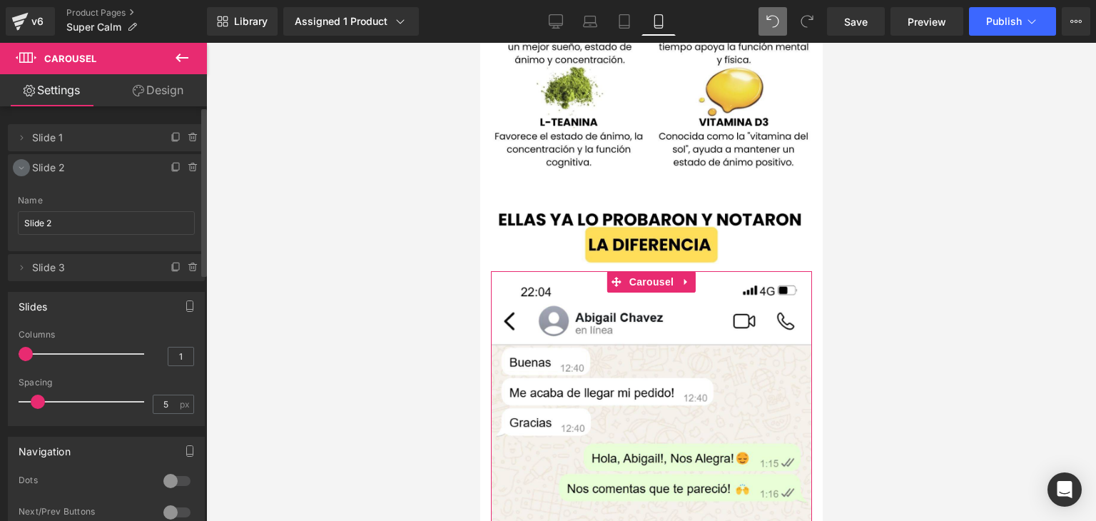
click at [17, 163] on icon at bounding box center [21, 167] width 11 height 11
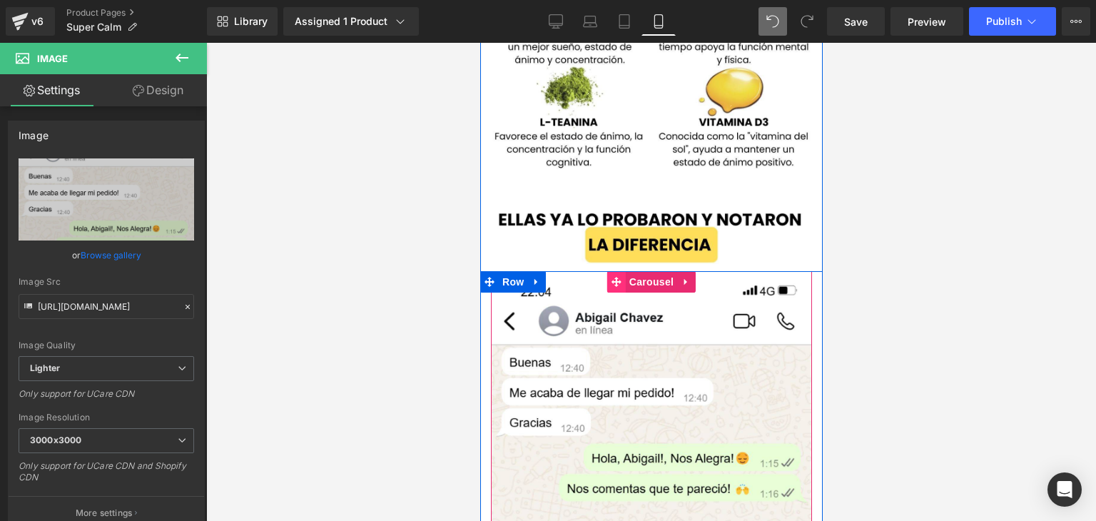
click at [618, 271] on span at bounding box center [615, 281] width 19 height 21
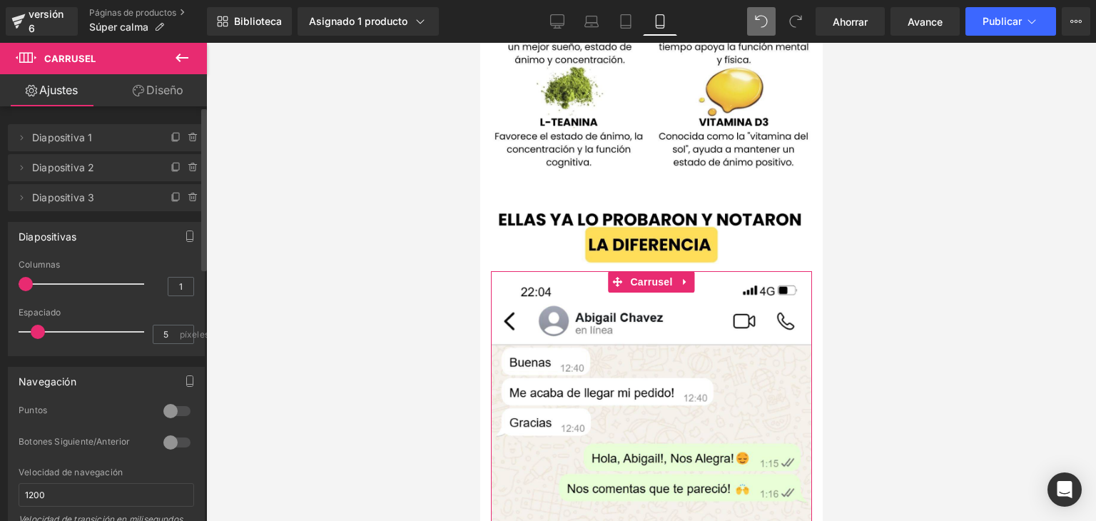
click at [177, 442] on div at bounding box center [177, 442] width 34 height 23
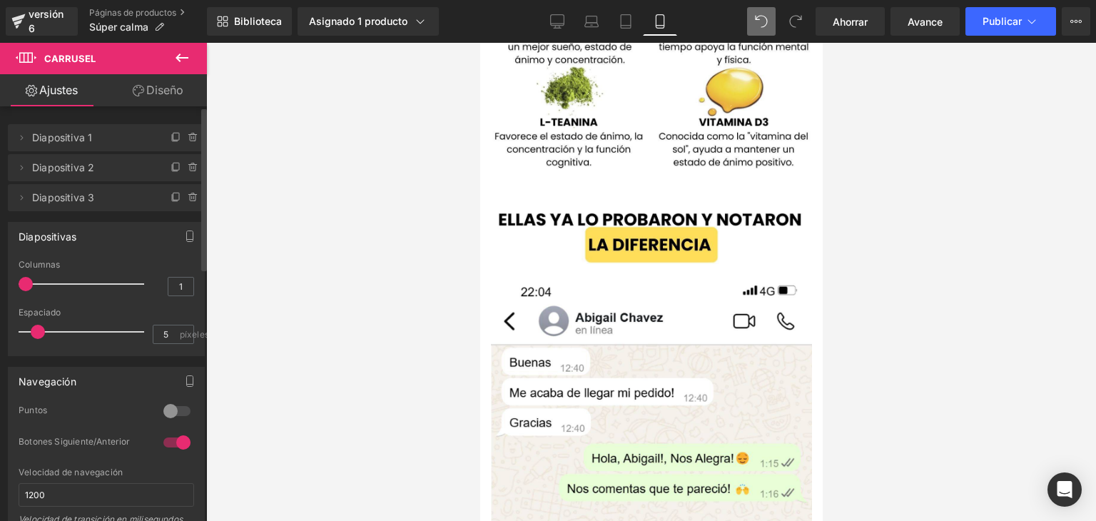
click at [173, 443] on div at bounding box center [177, 442] width 34 height 23
click at [164, 410] on div at bounding box center [177, 411] width 34 height 23
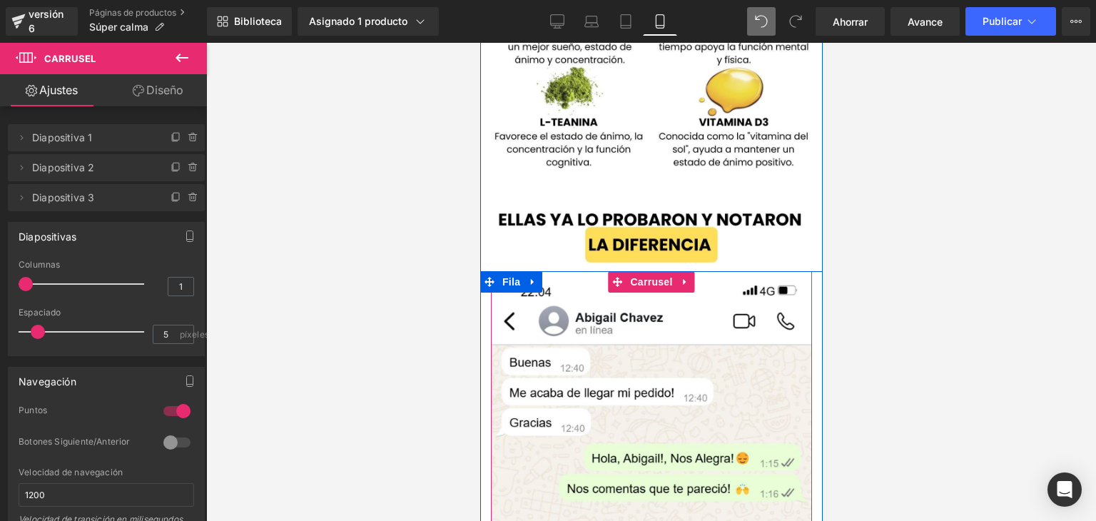
click at [643, 520] on button at bounding box center [650, 527] width 17 height 14
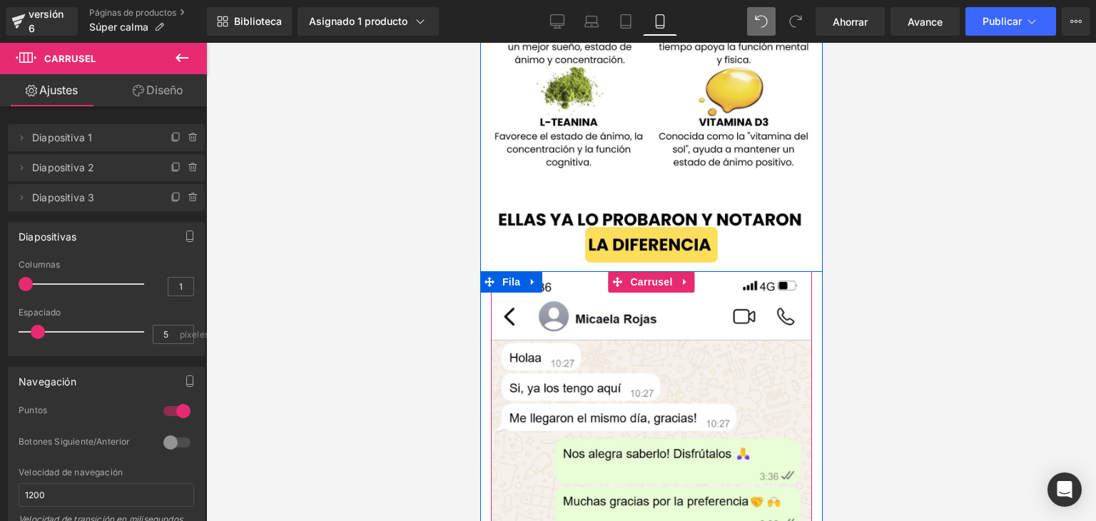
click at [664, 520] on span at bounding box center [667, 527] width 7 height 7
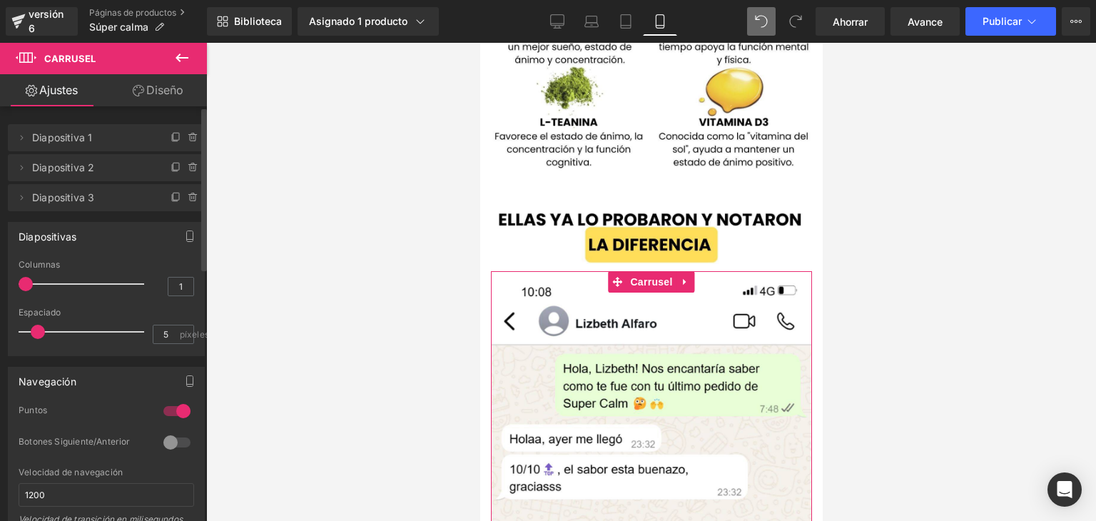
click at [170, 410] on div at bounding box center [177, 411] width 34 height 23
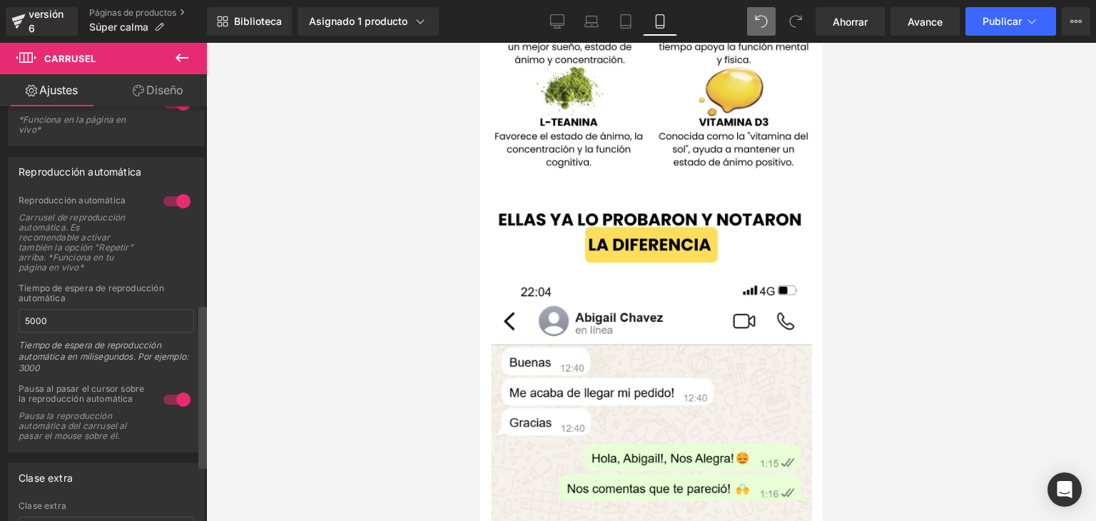
scroll to position [499, 0]
click at [941, 20] on font "Avance" at bounding box center [925, 22] width 35 height 12
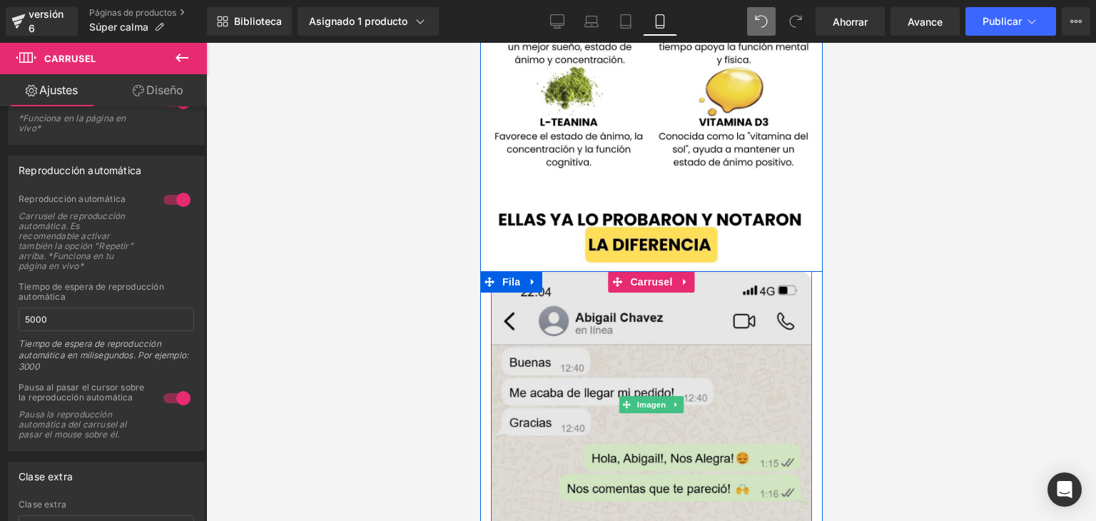
click at [529, 303] on img at bounding box center [650, 405] width 321 height 268
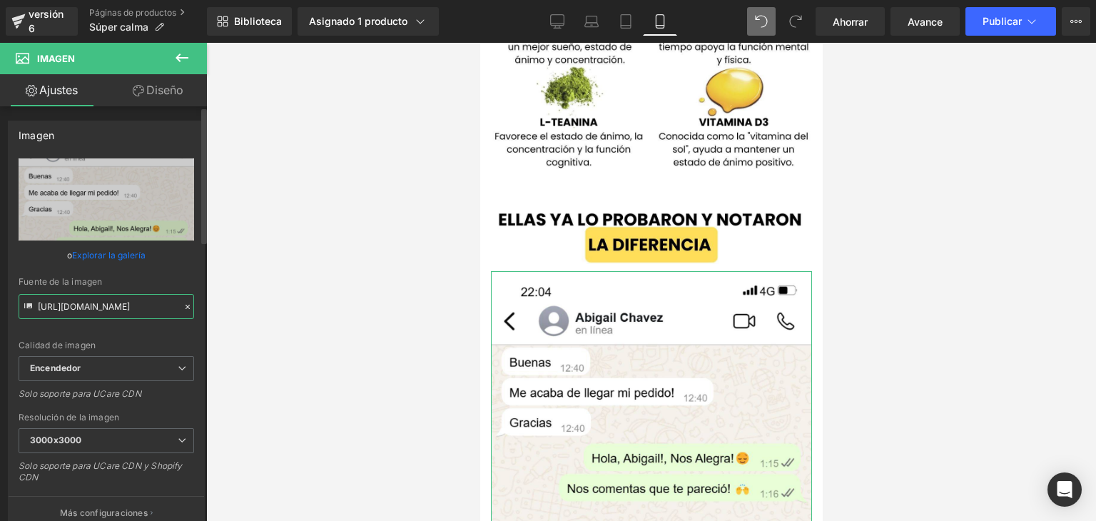
click at [54, 298] on input "[URL][DOMAIN_NAME]" at bounding box center [107, 306] width 176 height 25
drag, startPoint x: 39, startPoint y: 305, endPoint x: 342, endPoint y: 314, distance: 303.4
click at [342, 314] on div "Carrusel Estás previsualizando cómo funciona el Reestilizará tu página. No pued…" at bounding box center [548, 272] width 1096 height 545
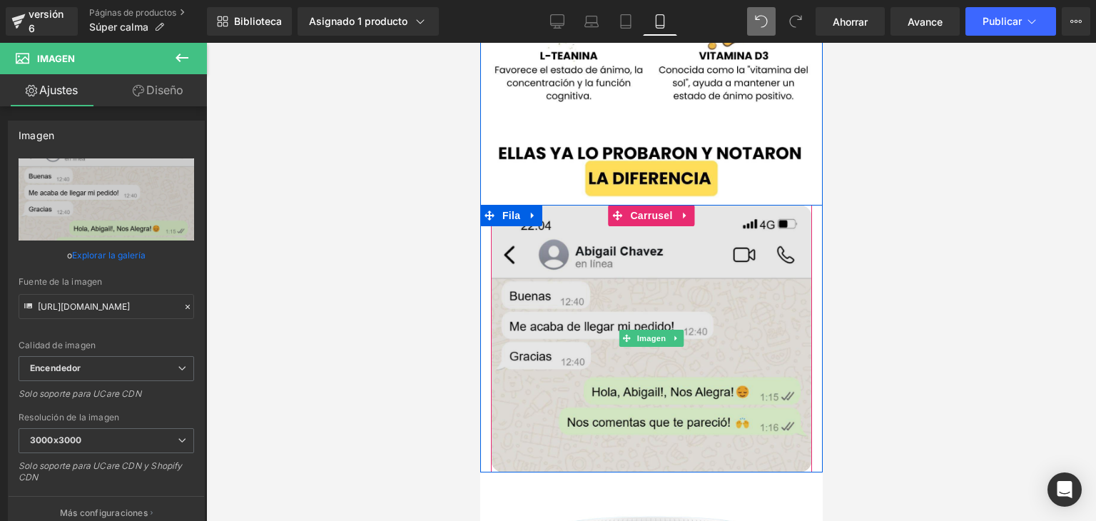
scroll to position [3615, 0]
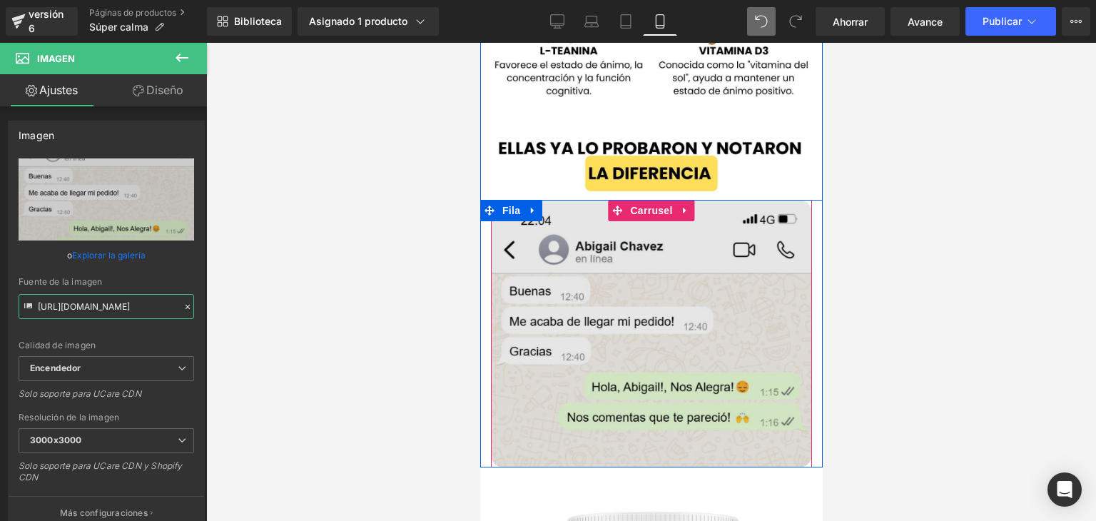
drag, startPoint x: 615, startPoint y: 163, endPoint x: 591, endPoint y: 168, distance: 24.8
click at [615, 205] on icon at bounding box center [616, 210] width 10 height 11
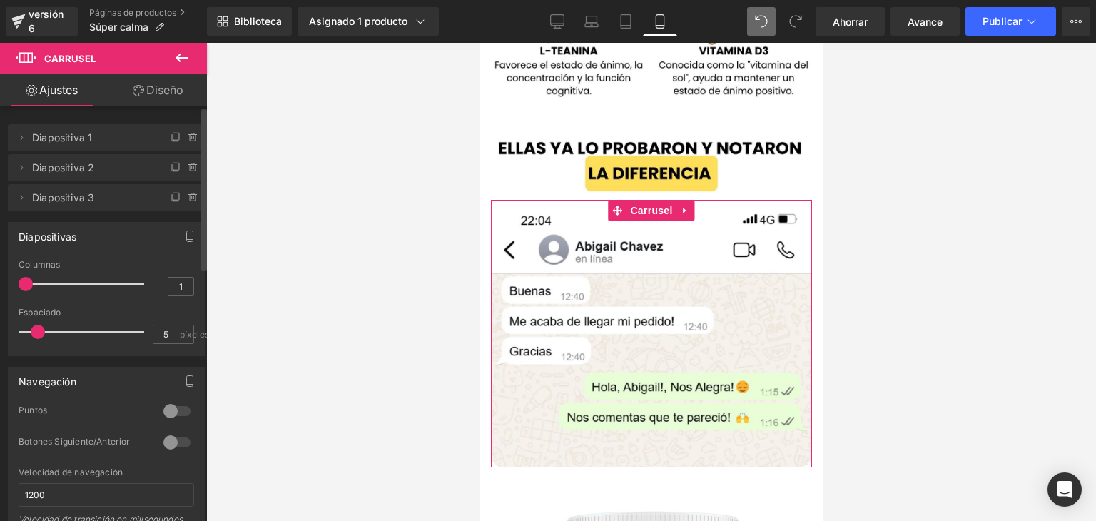
click at [173, 412] on div at bounding box center [177, 411] width 34 height 23
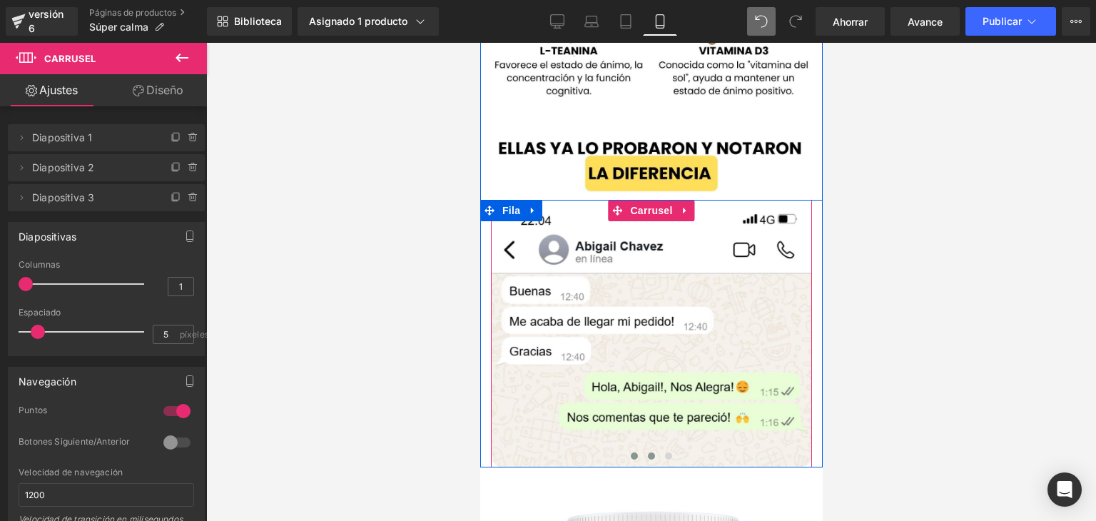
click at [647, 452] on span at bounding box center [650, 455] width 7 height 7
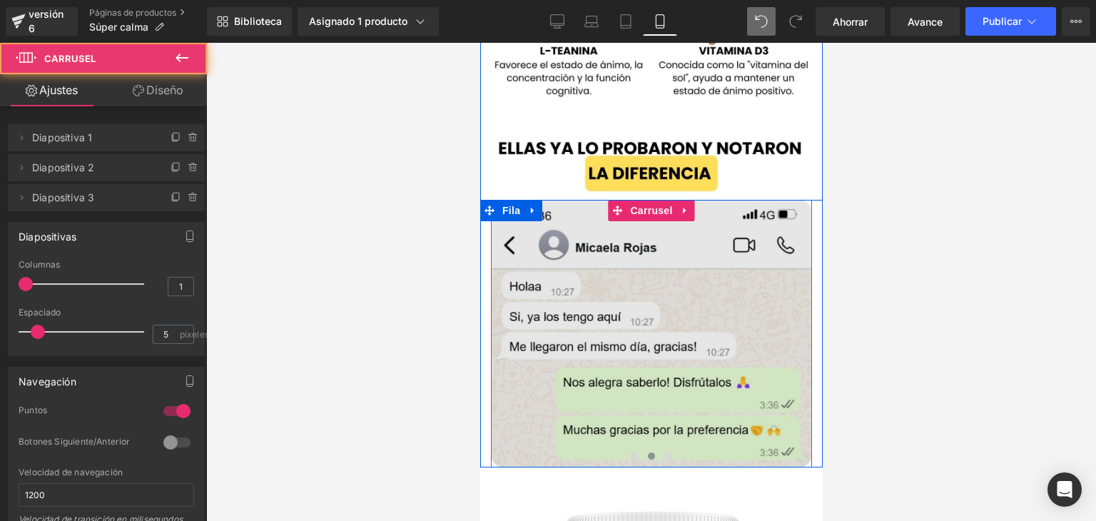
click at [575, 308] on img at bounding box center [650, 334] width 321 height 268
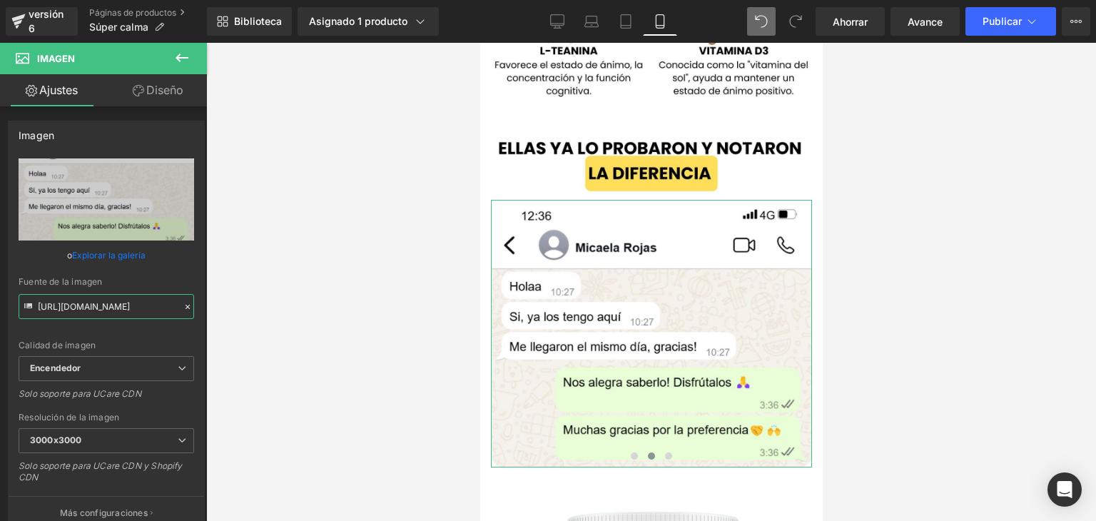
scroll to position [0, 561]
drag, startPoint x: 37, startPoint y: 304, endPoint x: 303, endPoint y: 307, distance: 266.1
click at [303, 307] on div "Carousel Estás previsualizando cómo funciona el Reestilizará tu página. No pued…" at bounding box center [548, 272] width 1096 height 545
click at [81, 302] on input "[URL][DOMAIN_NAME]" at bounding box center [107, 306] width 176 height 25
click at [57, 309] on input "[URL][DOMAIN_NAME]" at bounding box center [107, 306] width 176 height 25
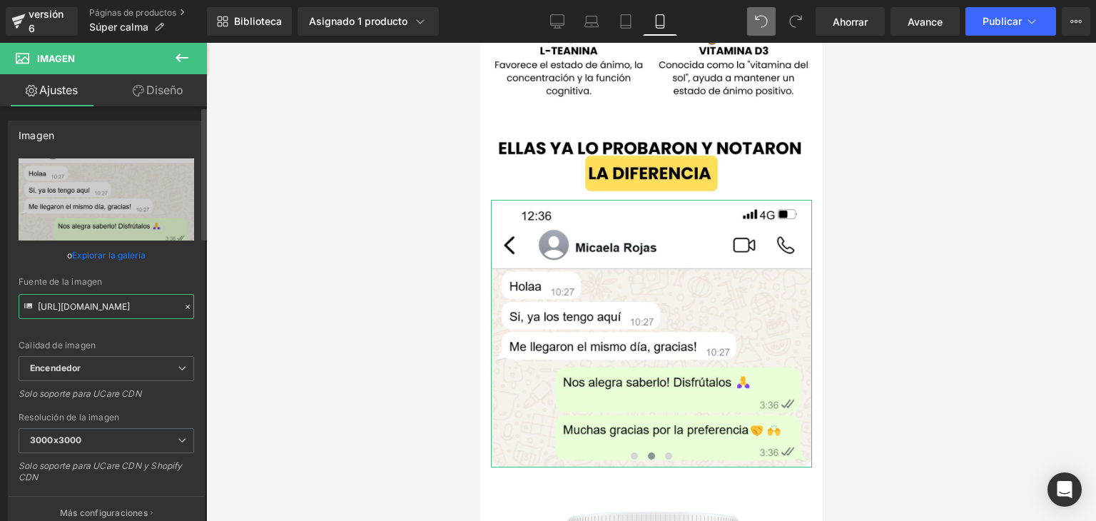
scroll to position [0, 0]
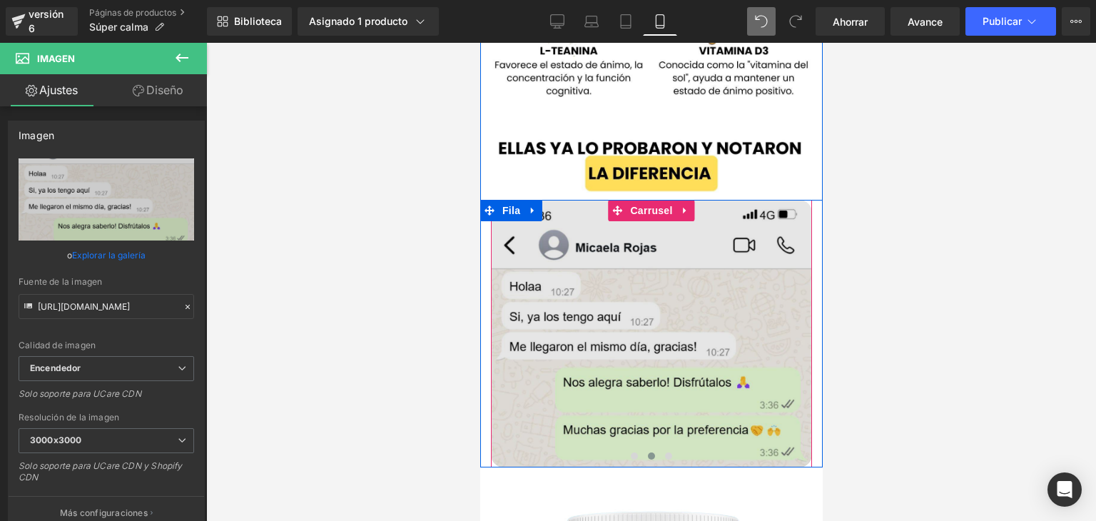
click at [660, 449] on button at bounding box center [667, 456] width 17 height 14
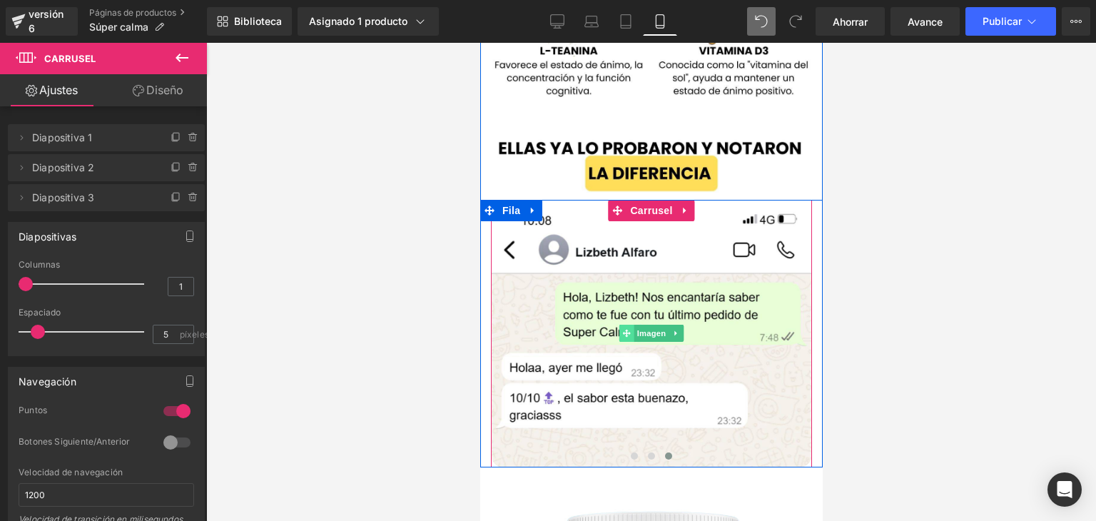
click at [619, 325] on span at bounding box center [626, 333] width 15 height 17
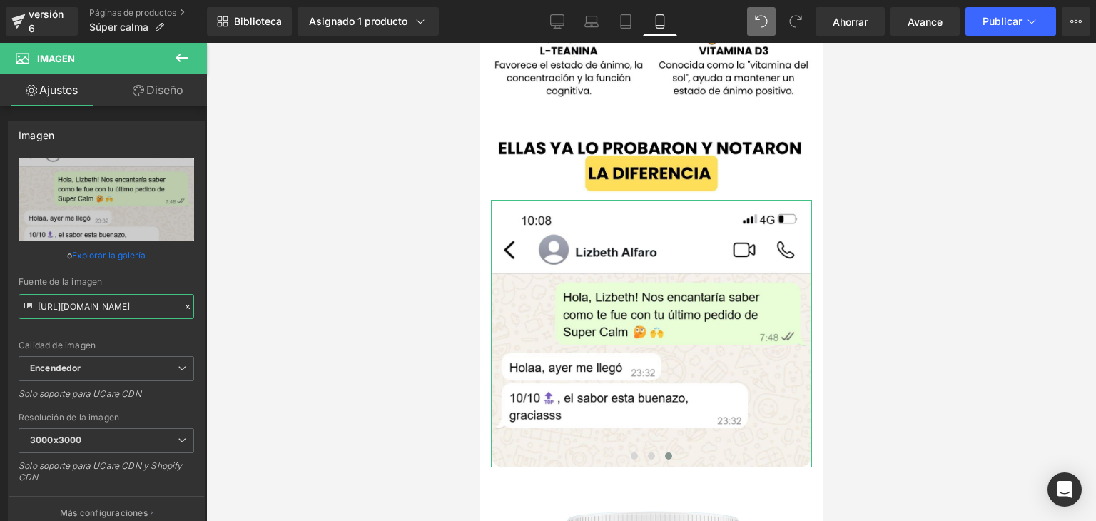
scroll to position [0, 569]
drag, startPoint x: 36, startPoint y: 306, endPoint x: 283, endPoint y: 311, distance: 246.2
click at [283, 311] on div "Image Estás previsualizando cómo funciona el Reestilizará tu página. No puedes …" at bounding box center [548, 272] width 1096 height 545
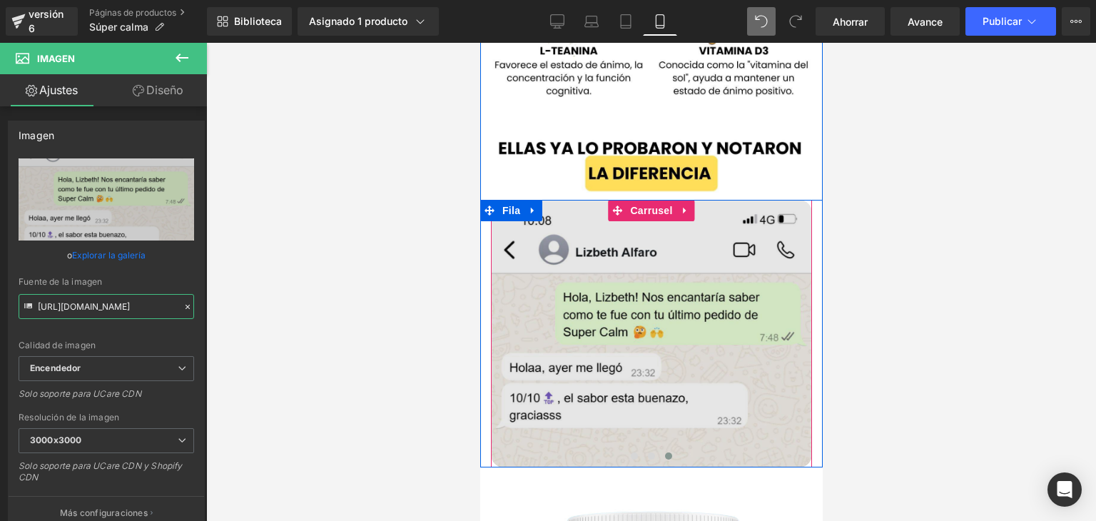
drag, startPoint x: 609, startPoint y: 167, endPoint x: 572, endPoint y: 160, distance: 37.8
click at [611, 205] on icon at bounding box center [616, 210] width 10 height 11
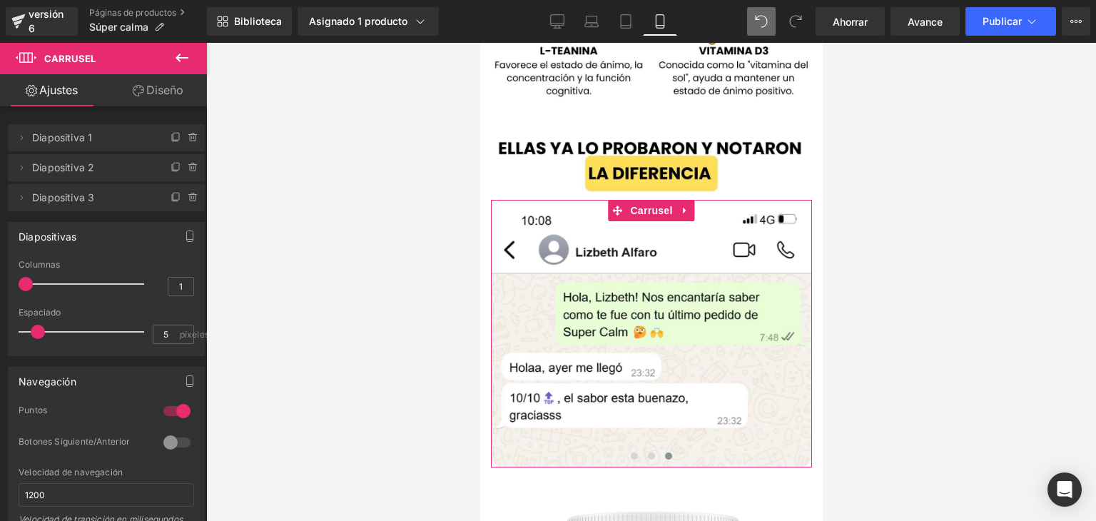
click at [153, 97] on link "Diseño" at bounding box center [157, 90] width 103 height 32
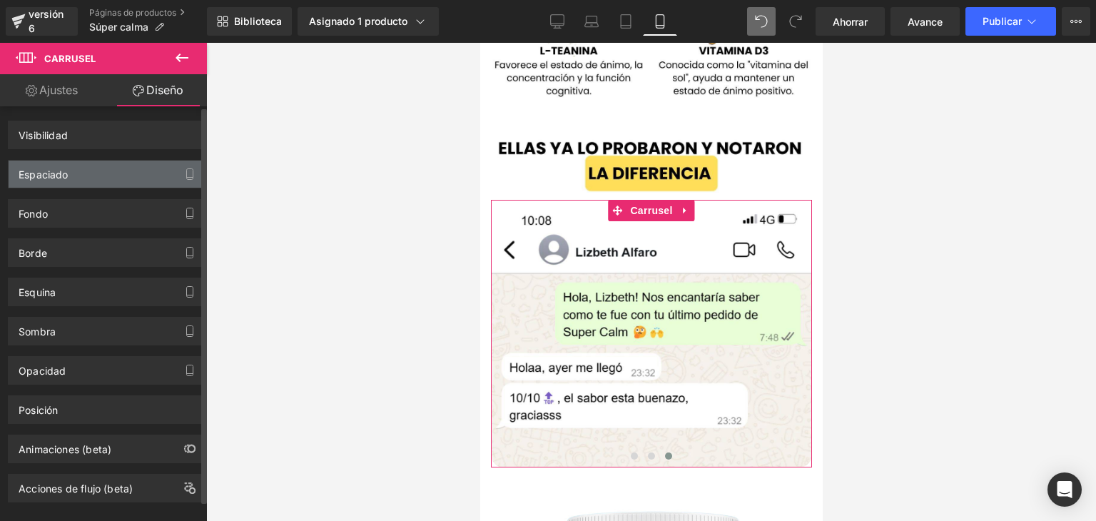
click at [68, 163] on div "Espaciado" at bounding box center [44, 171] width 50 height 20
click at [64, 167] on div "Espaciado" at bounding box center [44, 171] width 50 height 20
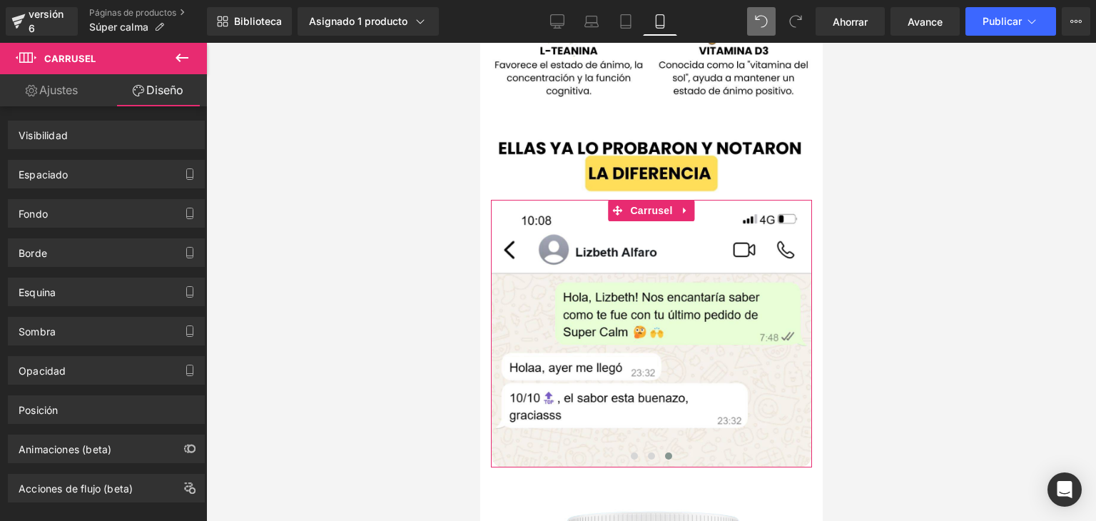
click at [54, 95] on font "Ajustes" at bounding box center [58, 90] width 39 height 14
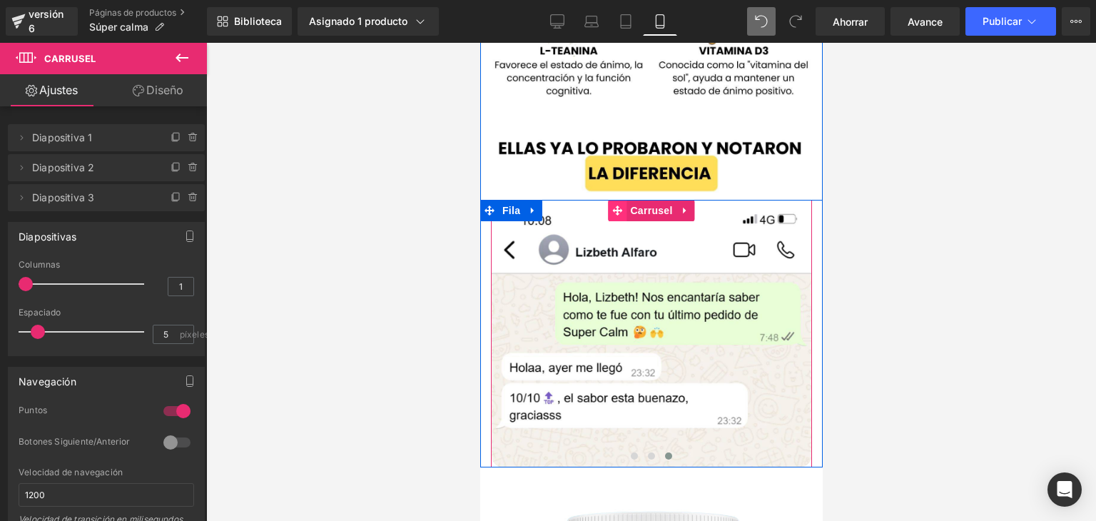
click at [618, 200] on span at bounding box center [616, 210] width 19 height 21
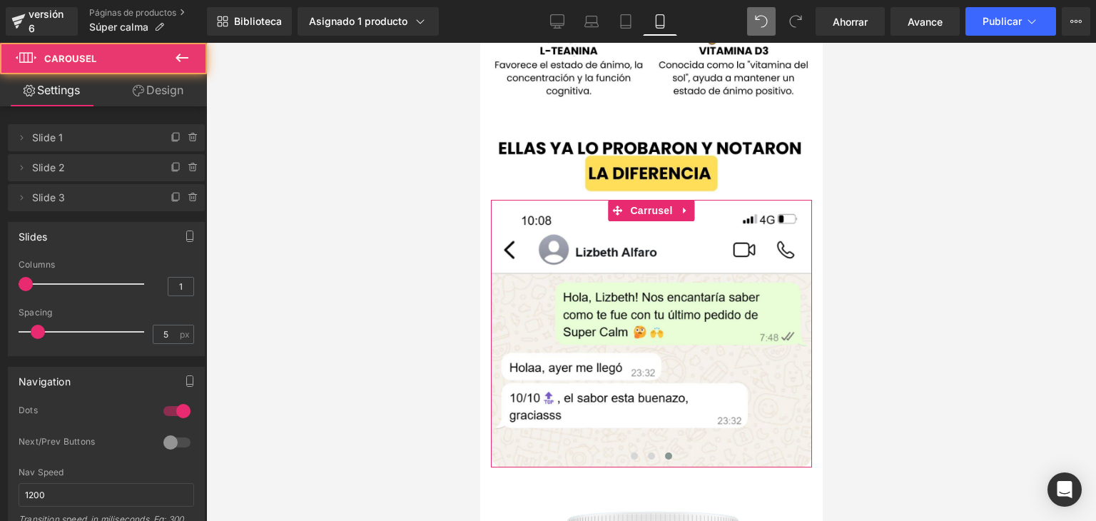
click at [186, 91] on link "Design" at bounding box center [157, 90] width 103 height 32
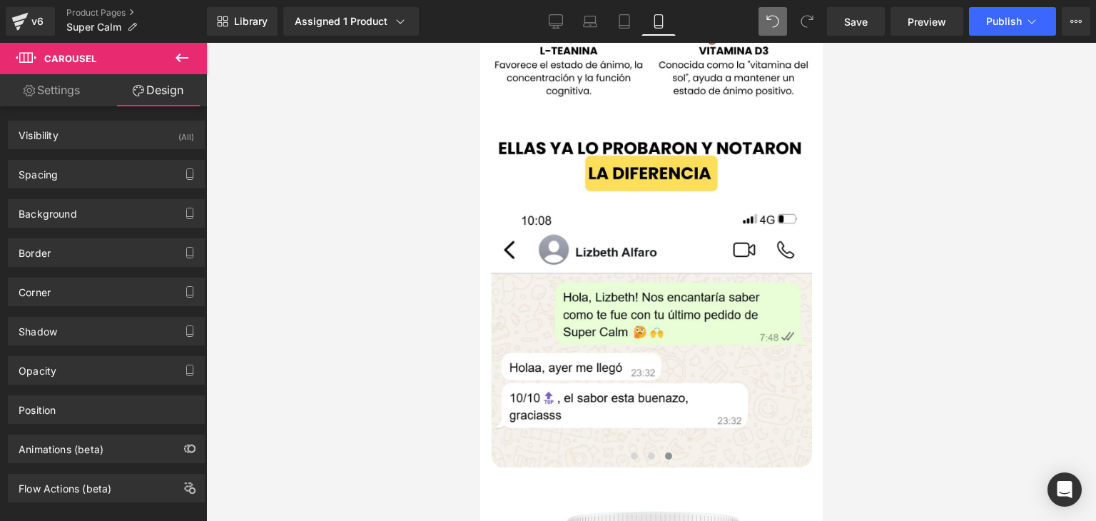
click at [390, 158] on div at bounding box center [651, 282] width 890 height 478
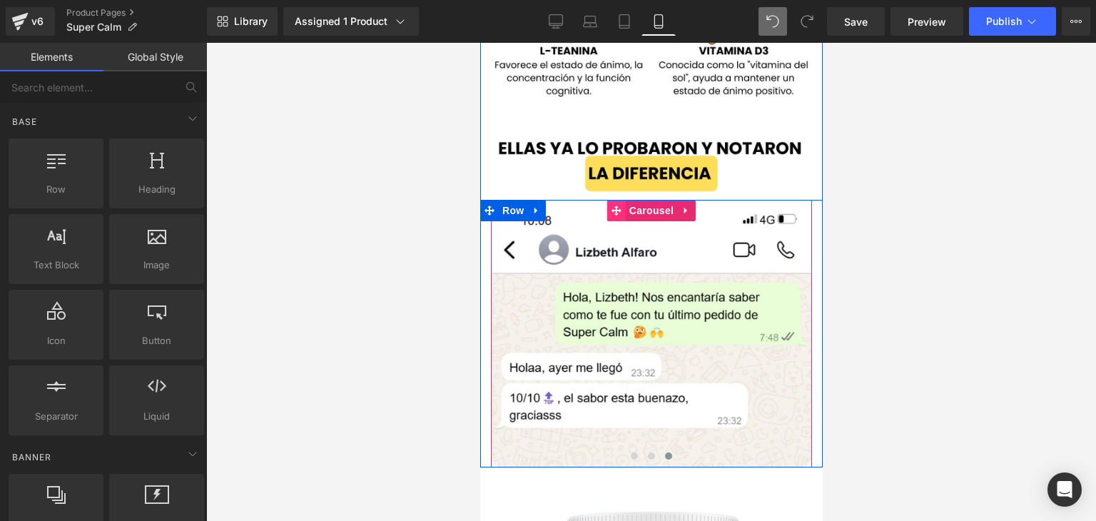
drag, startPoint x: 612, startPoint y: 163, endPoint x: 942, endPoint y: 177, distance: 329.9
click at [612, 205] on icon at bounding box center [616, 210] width 10 height 11
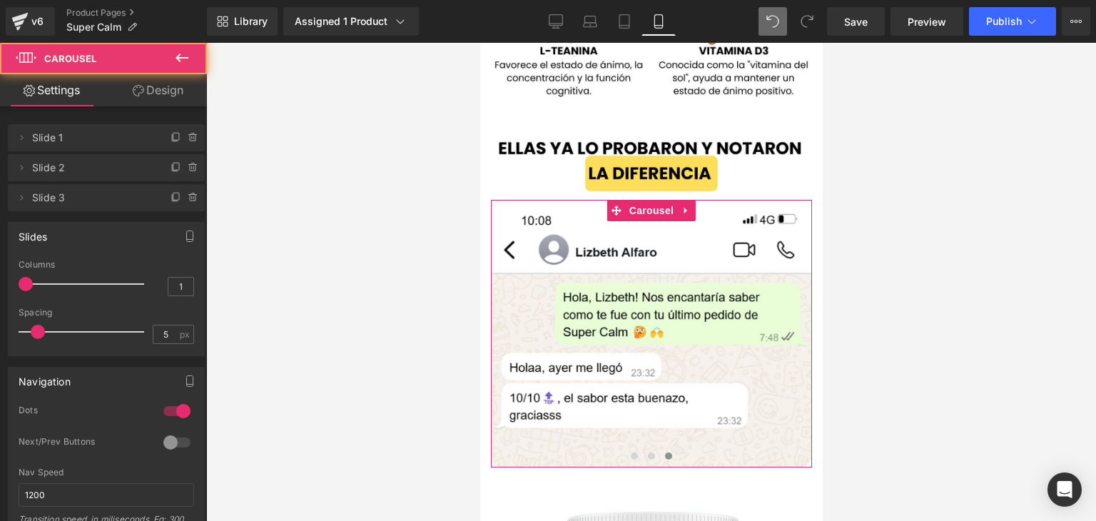
click at [130, 81] on link "Design" at bounding box center [157, 90] width 103 height 32
click at [0, 0] on div "Spacing" at bounding box center [0, 0] width 0 height 0
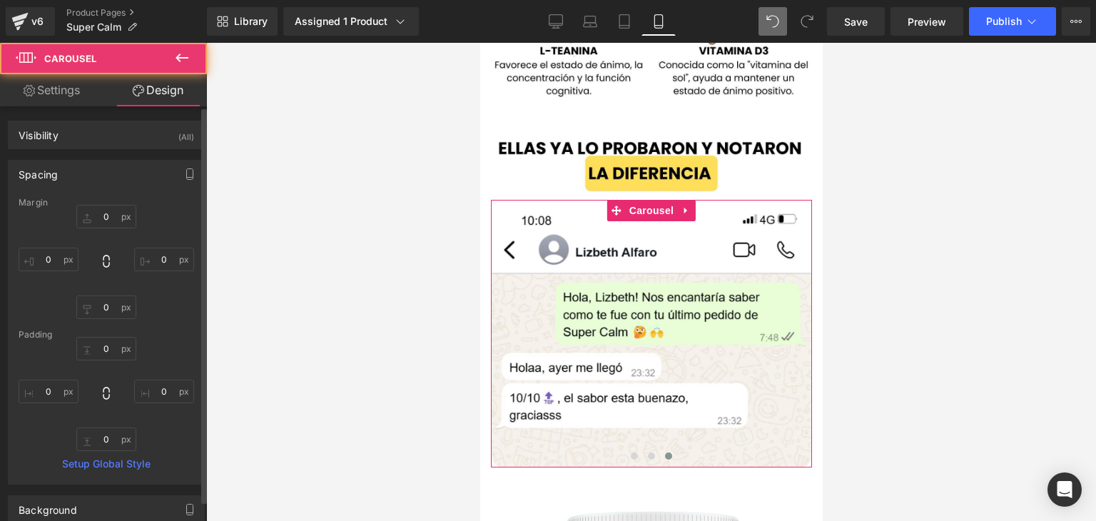
type input "0"
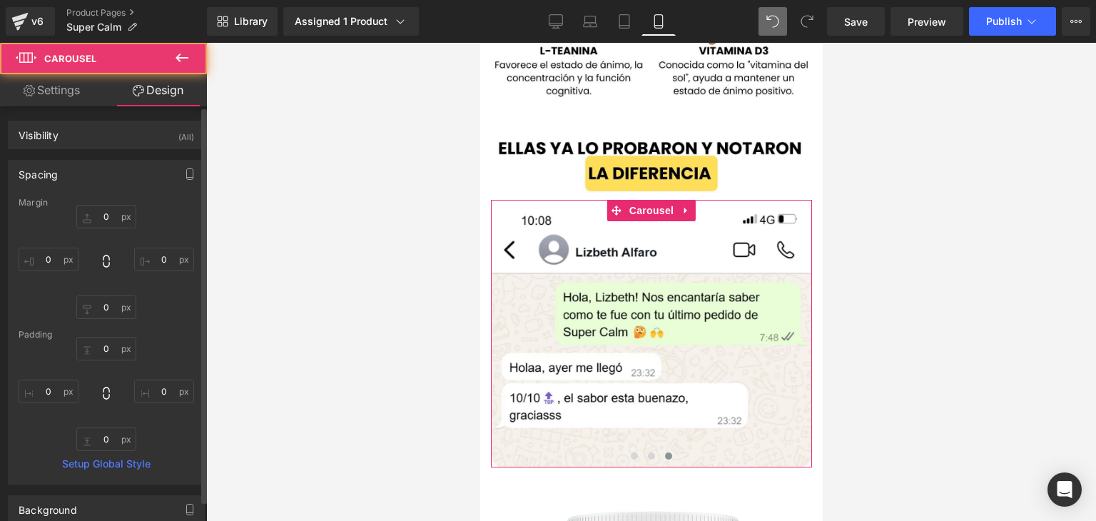
type input "0"
click at [108, 168] on div "Spacing" at bounding box center [106, 174] width 195 height 27
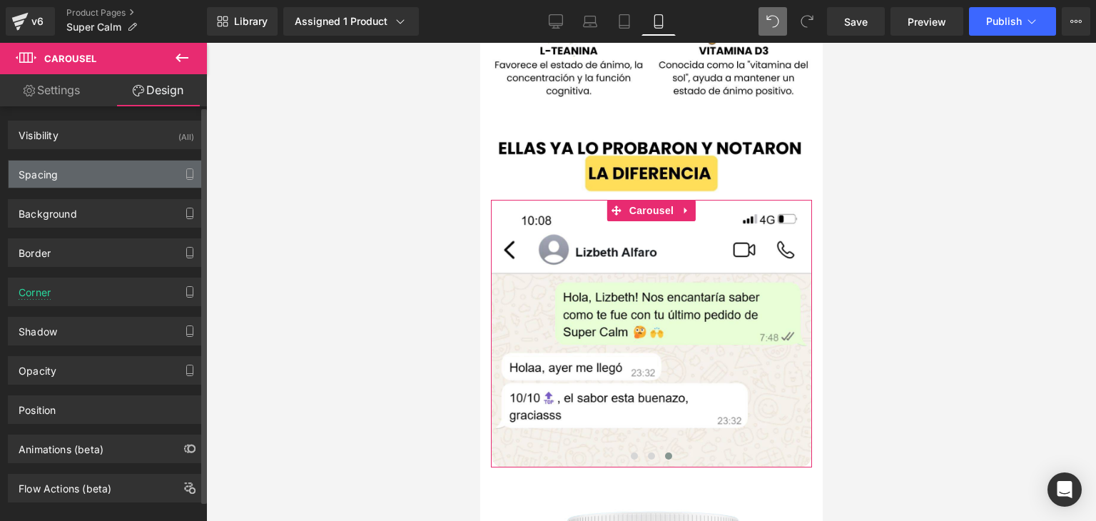
click at [108, 168] on div "Spacing" at bounding box center [106, 174] width 195 height 27
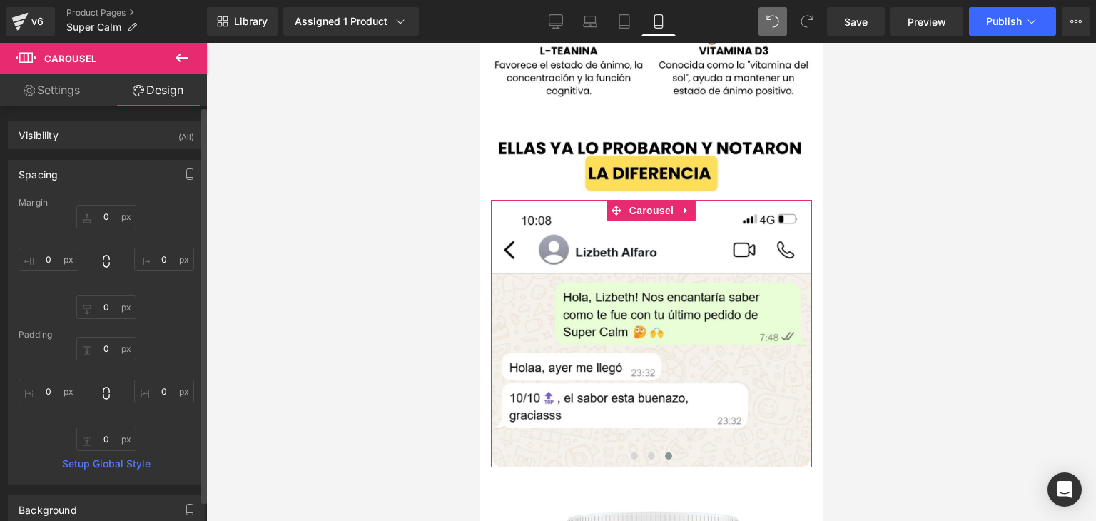
click at [108, 168] on div "Spacing" at bounding box center [106, 174] width 195 height 27
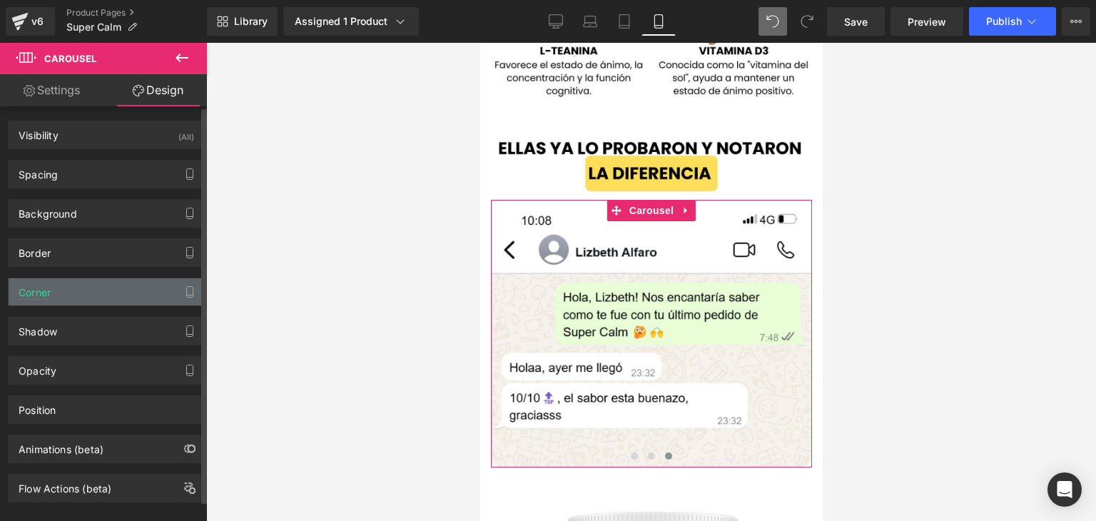
click at [74, 284] on div "Corner" at bounding box center [106, 291] width 195 height 27
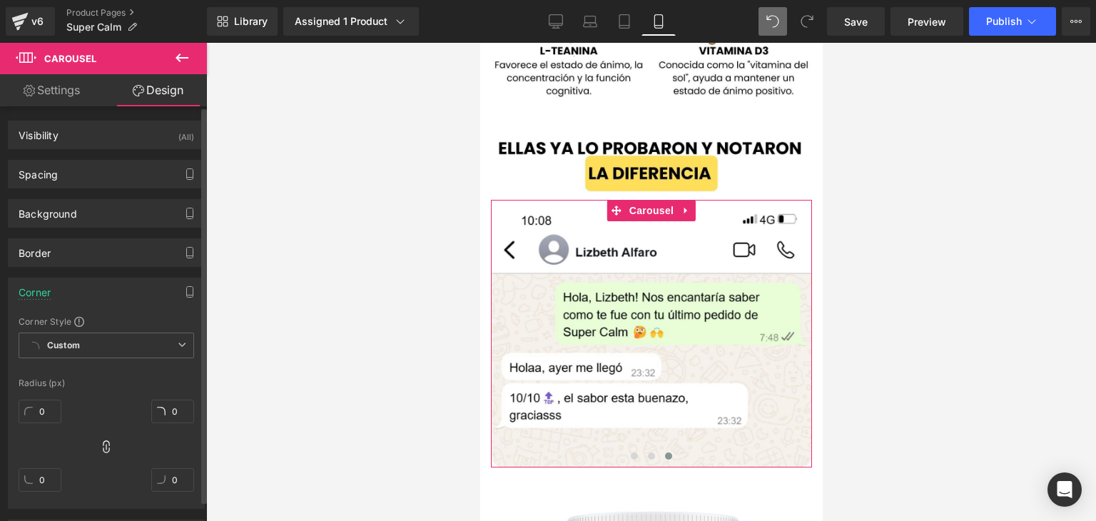
click at [74, 285] on div "Corner" at bounding box center [106, 291] width 195 height 27
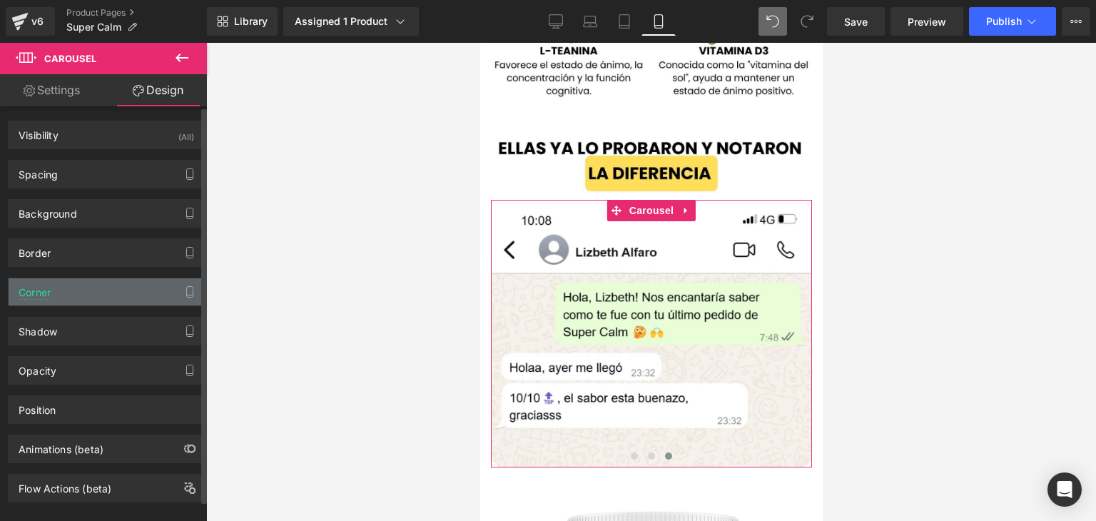
click at [104, 298] on div "Corner" at bounding box center [106, 291] width 195 height 27
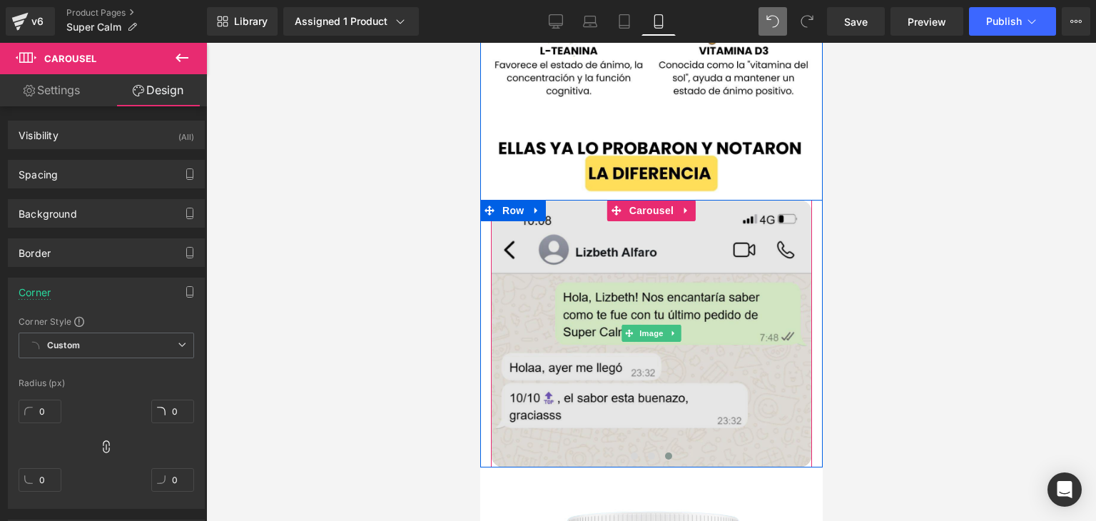
click at [589, 310] on img at bounding box center [650, 334] width 321 height 268
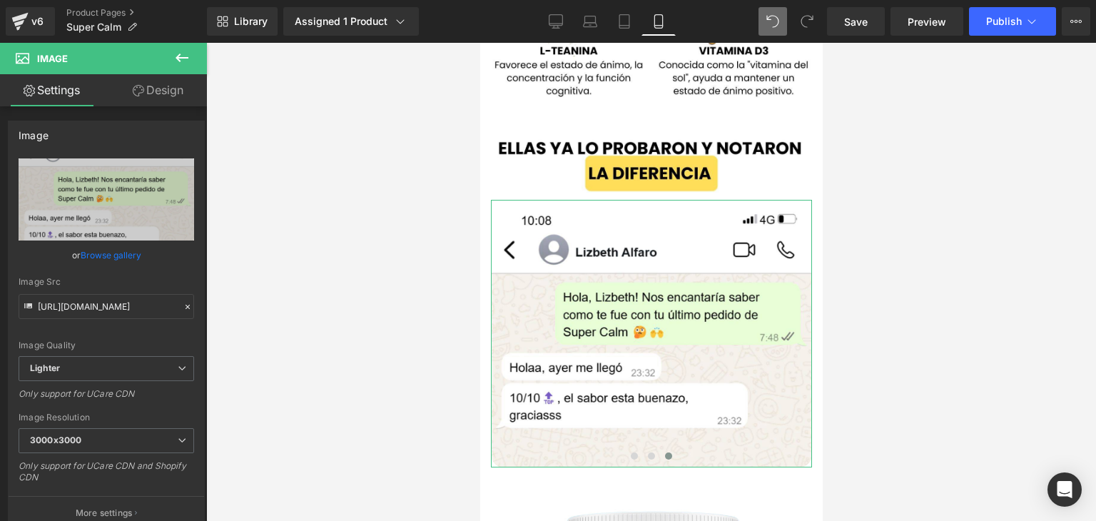
click at [162, 96] on link "Design" at bounding box center [157, 90] width 103 height 32
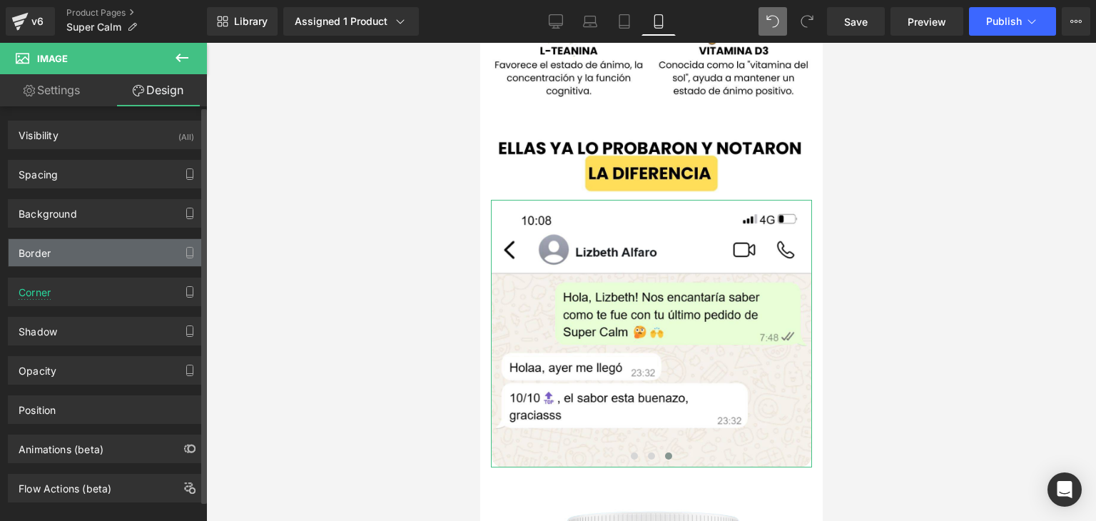
type input "18"
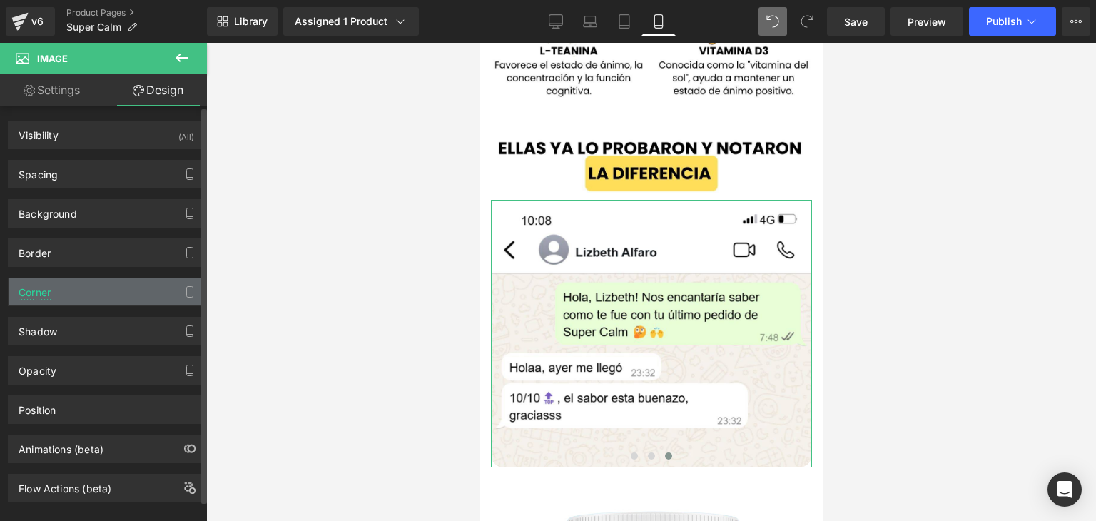
click at [67, 289] on div "Corner" at bounding box center [106, 291] width 195 height 27
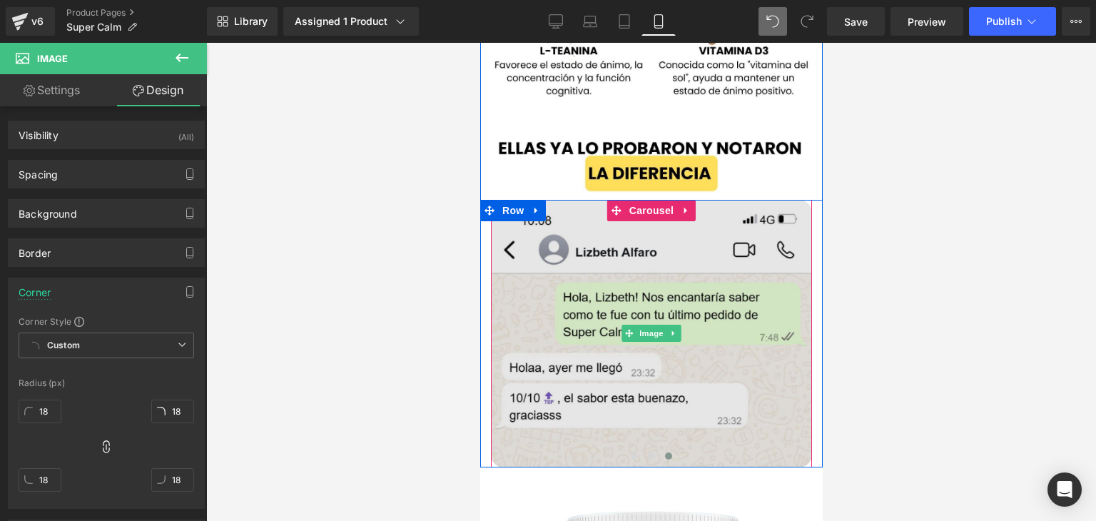
click at [705, 255] on img at bounding box center [650, 334] width 321 height 268
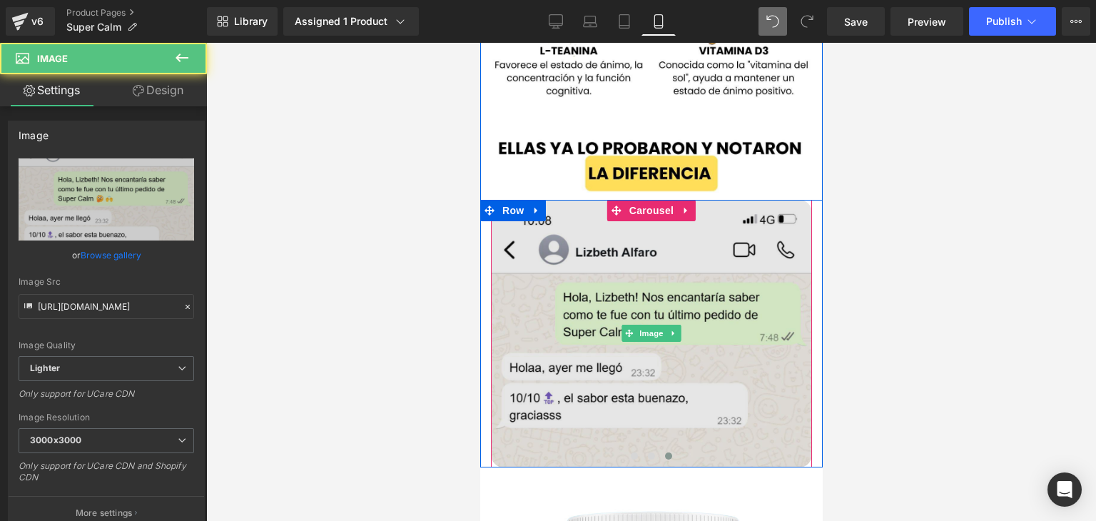
click at [663, 253] on img at bounding box center [650, 334] width 321 height 268
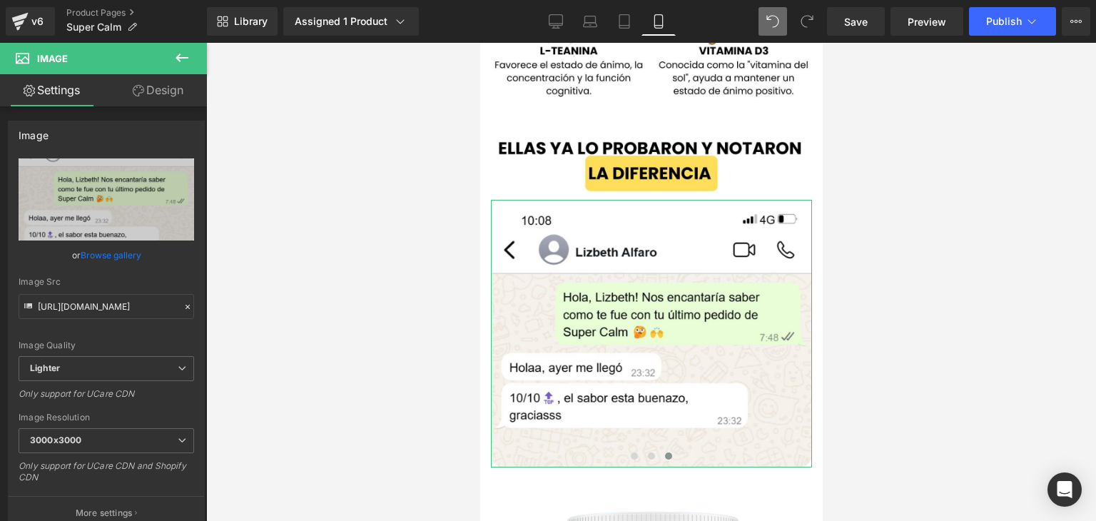
click at [191, 103] on link "Design" at bounding box center [157, 90] width 103 height 32
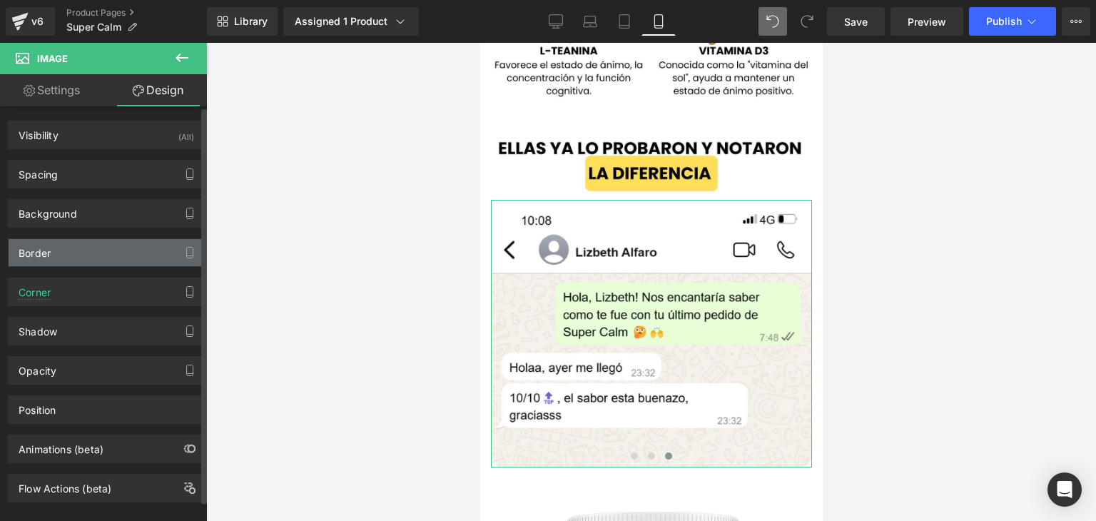
type input "18"
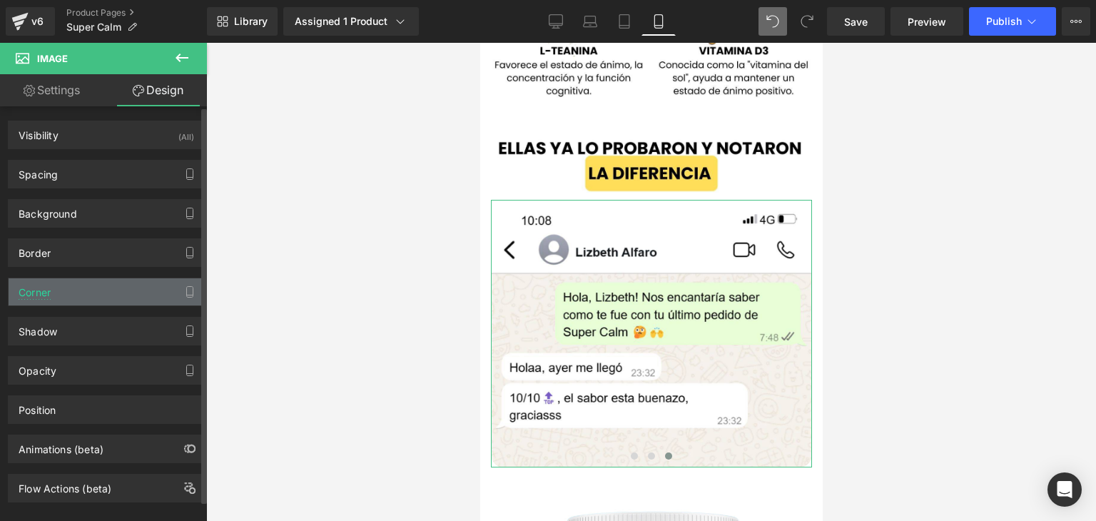
click at [74, 286] on div "Corner" at bounding box center [106, 291] width 195 height 27
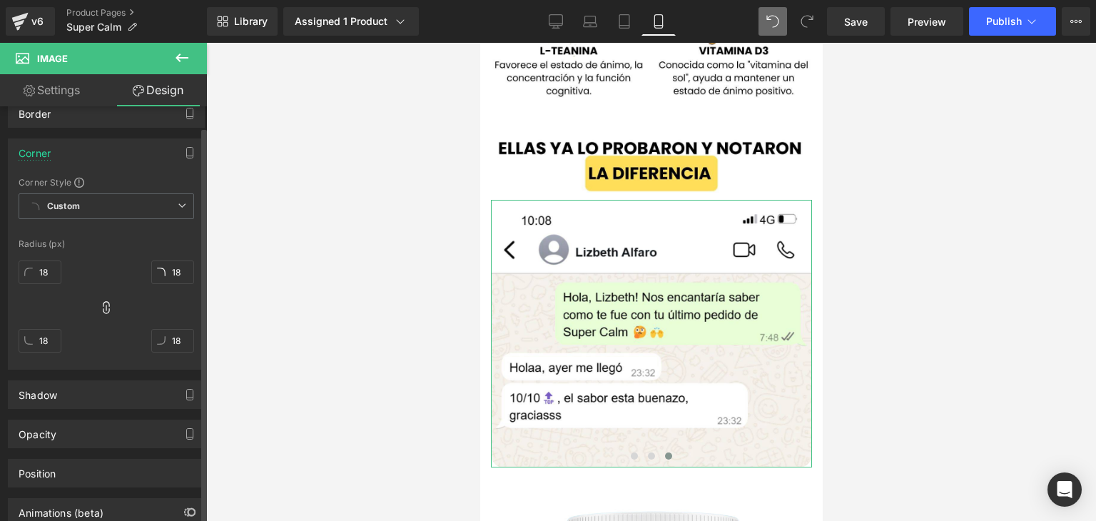
scroll to position [143, 0]
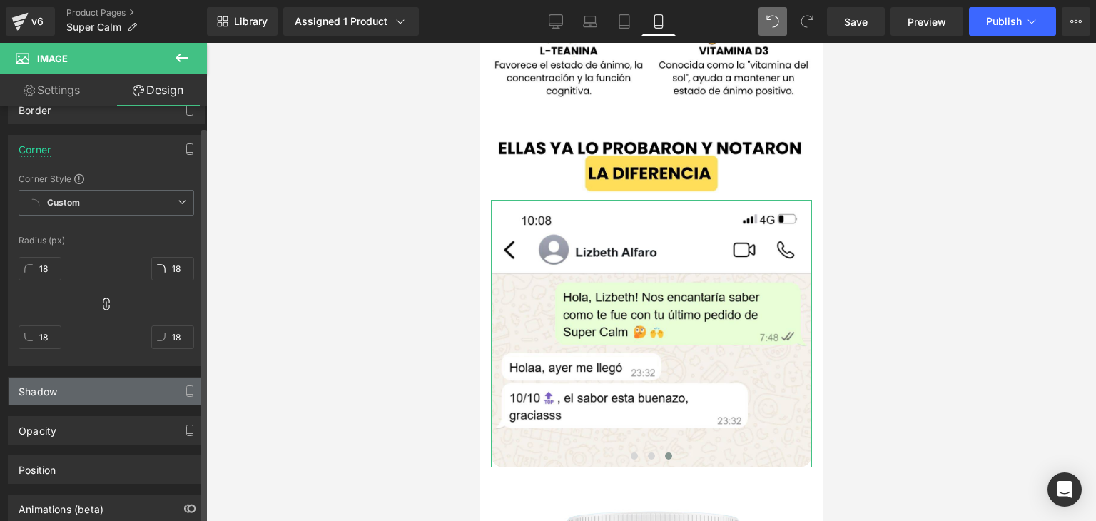
click at [77, 392] on div "Shadow" at bounding box center [106, 390] width 195 height 27
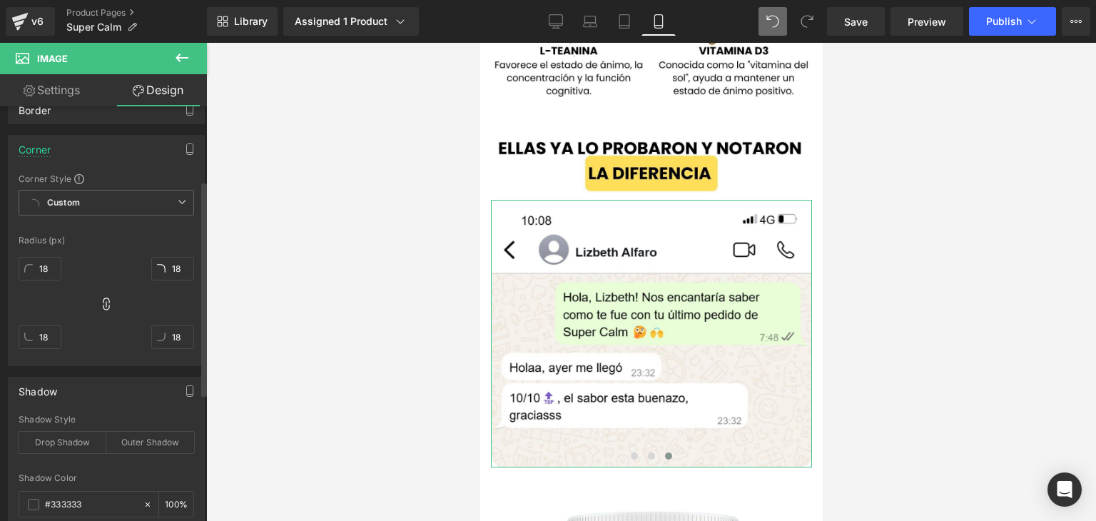
click at [77, 392] on div "Shadow" at bounding box center [106, 390] width 195 height 27
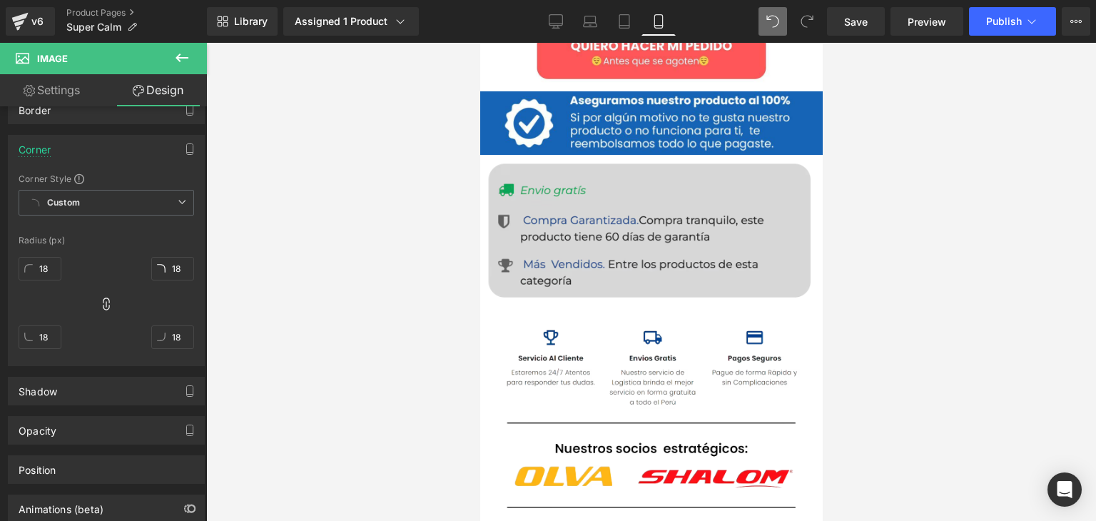
scroll to position [4399, 0]
